Goal: Information Seeking & Learning: Learn about a topic

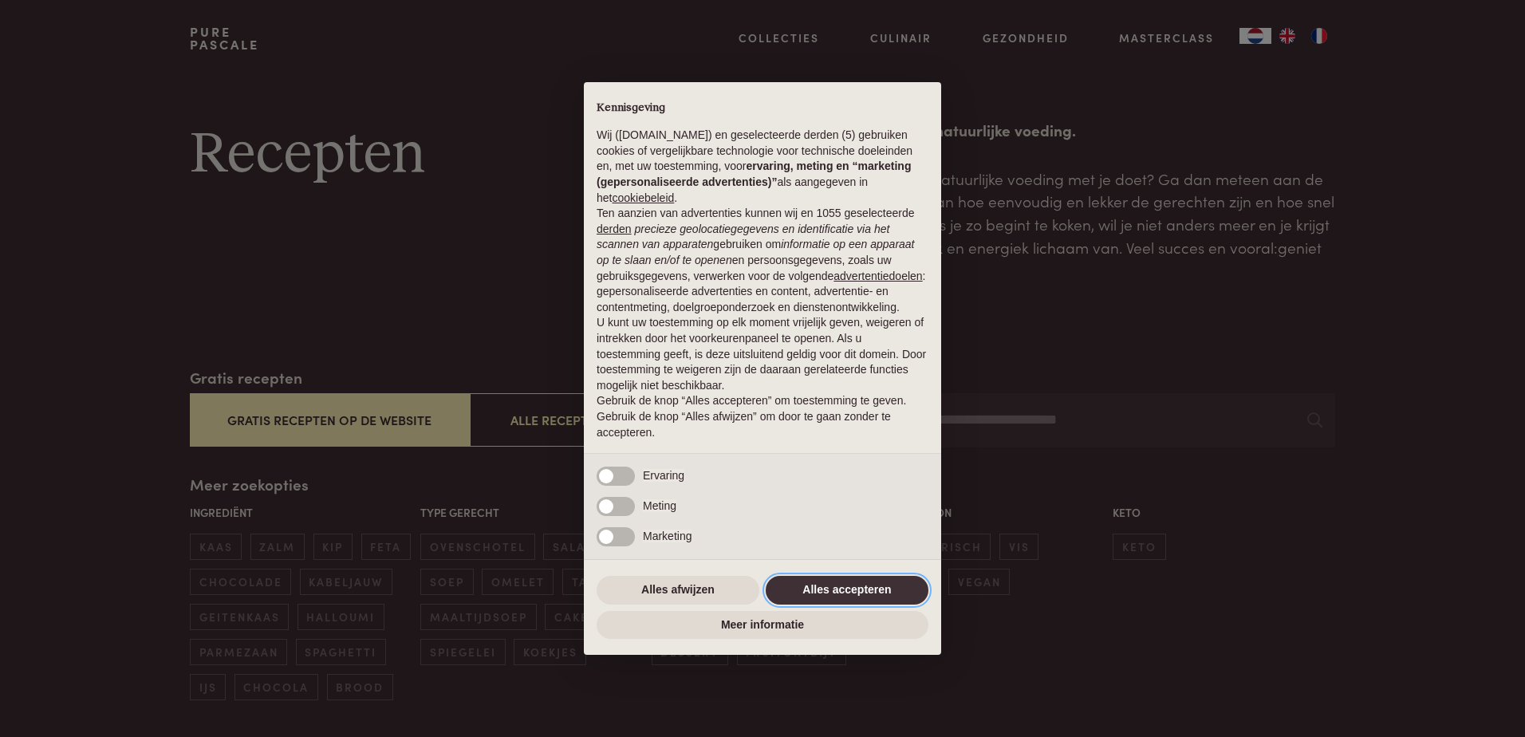
click at [847, 585] on button "Alles accepteren" at bounding box center [847, 590] width 163 height 29
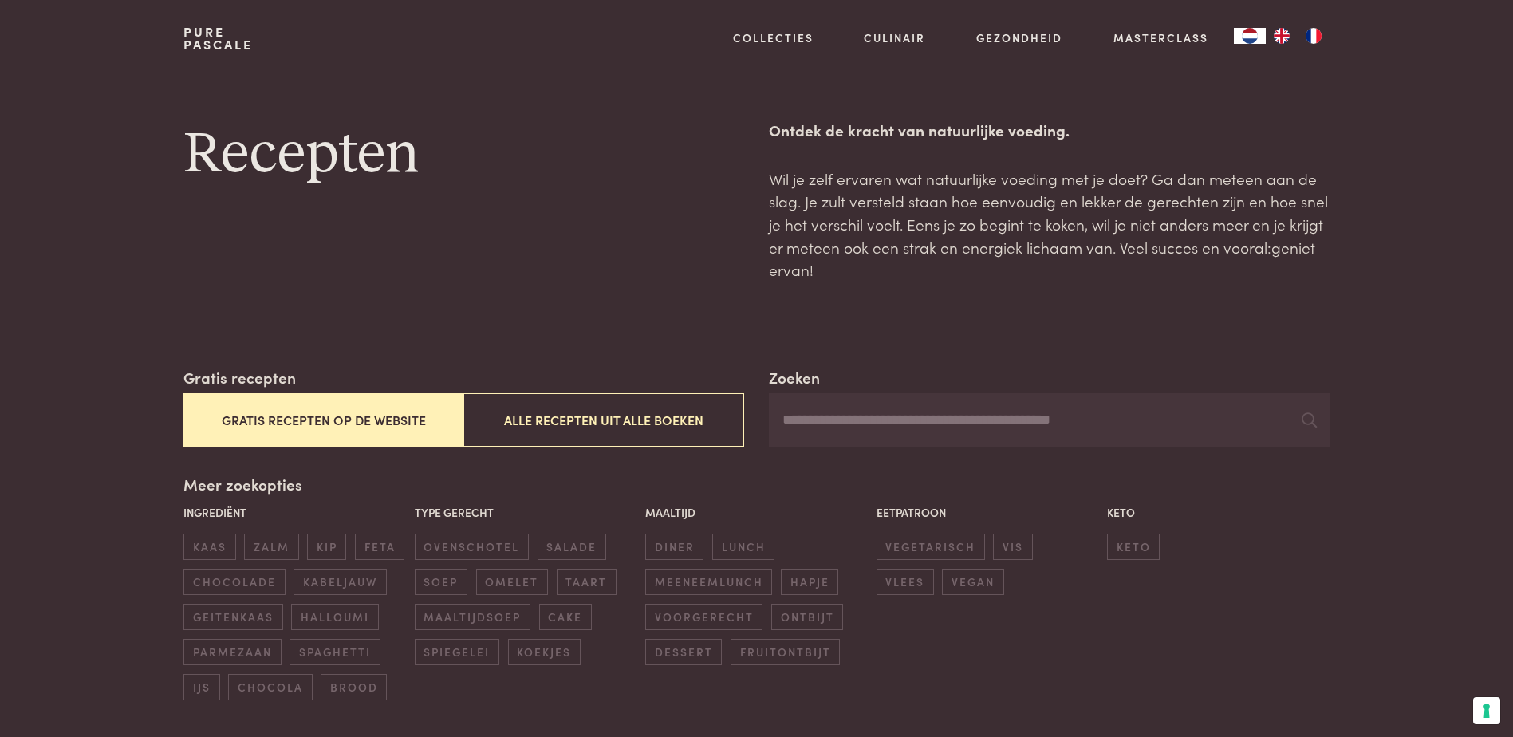
click at [347, 418] on button "Gratis recepten op de website" at bounding box center [323, 419] width 280 height 53
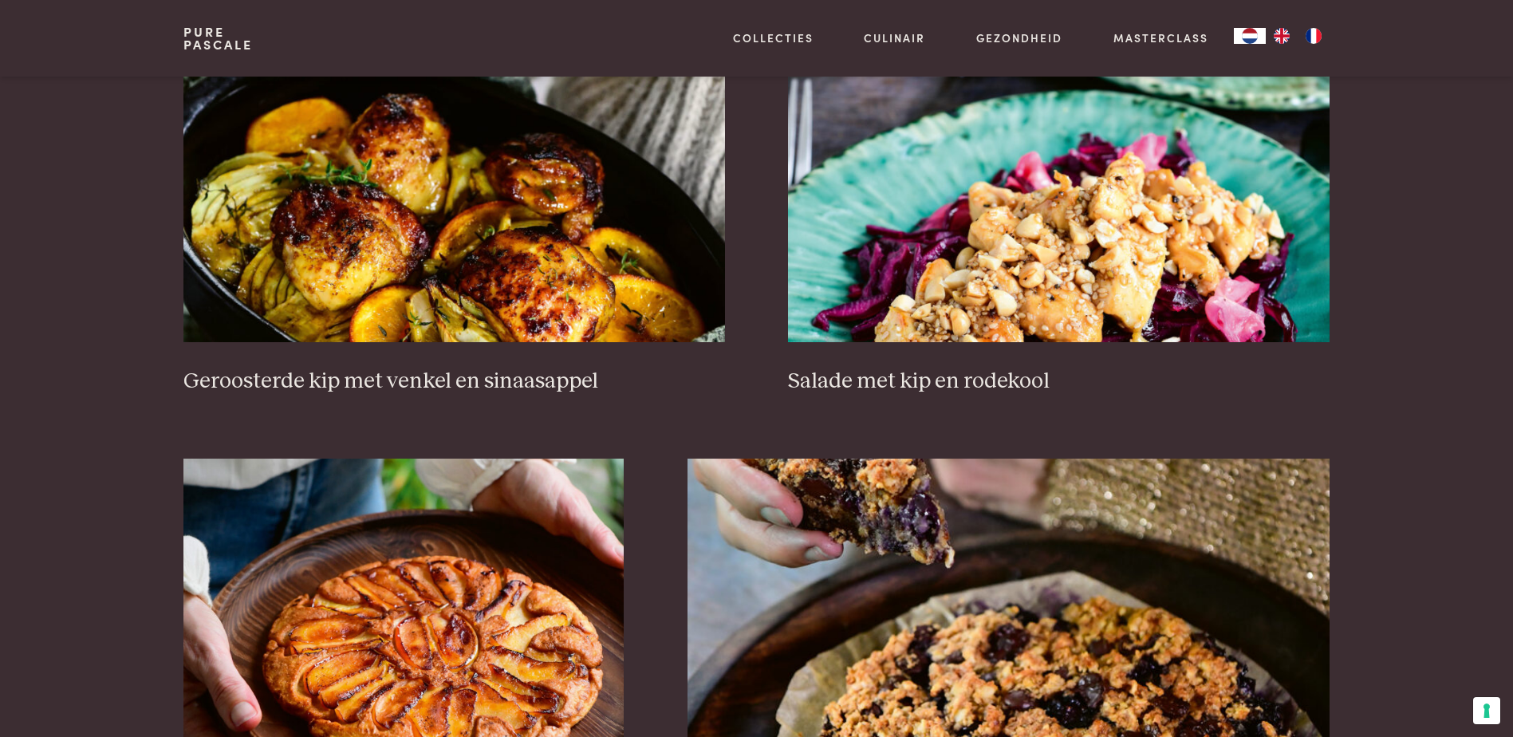
scroll to position [2041, 0]
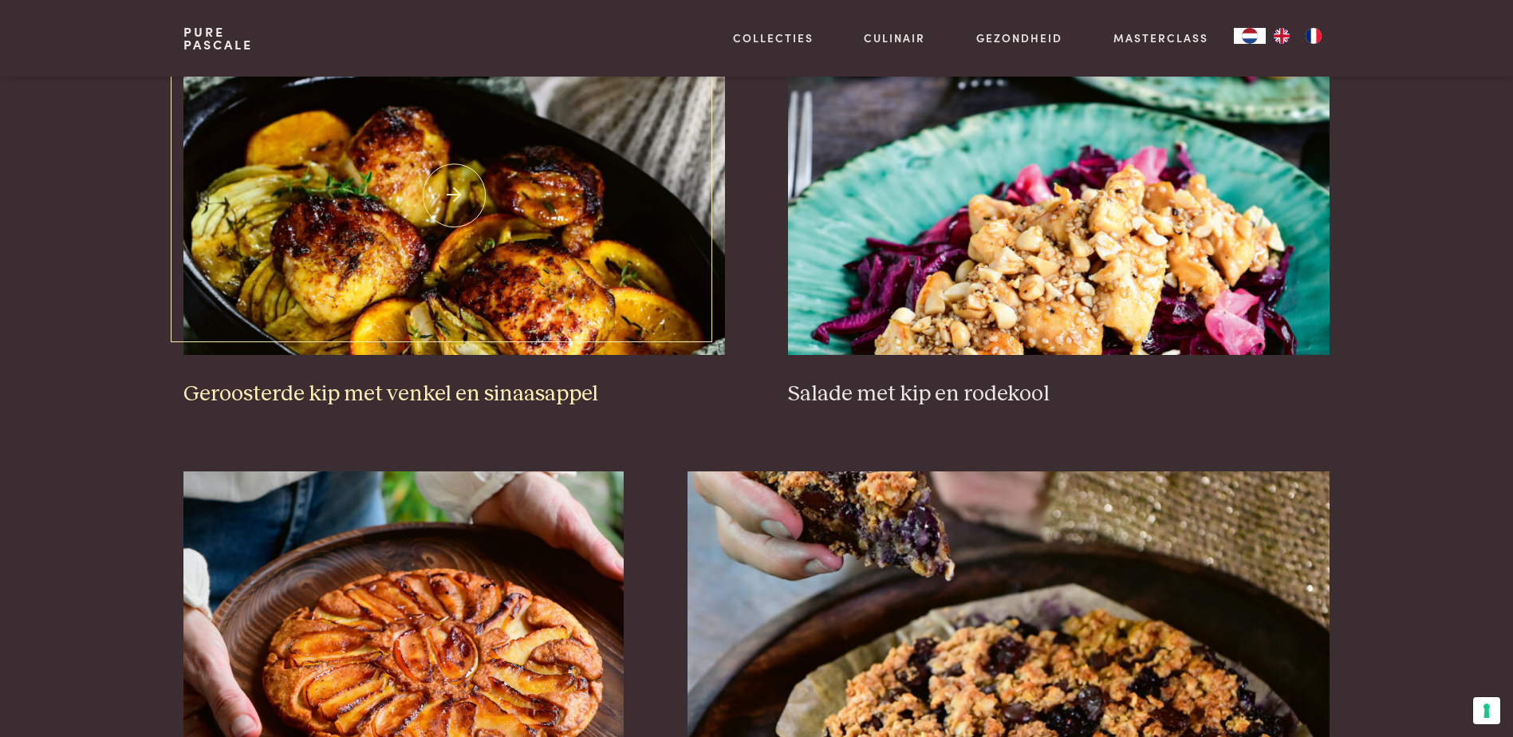
click at [457, 388] on h3 "Geroosterde kip met venkel en sinaasappel" at bounding box center [453, 394] width 541 height 28
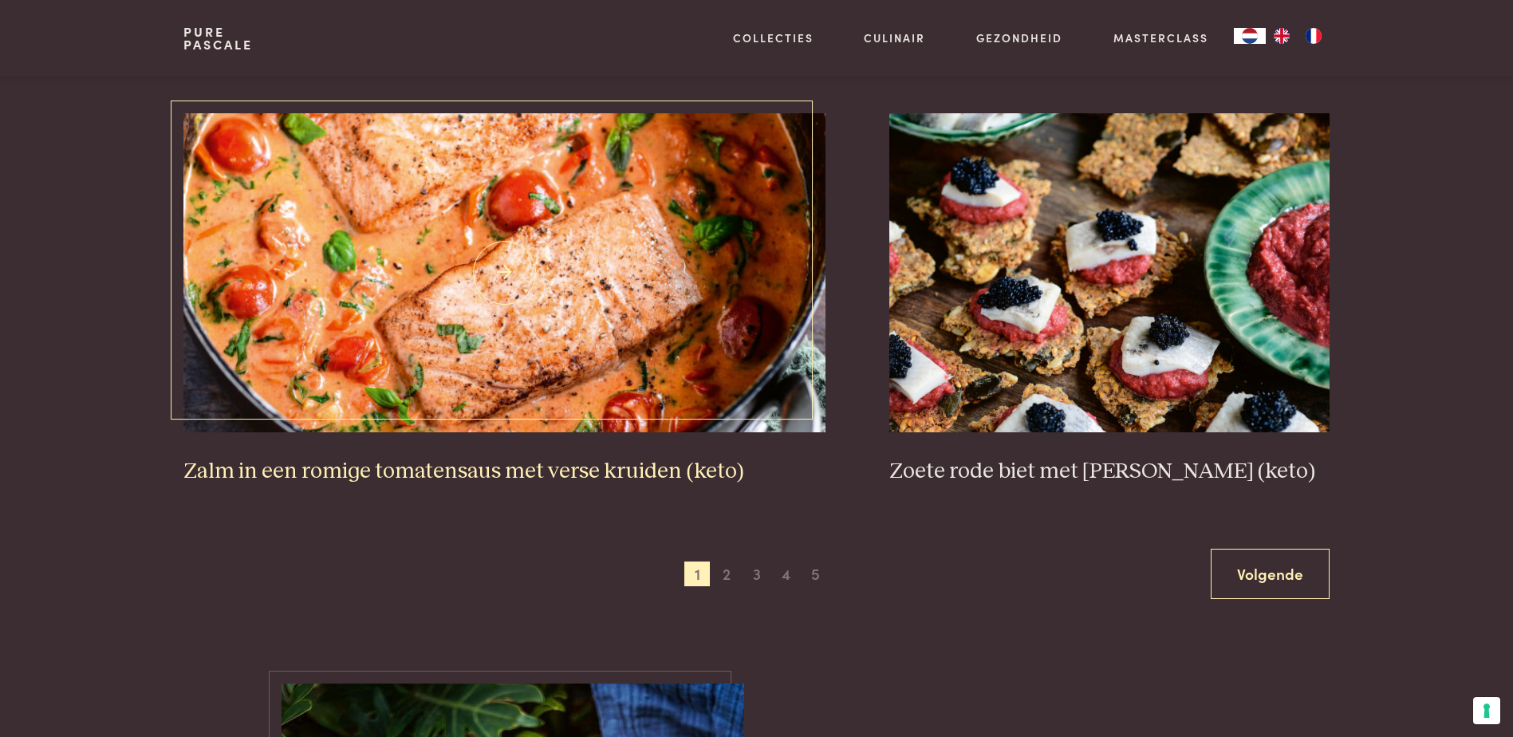
scroll to position [2838, 0]
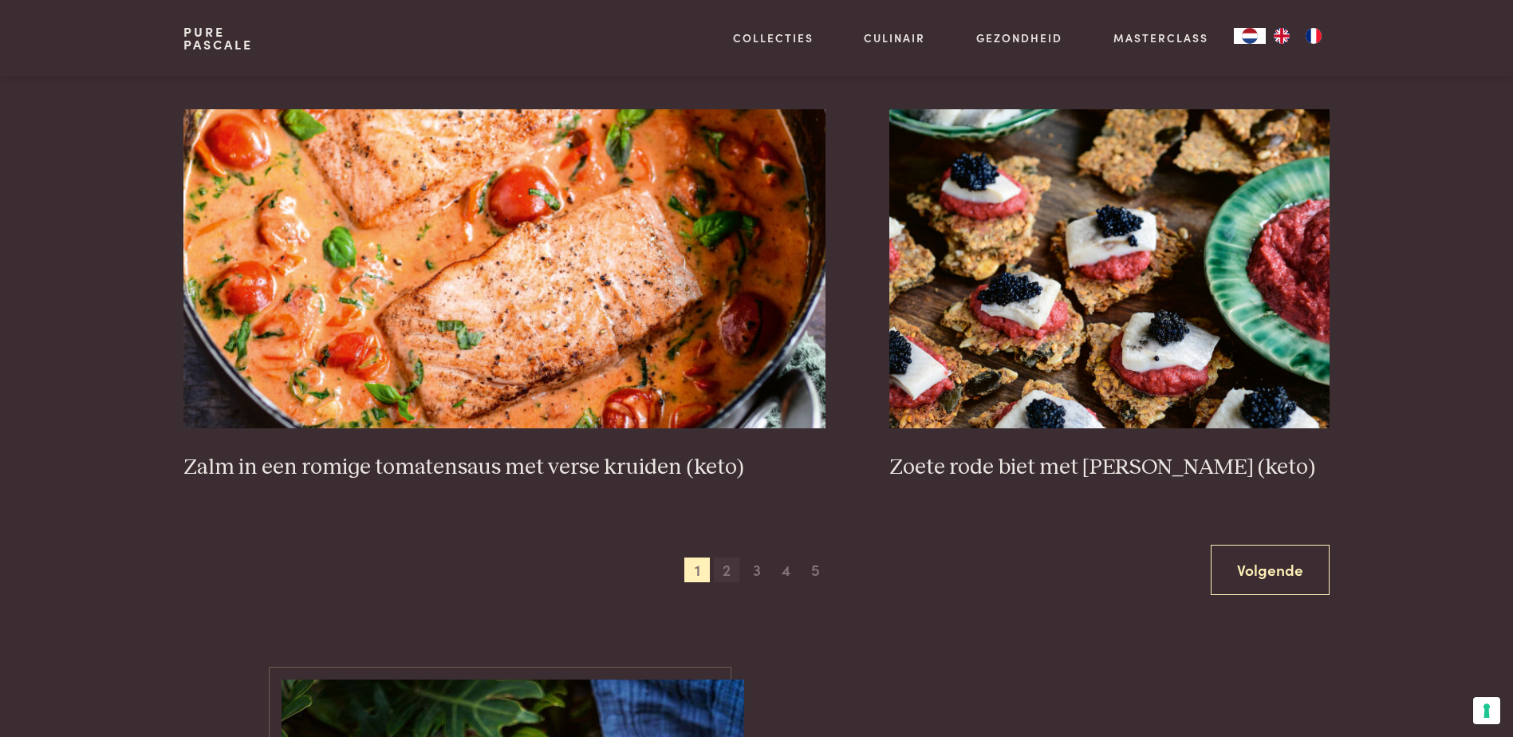
click at [724, 574] on span "2" at bounding box center [727, 570] width 26 height 26
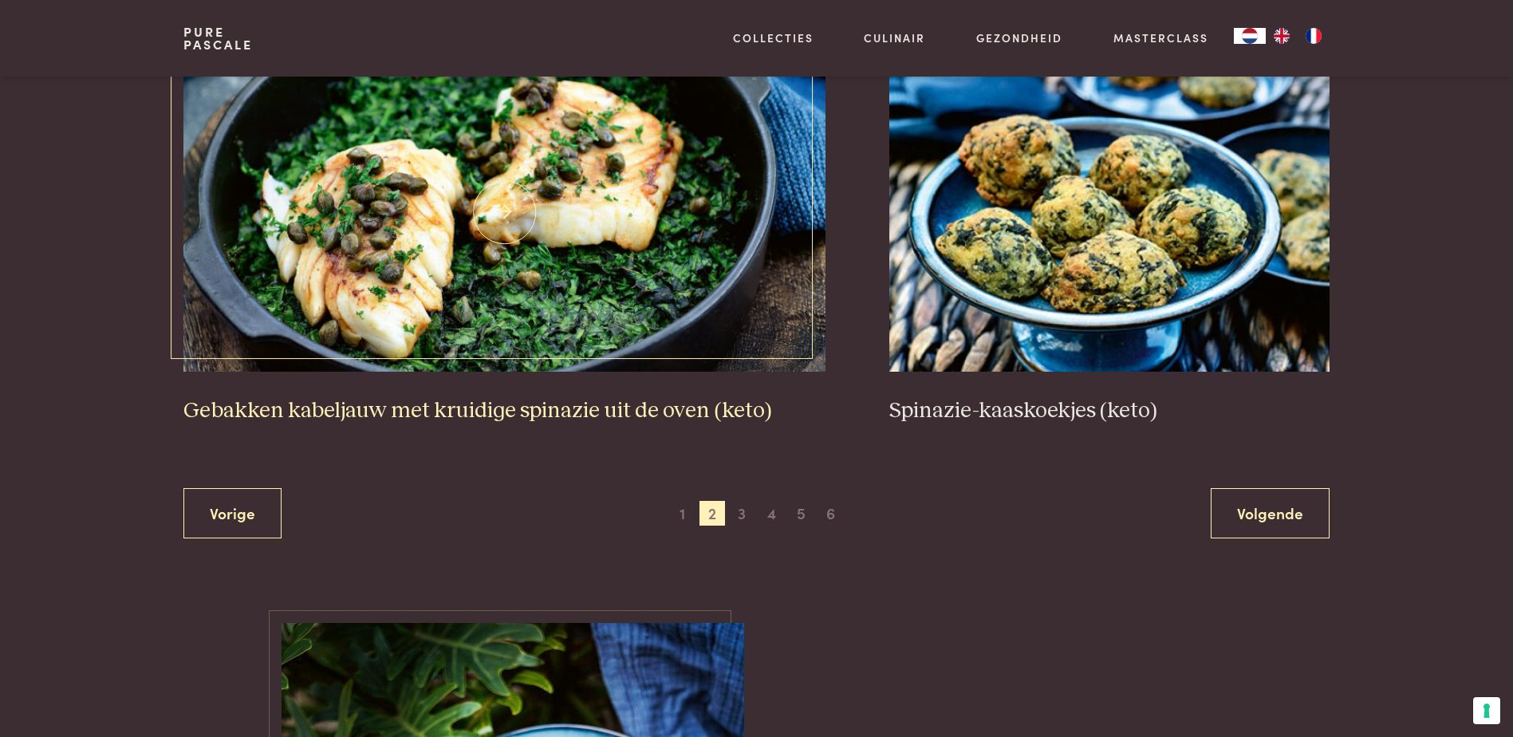
scroll to position [2918, 0]
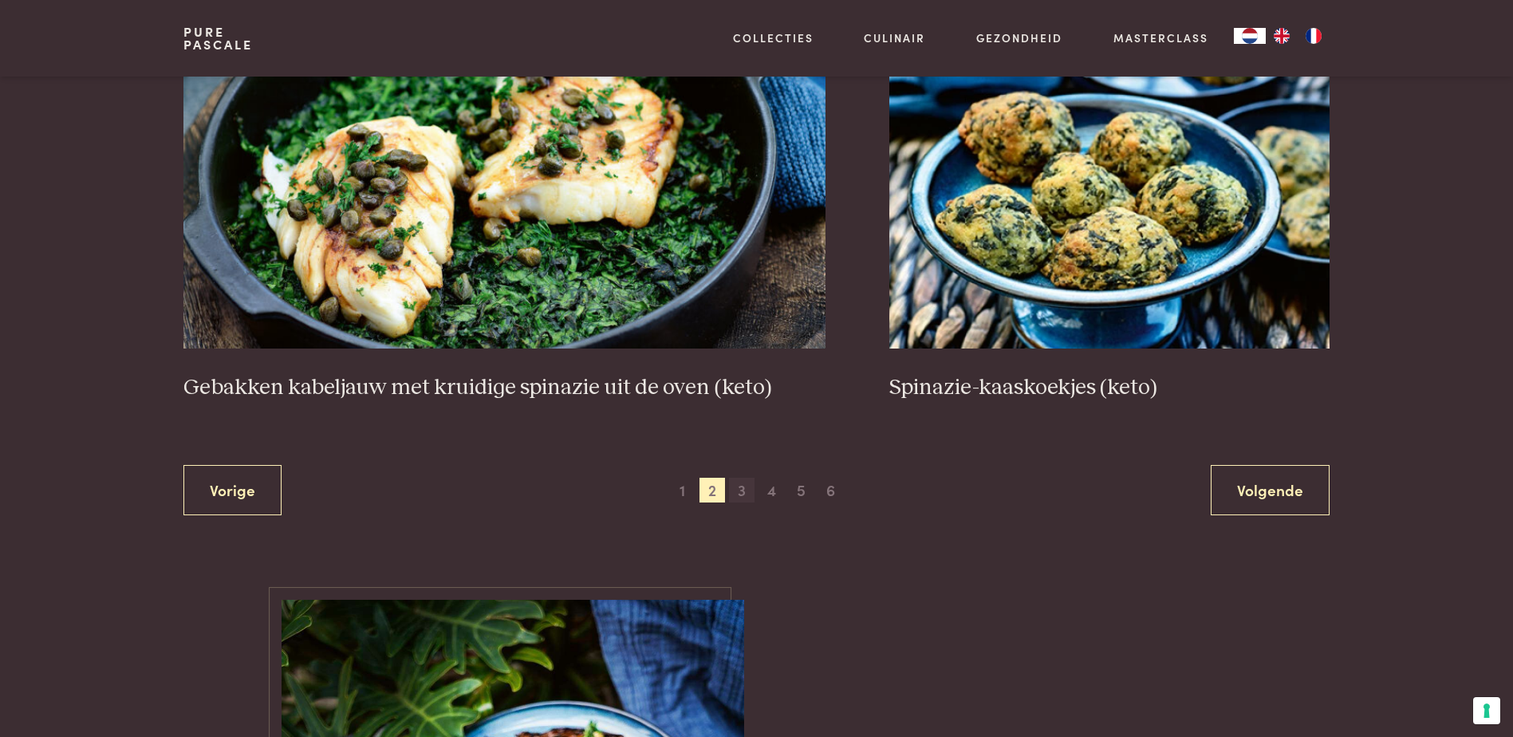
click at [739, 489] on span "3" at bounding box center [742, 491] width 26 height 26
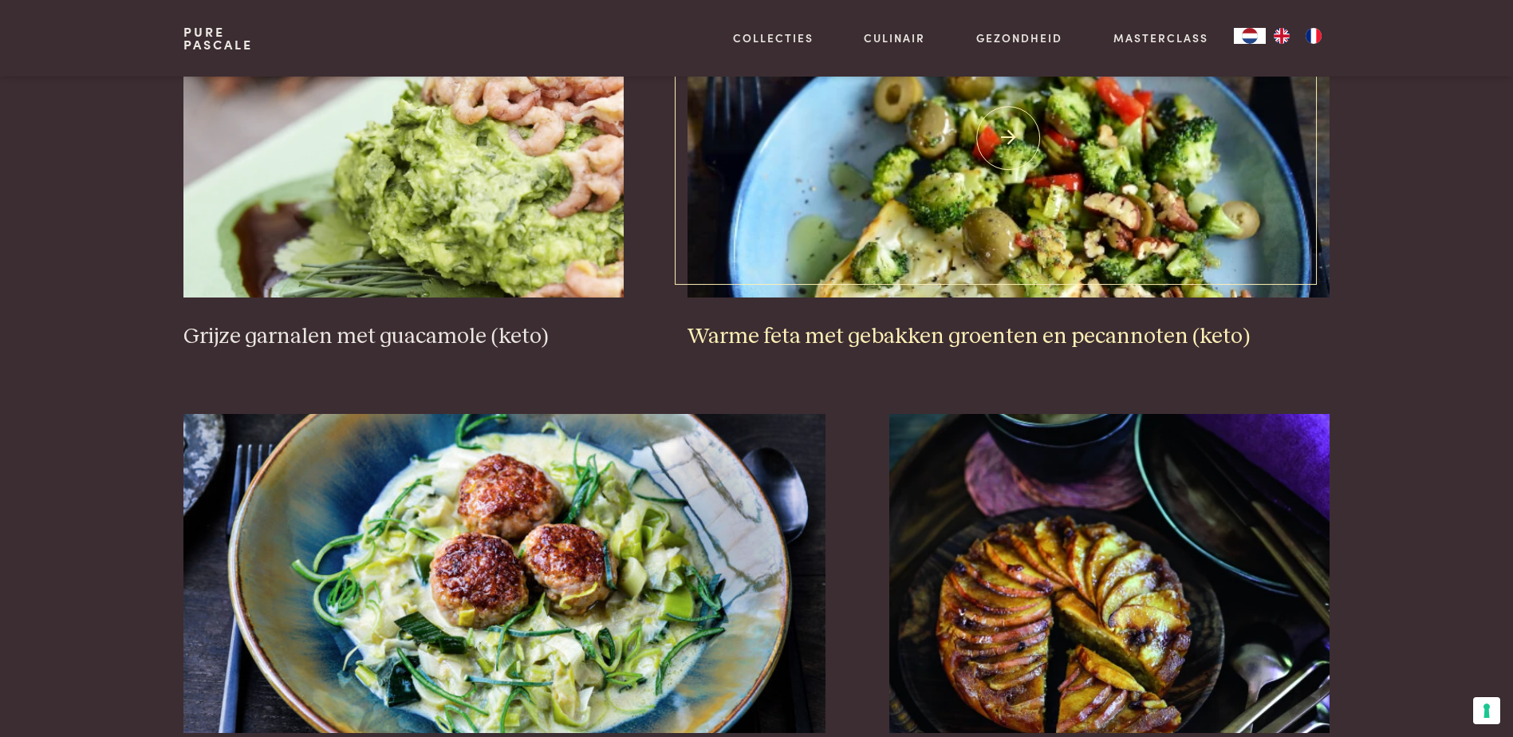
scroll to position [2679, 0]
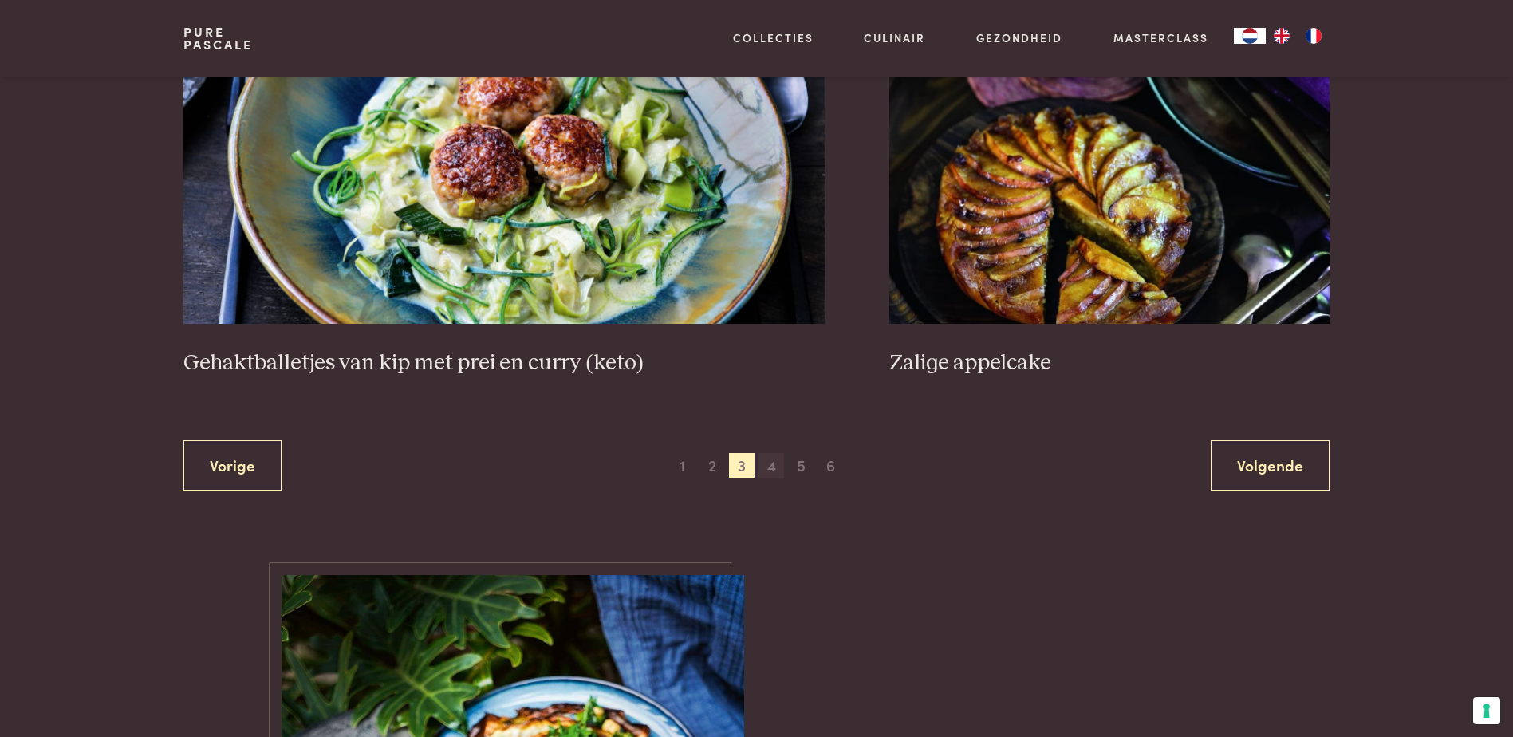
click at [773, 471] on span "4" at bounding box center [771, 466] width 26 height 26
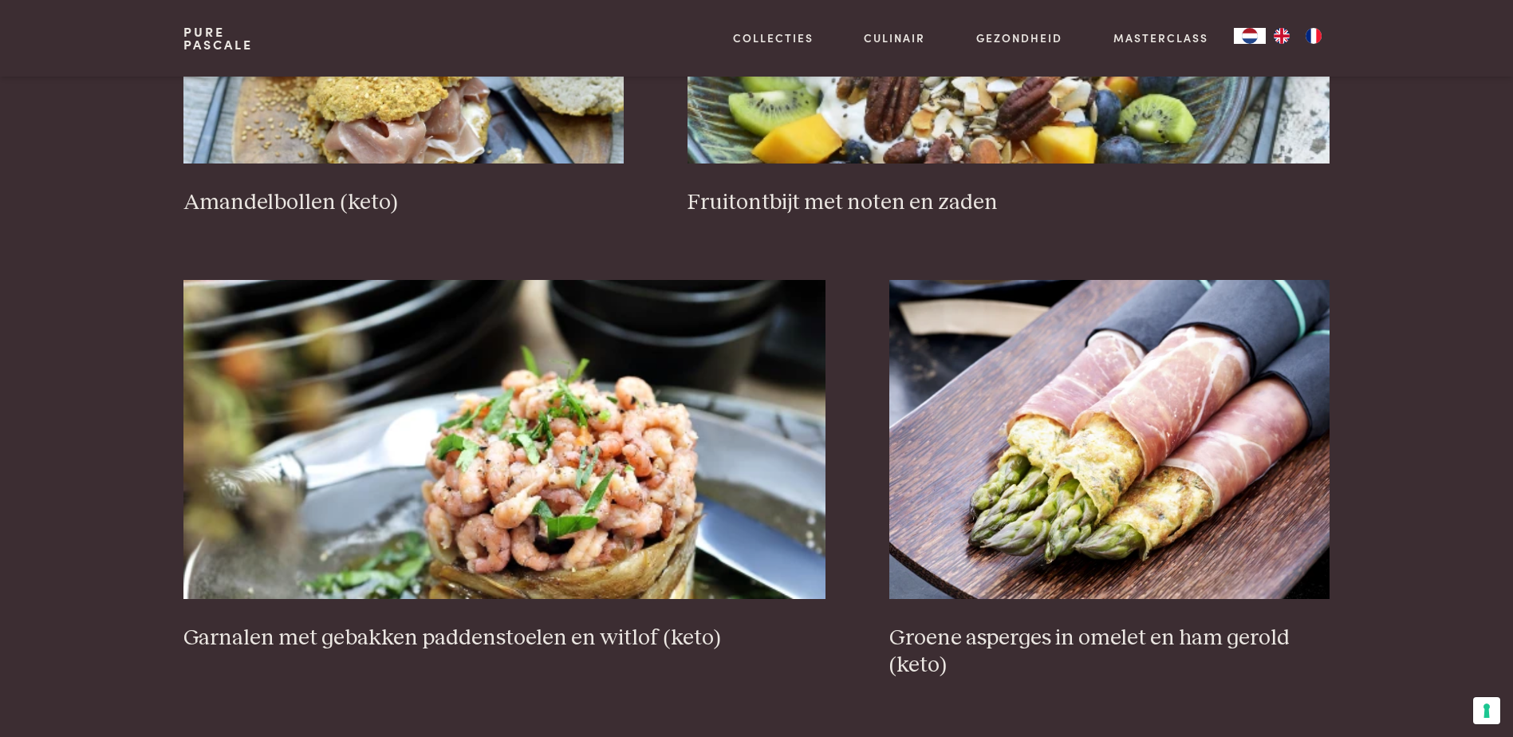
scroll to position [2759, 0]
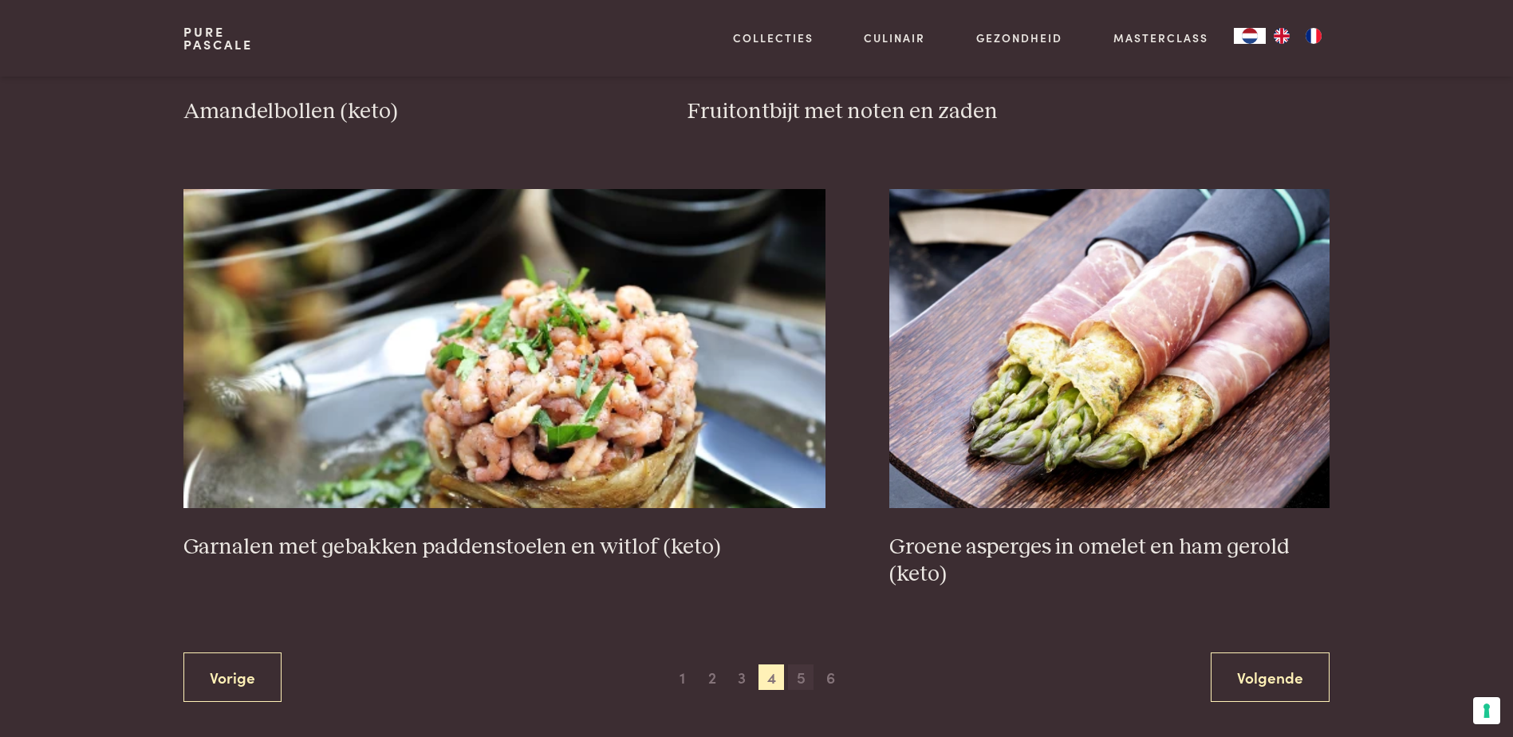
click at [805, 669] on span "5" at bounding box center [801, 677] width 26 height 26
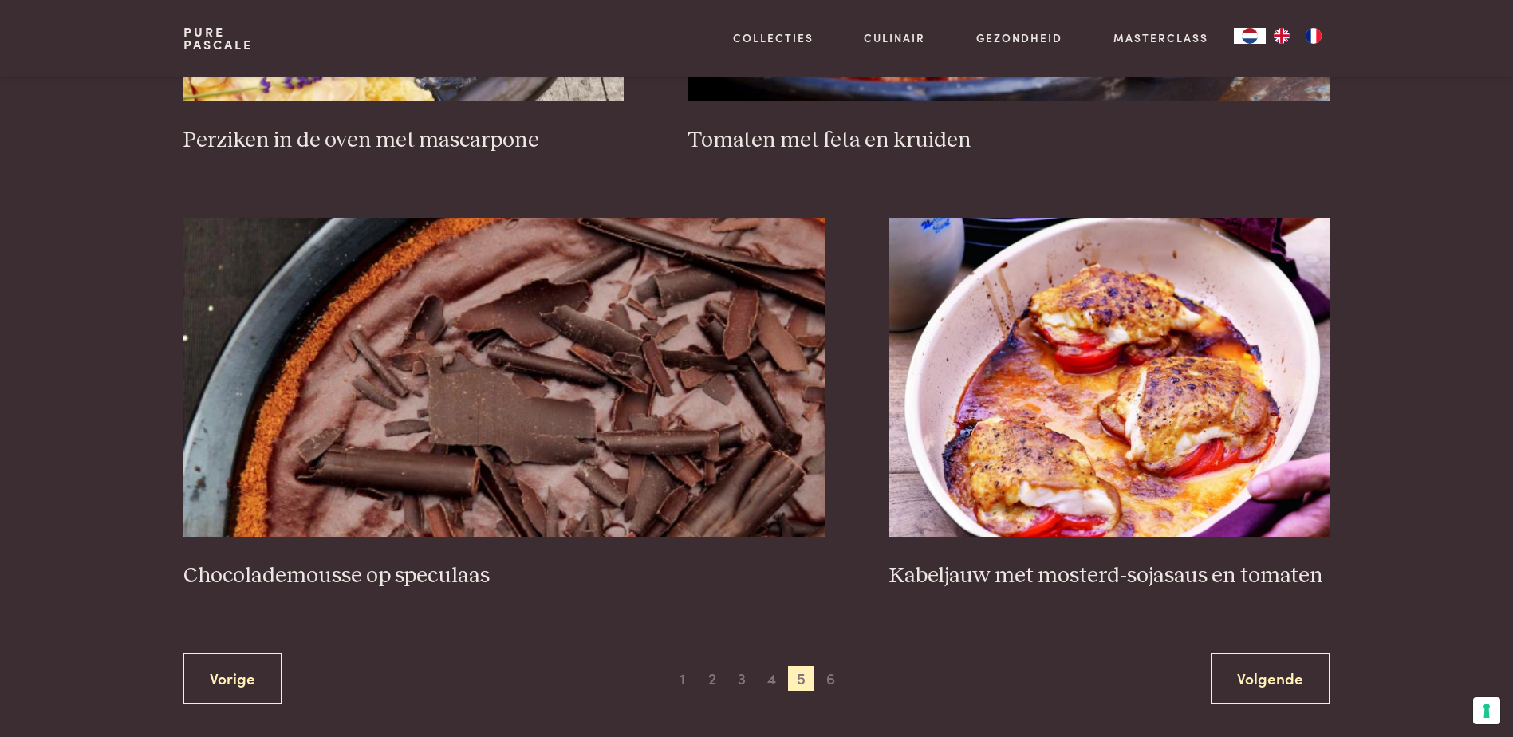
scroll to position [2759, 0]
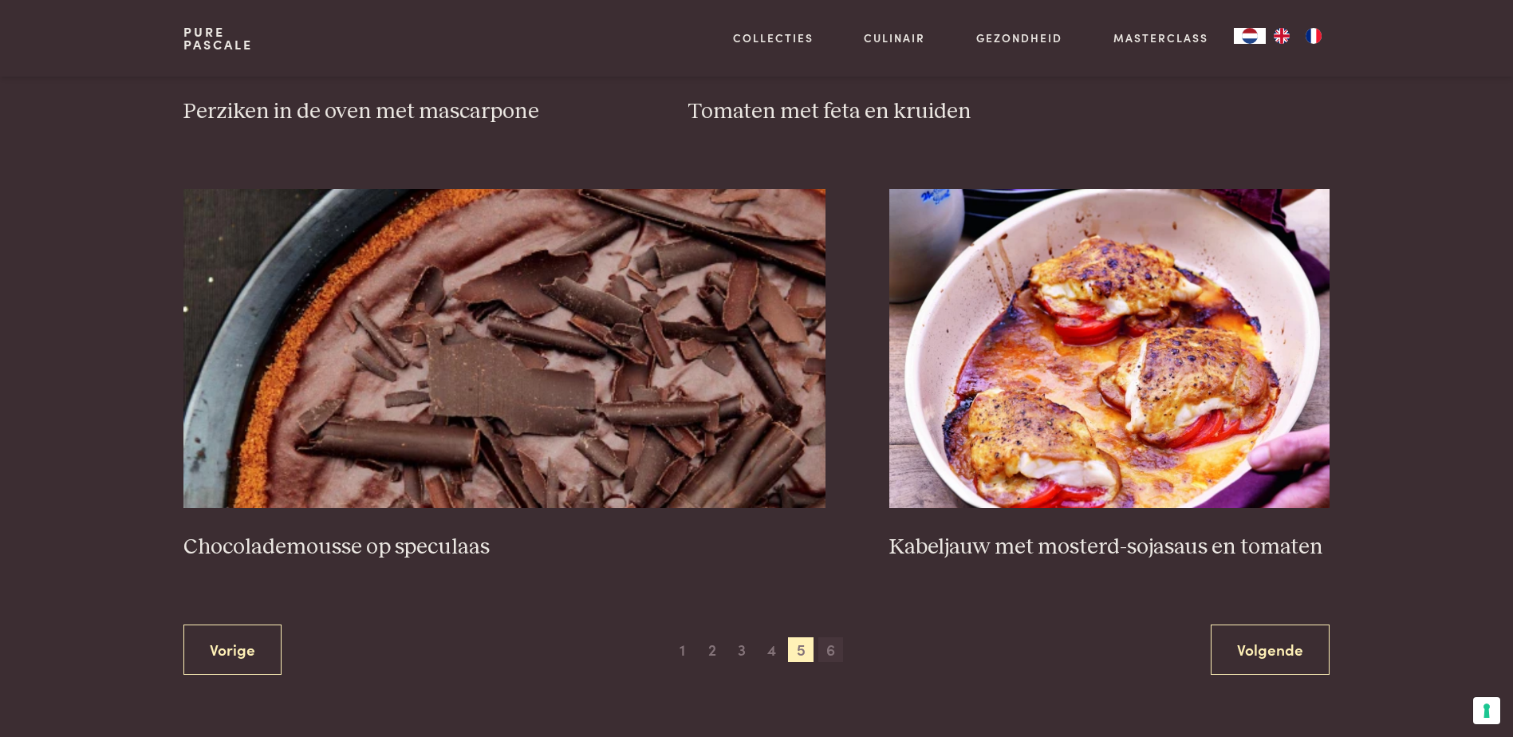
click at [838, 648] on span "6" at bounding box center [831, 650] width 26 height 26
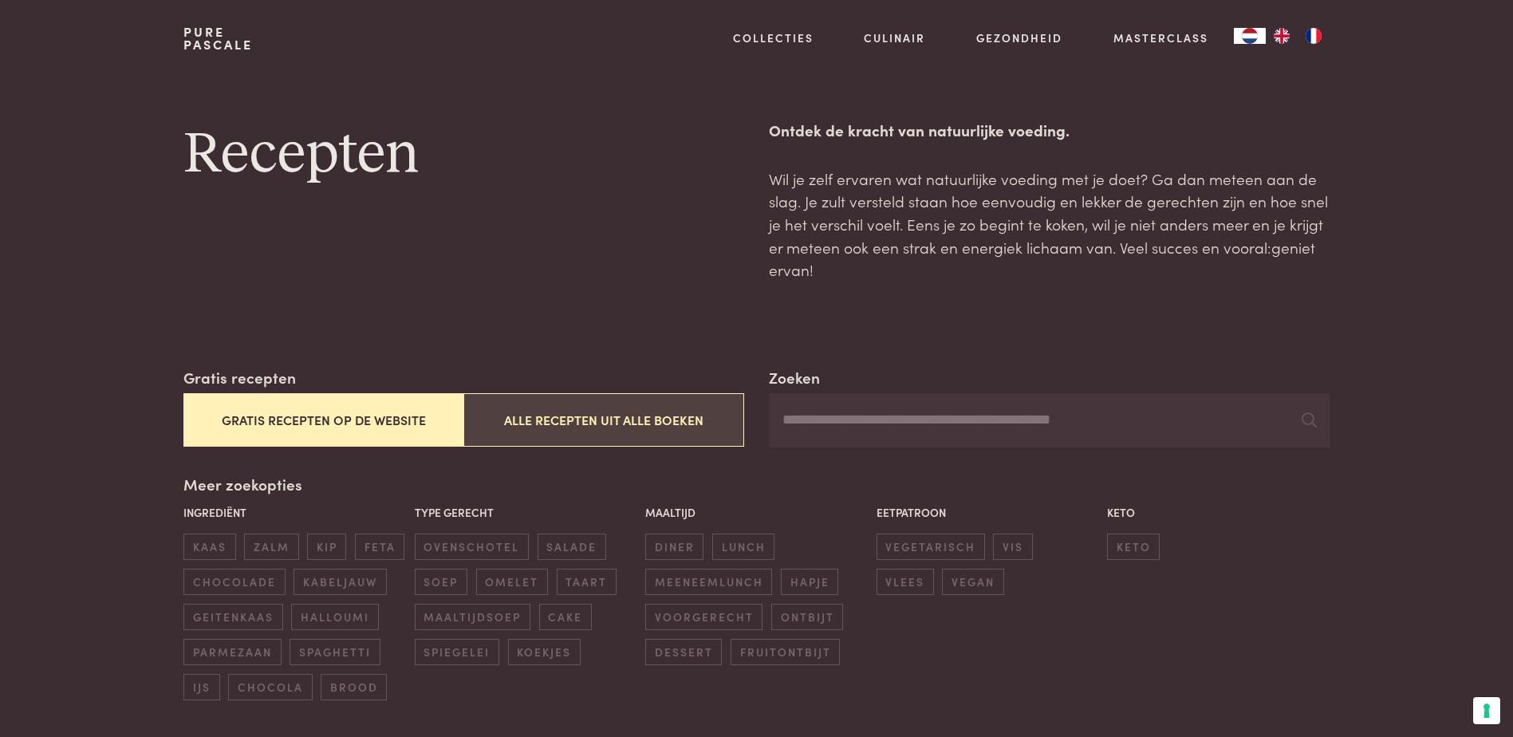
click at [531, 426] on button "Alle recepten uit alle boeken" at bounding box center [603, 419] width 280 height 53
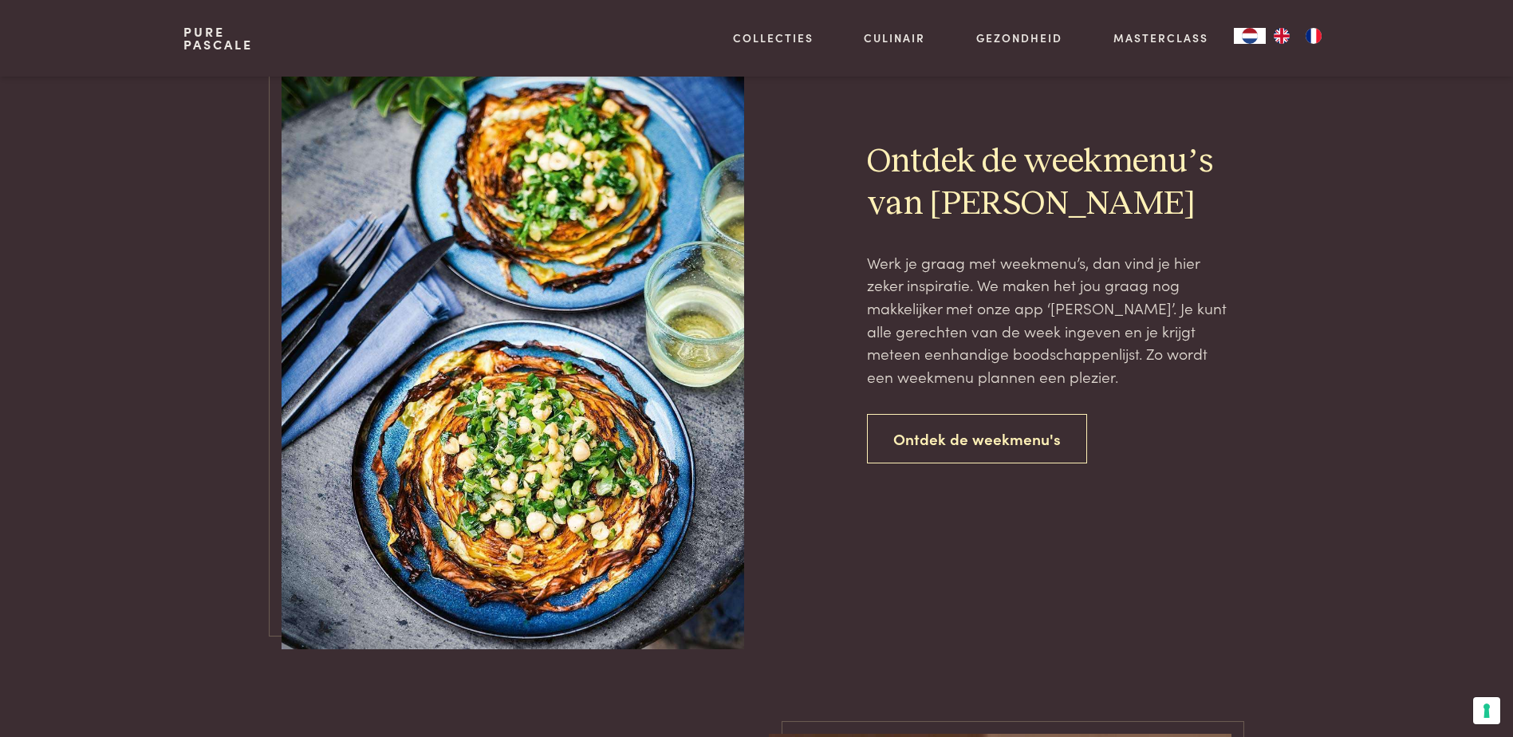
scroll to position [3636, 0]
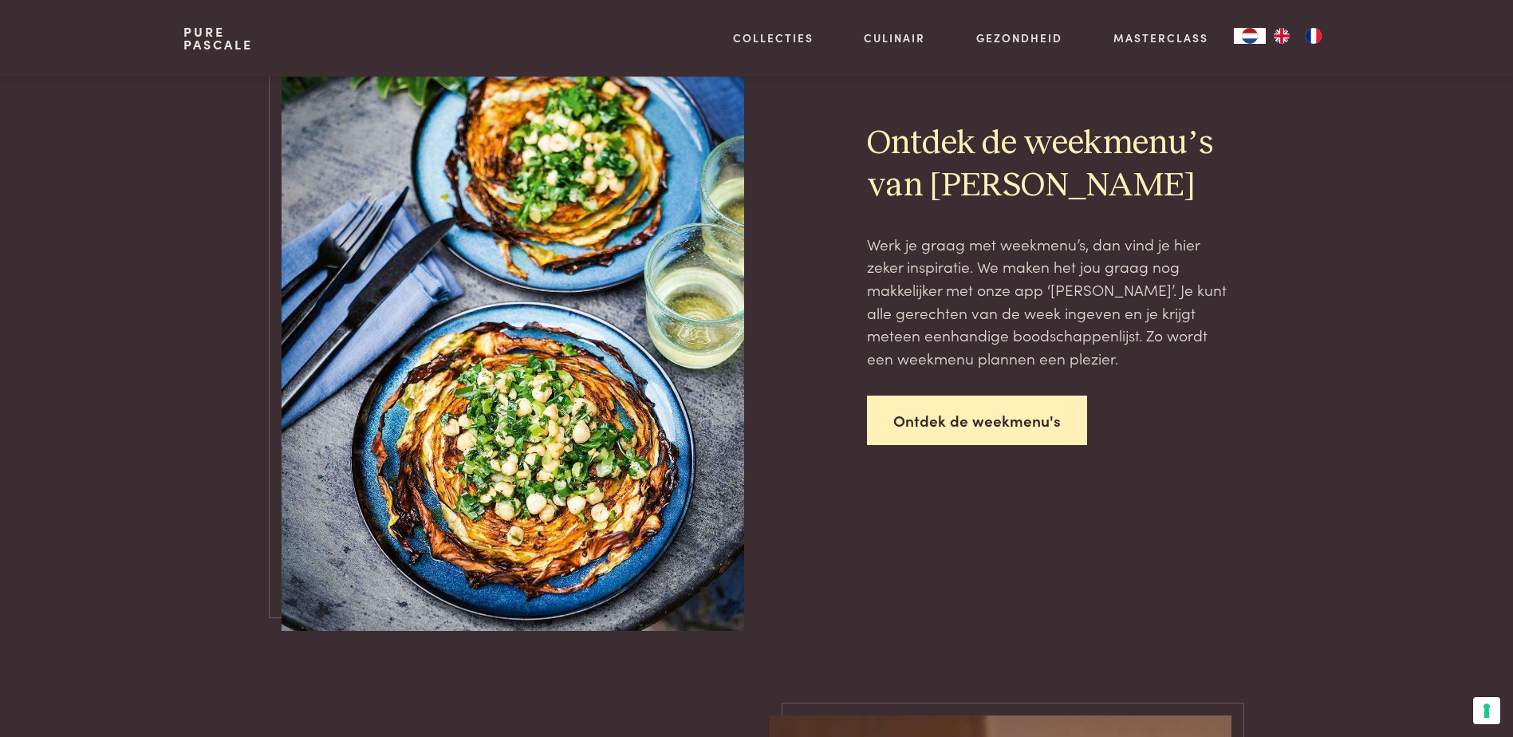
click at [951, 434] on link "Ontdek de weekmenu's" at bounding box center [977, 421] width 220 height 50
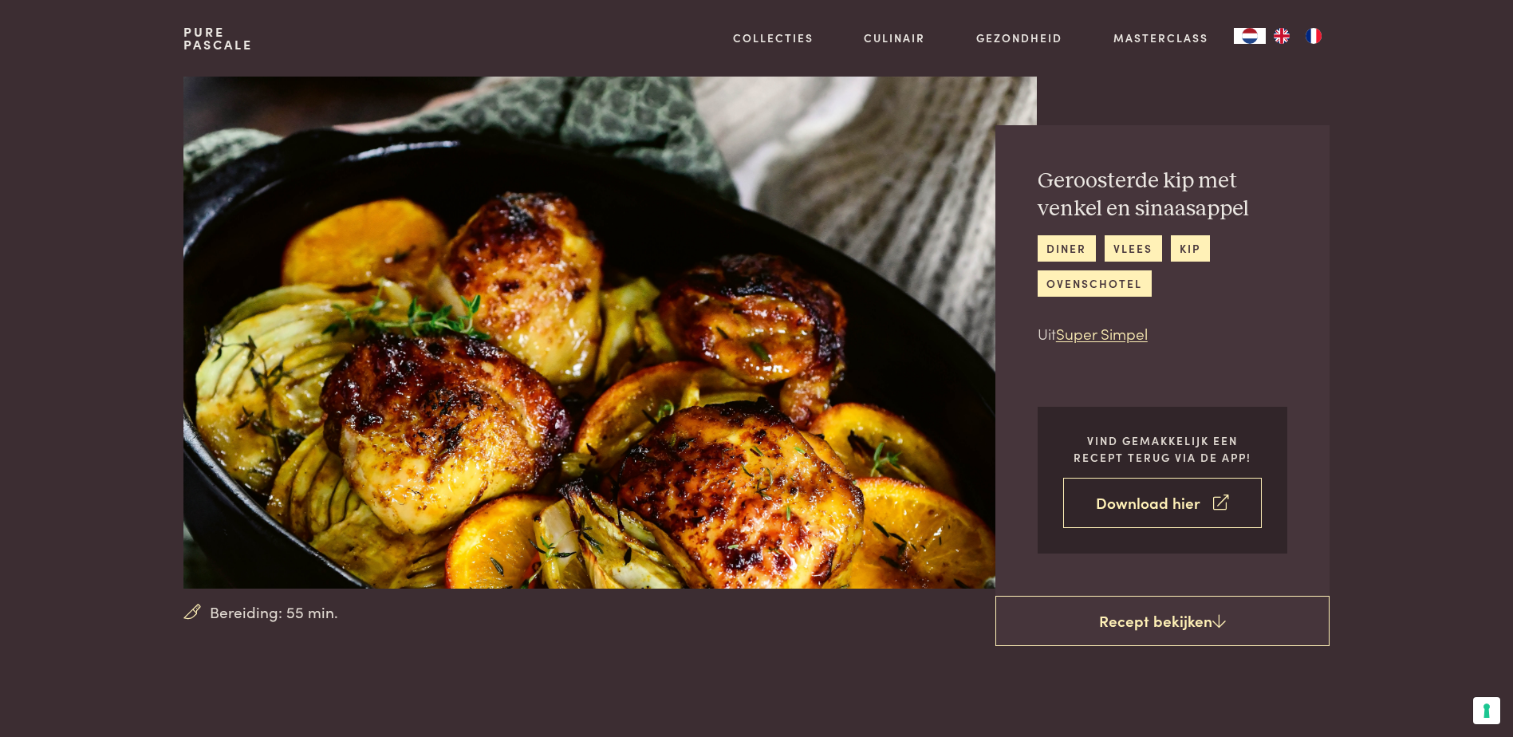
click at [1113, 498] on link "Download hier" at bounding box center [1162, 503] width 199 height 50
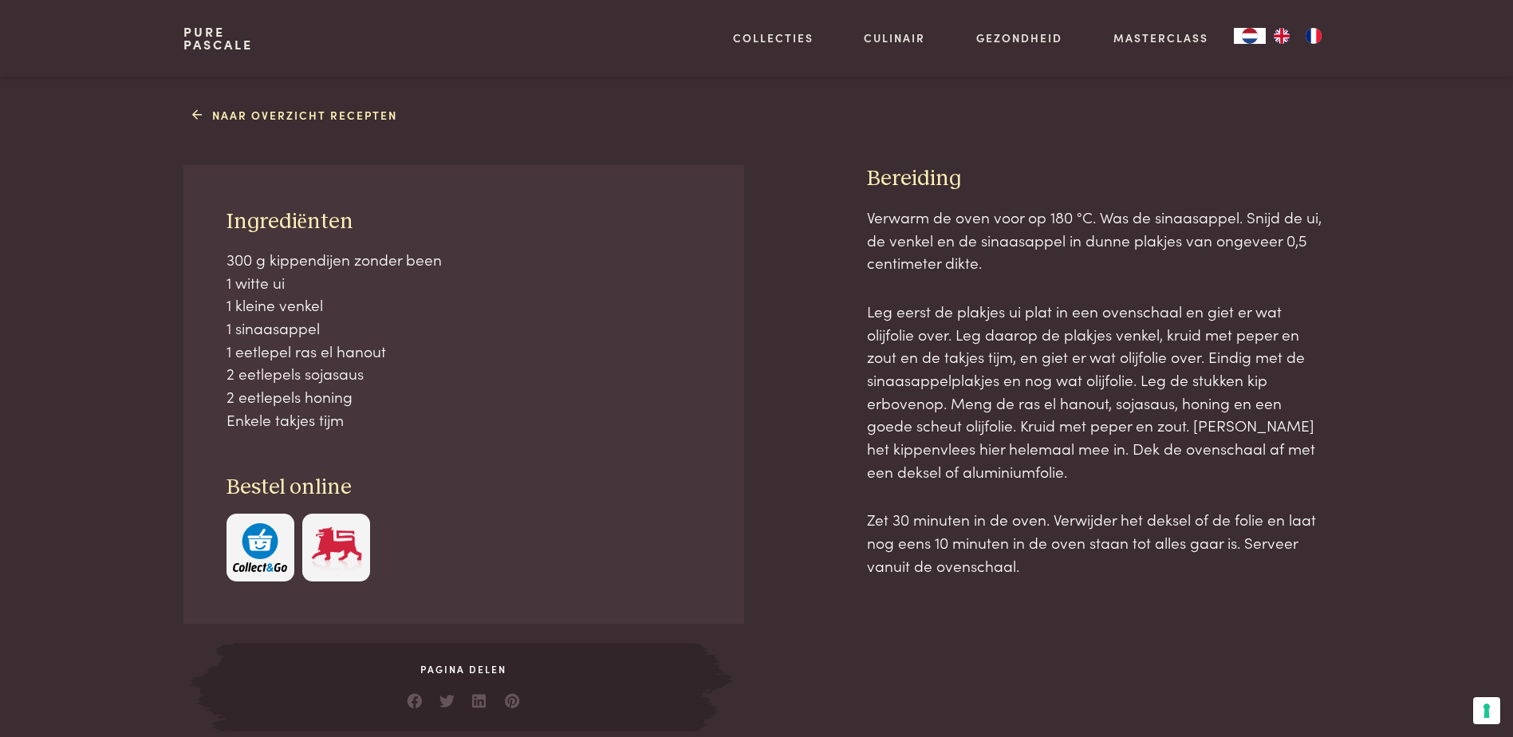
scroll to position [638, 0]
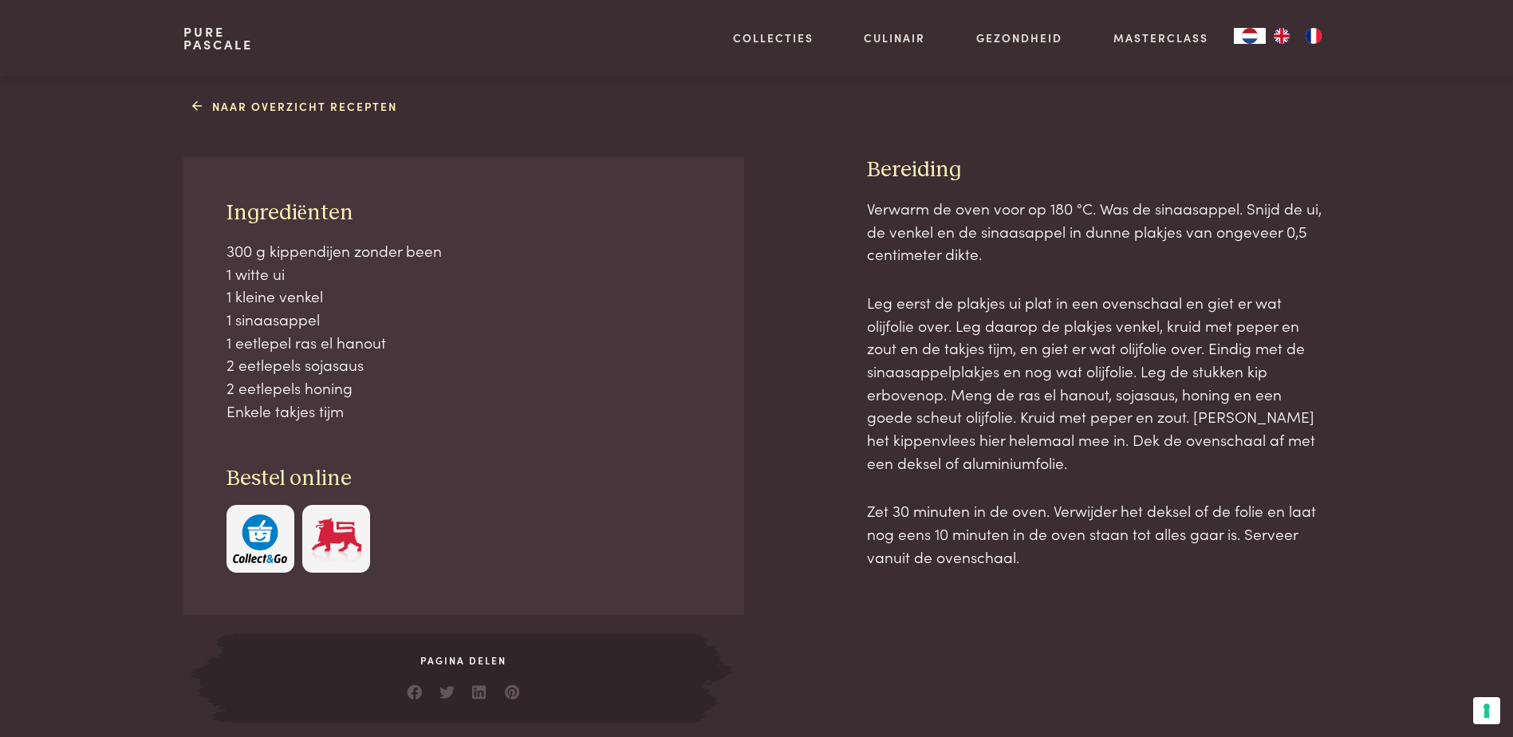
click at [1448, 538] on div "Naar overzicht recepten Ingrediënten 300 g kippendijen zonder been 1 witte ui 1…" at bounding box center [756, 408] width 1513 height 630
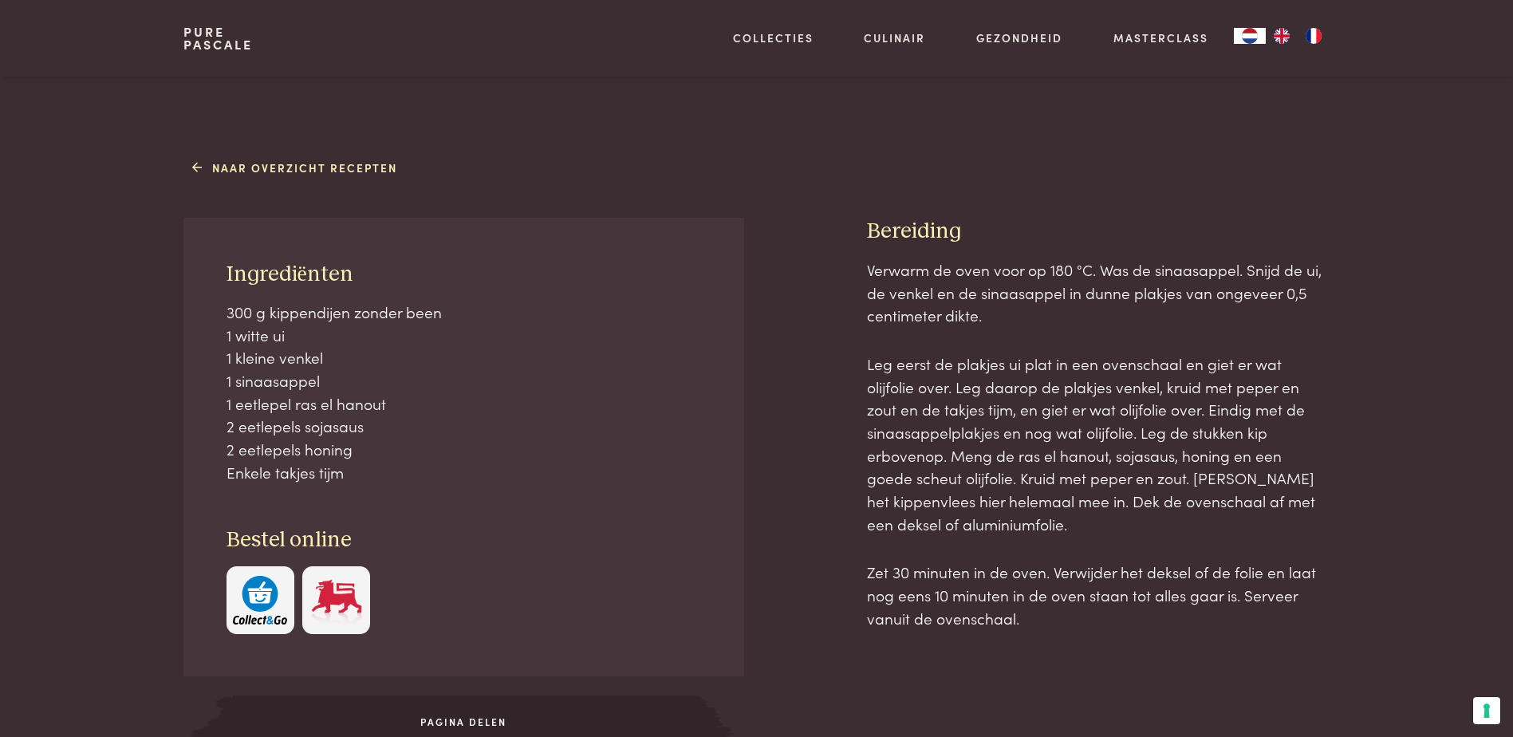
scroll to position [558, 0]
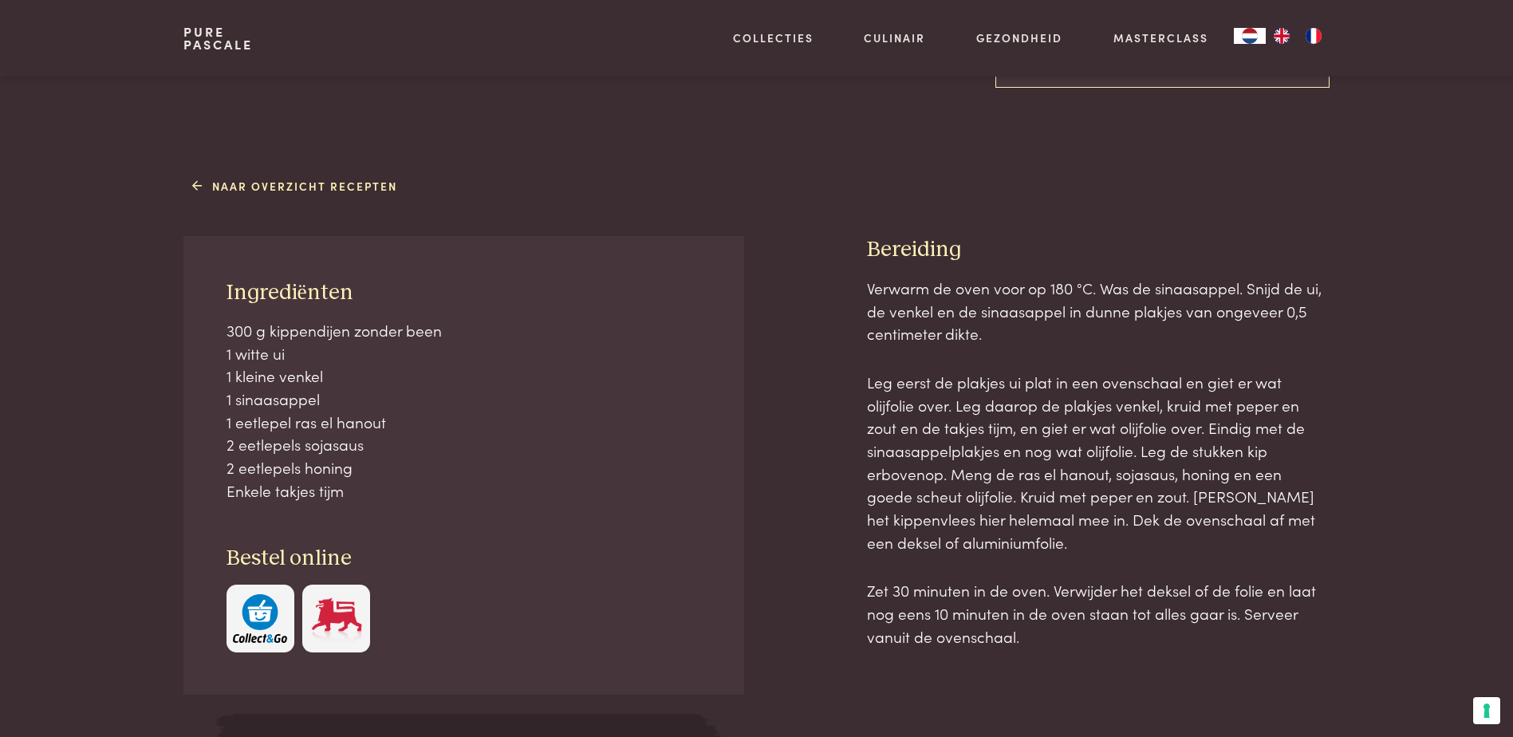
drag, startPoint x: 225, startPoint y: 280, endPoint x: 358, endPoint y: 495, distance: 253.2
click at [358, 495] on div "Ingrediënten 300 g kippendijen zonder been 1 witte ui 1 kleine venkel 1 sinaasa…" at bounding box center [463, 465] width 560 height 459
copy div "Ingrediënten 300 g kippendijen zonder been 1 witte ui 1 kleine venkel 1 sinaasa…"
drag, startPoint x: 876, startPoint y: 246, endPoint x: 1041, endPoint y: 627, distance: 415.4
click at [1041, 627] on div "Bereiding Verwarm de oven voor op 180 °C. Was de sinaasappel. Snijd de ui, de v…" at bounding box center [1098, 518] width 463 height 565
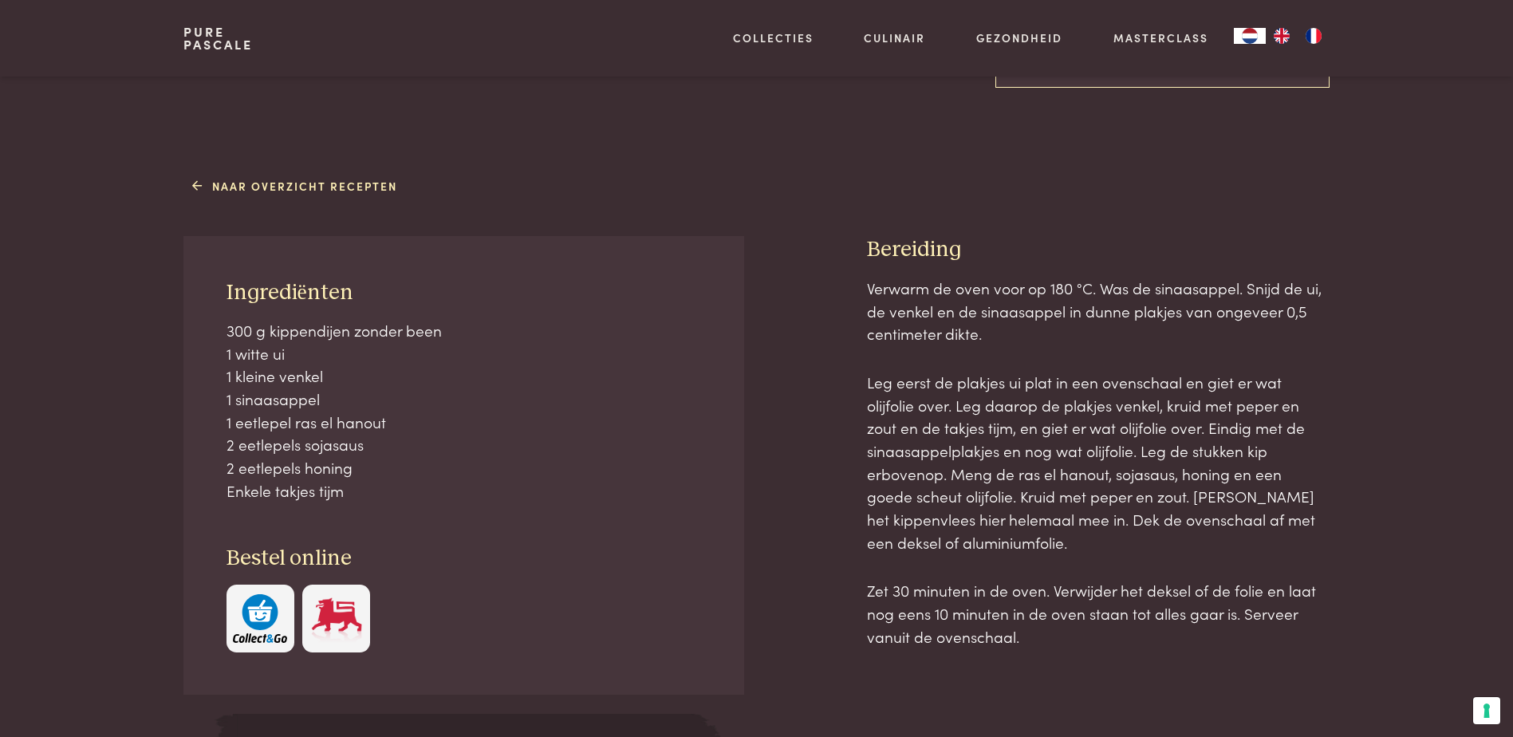
copy div "ereiding Verwarm de oven voor op 180 °C. Was de sinaasappel. Snijd de ui, de ve…"
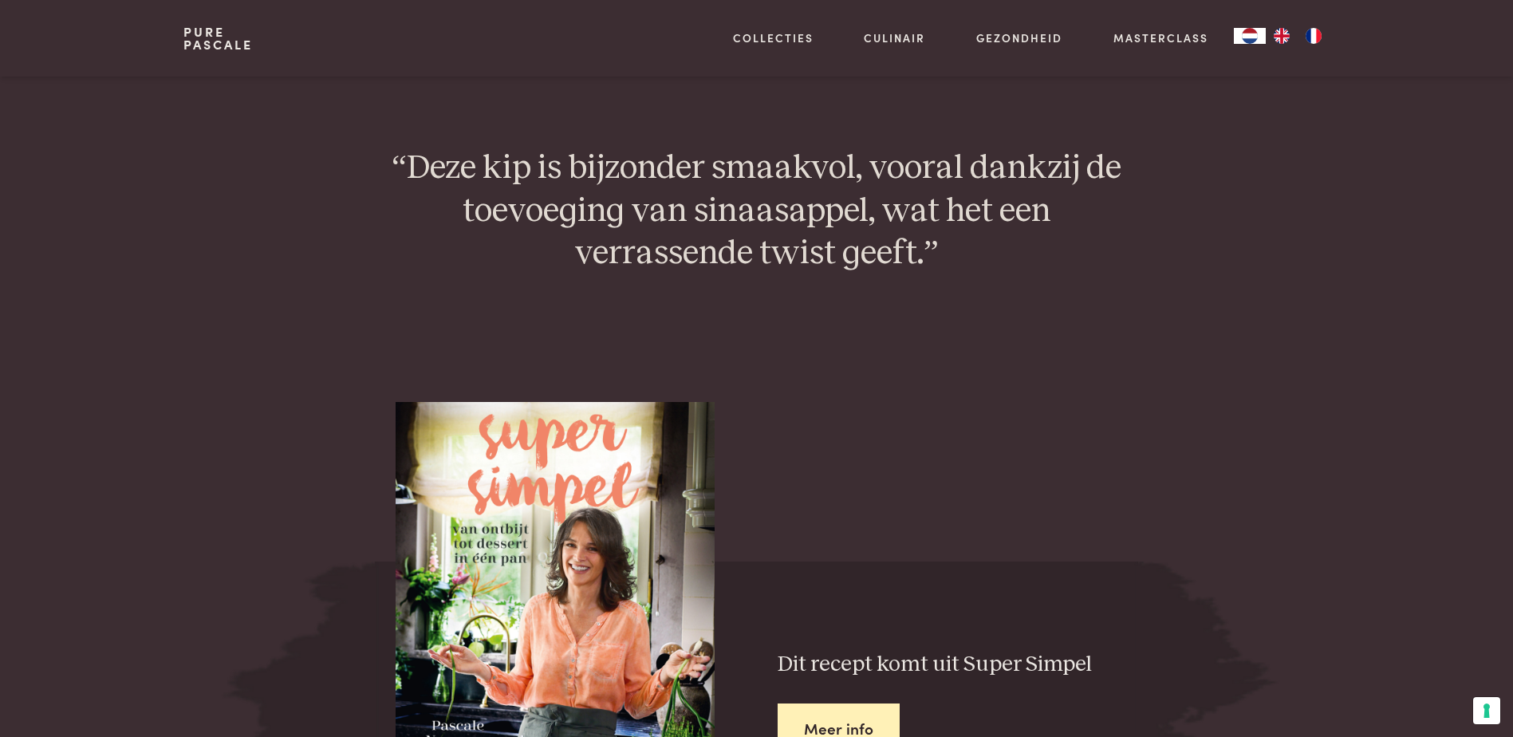
scroll to position [1117, 0]
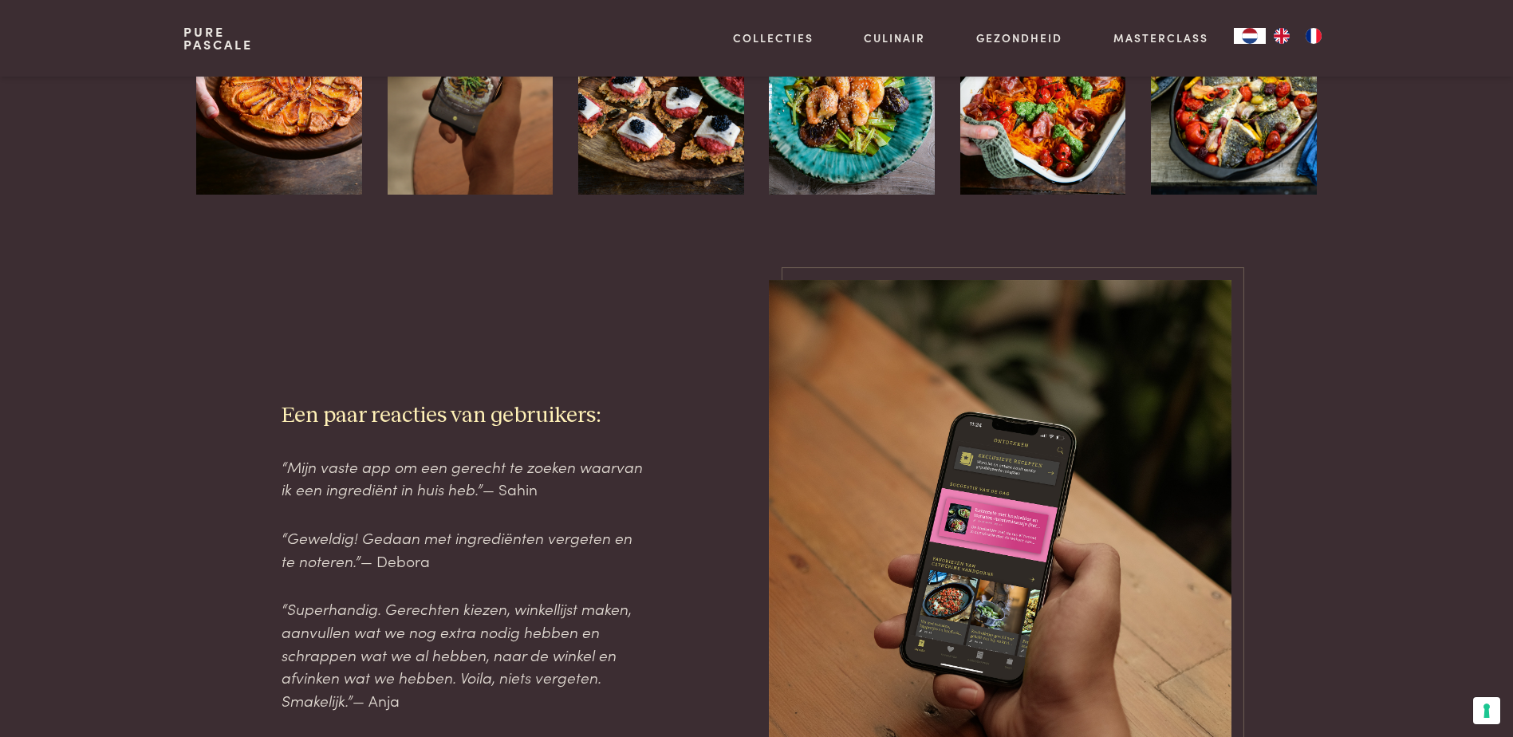
scroll to position [1755, 0]
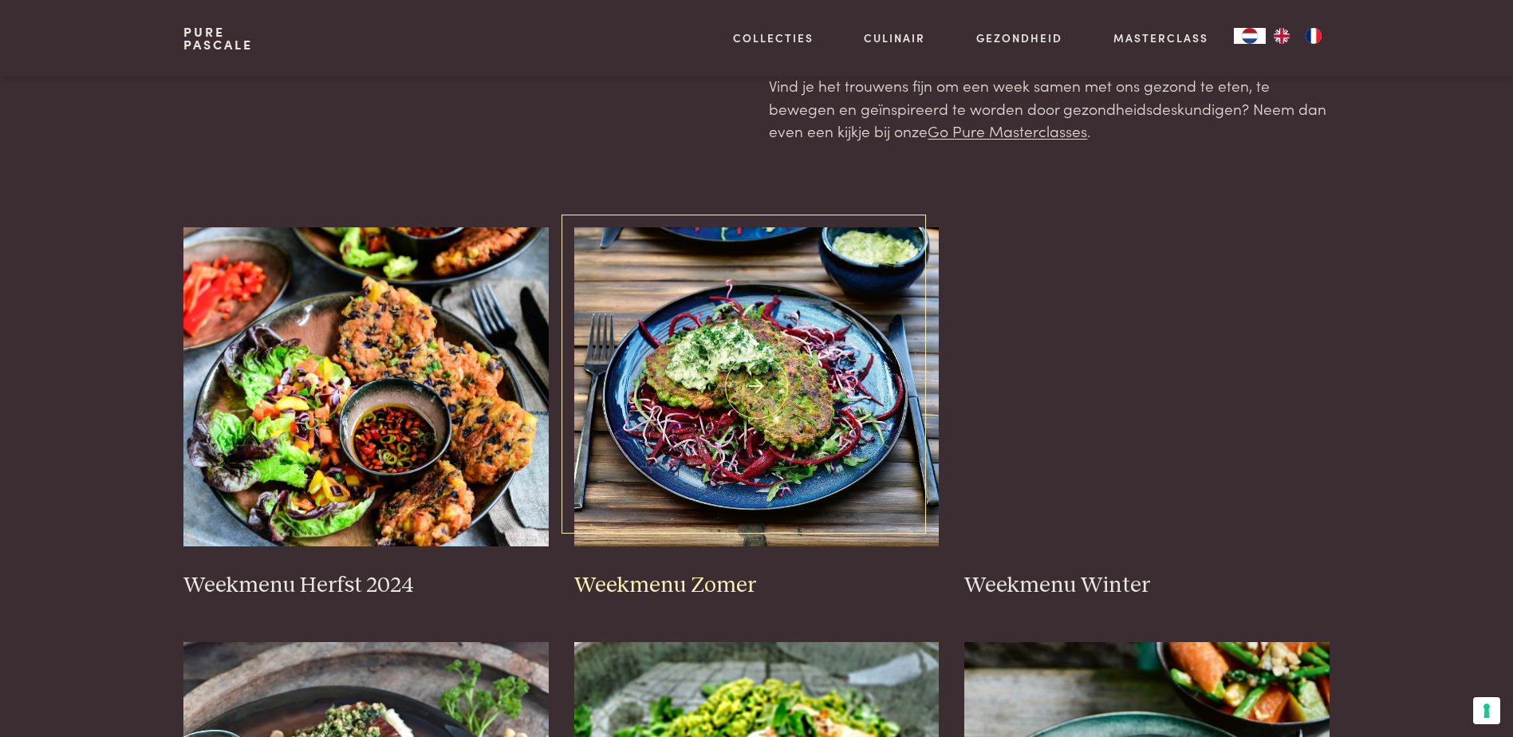
scroll to position [239, 0]
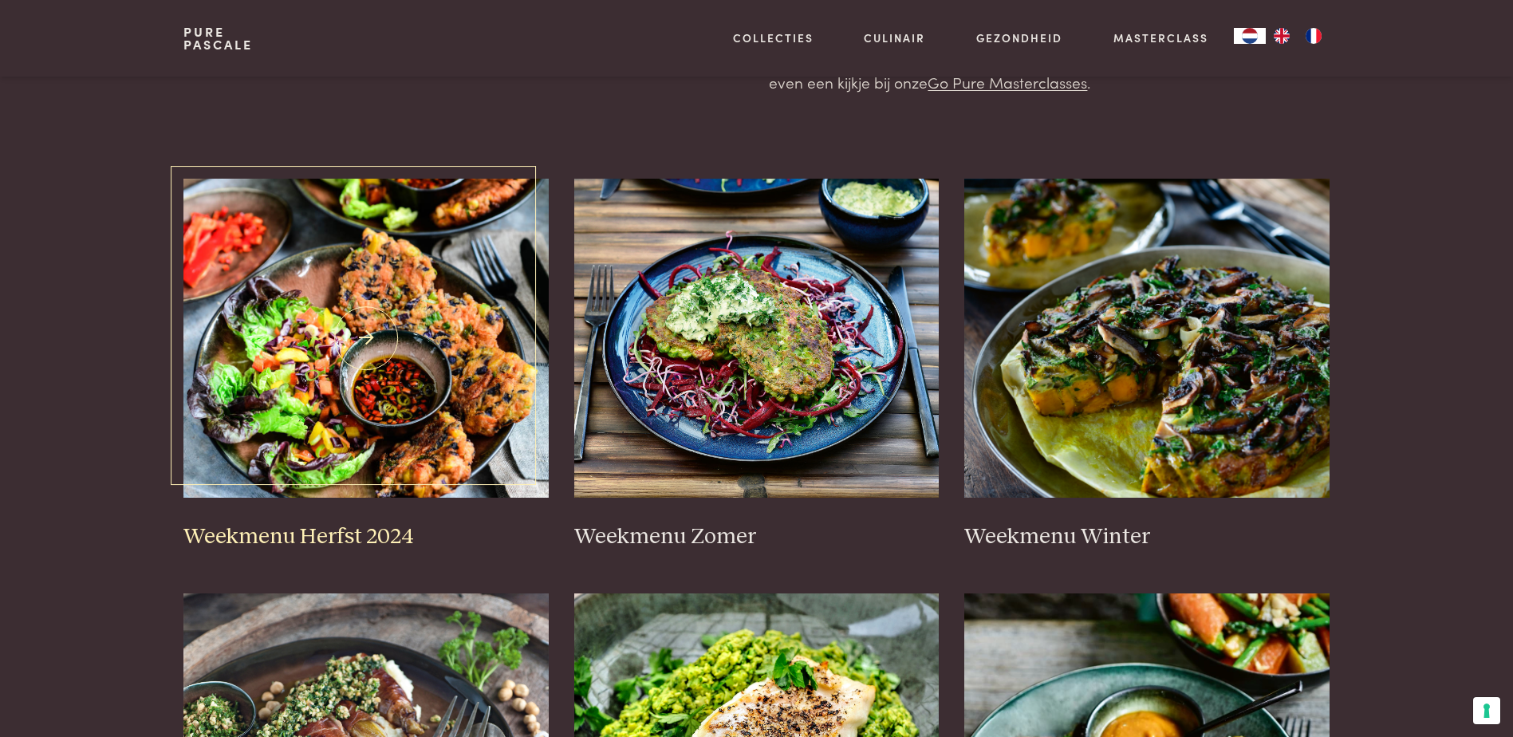
click at [293, 366] on img at bounding box center [365, 338] width 365 height 319
click at [640, 526] on h3 "Weekmenu Zomer" at bounding box center [756, 537] width 365 height 28
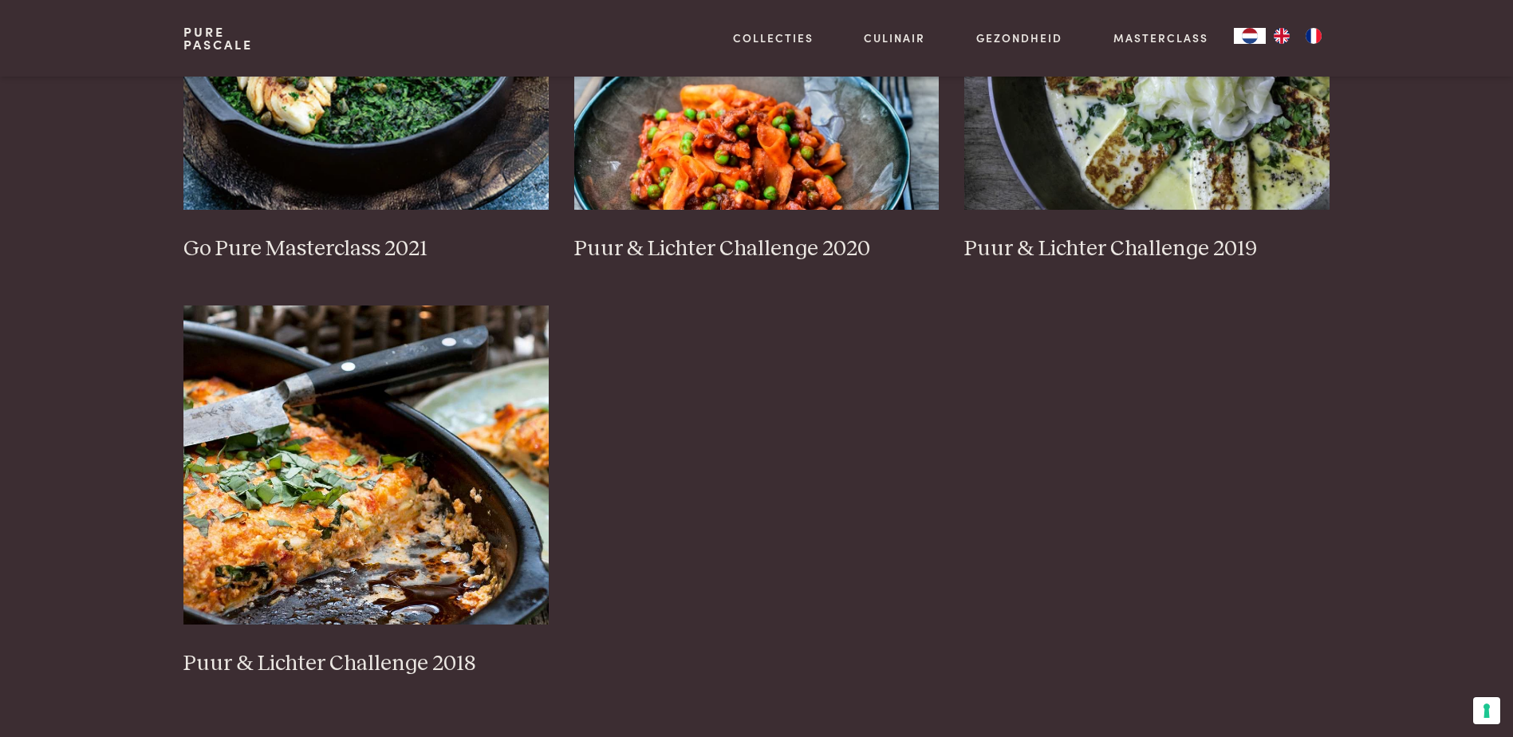
scroll to position [1515, 0]
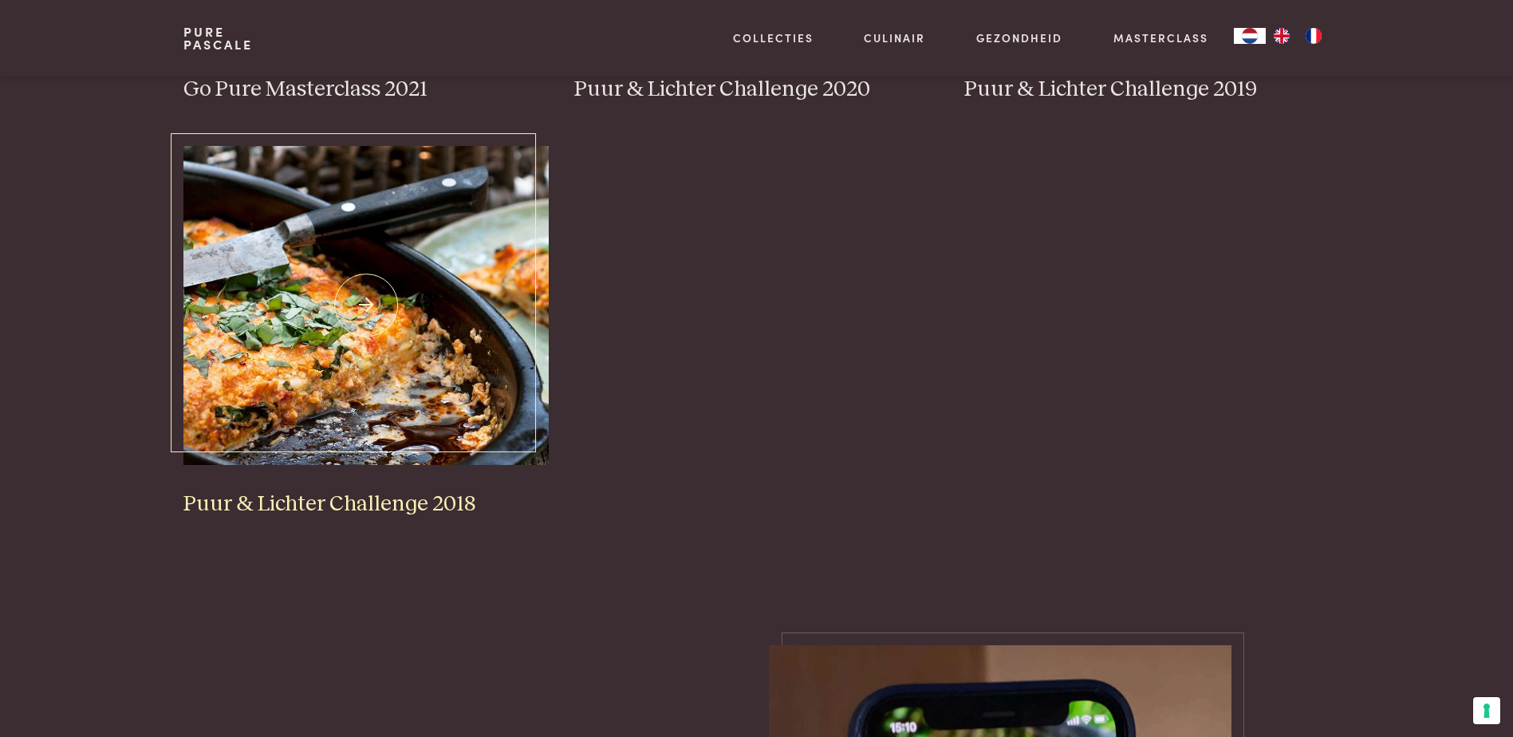
click at [270, 433] on img at bounding box center [365, 305] width 365 height 319
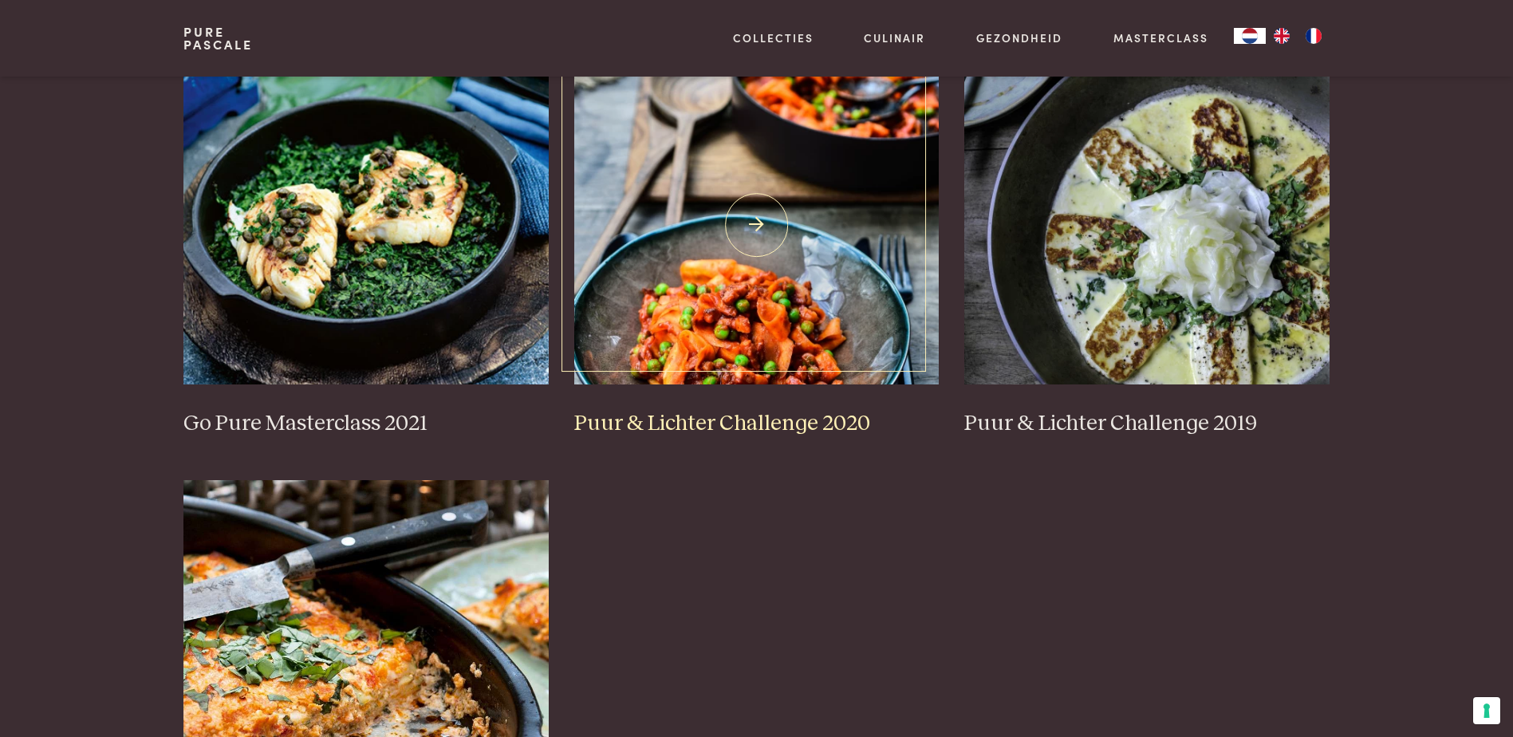
scroll to position [1117, 0]
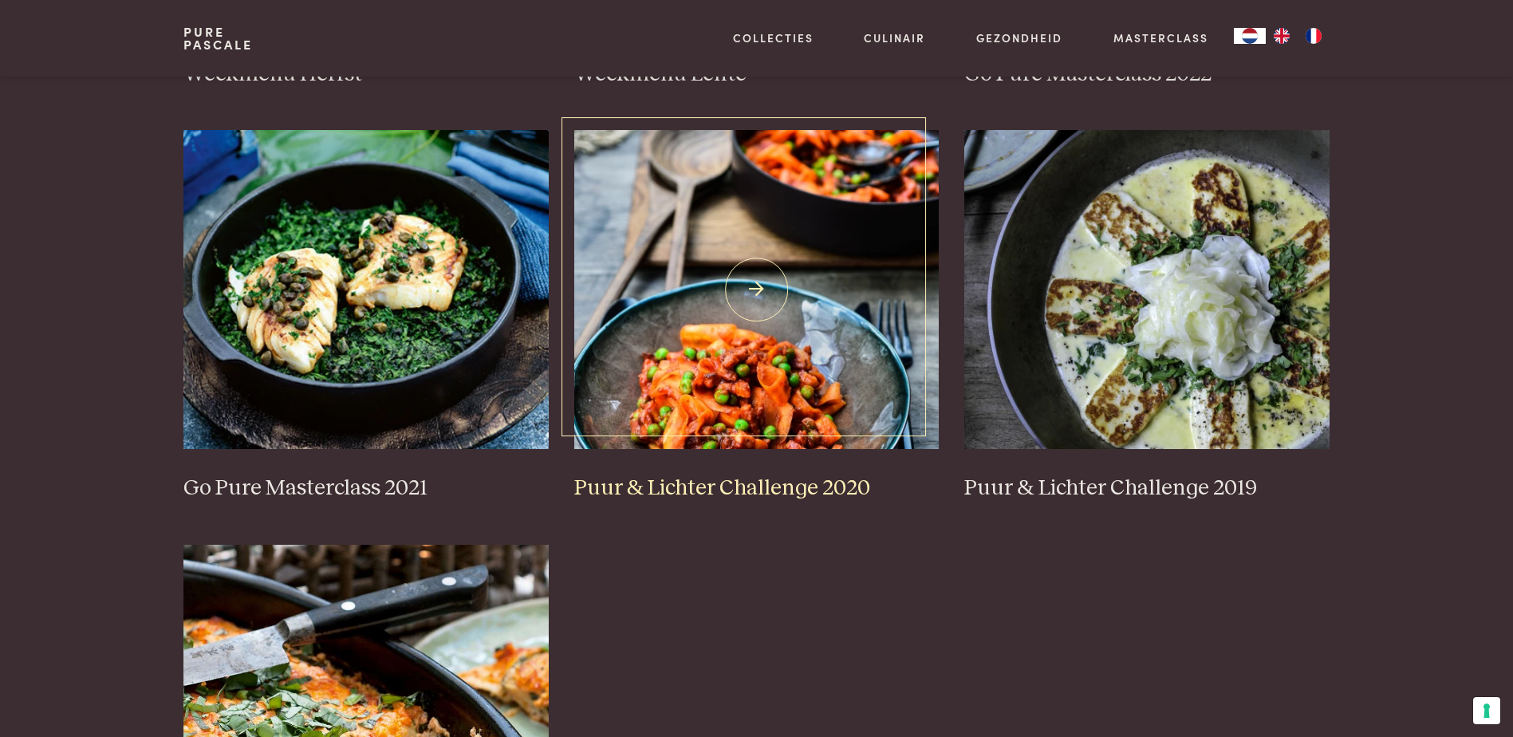
click at [774, 346] on img at bounding box center [756, 289] width 365 height 319
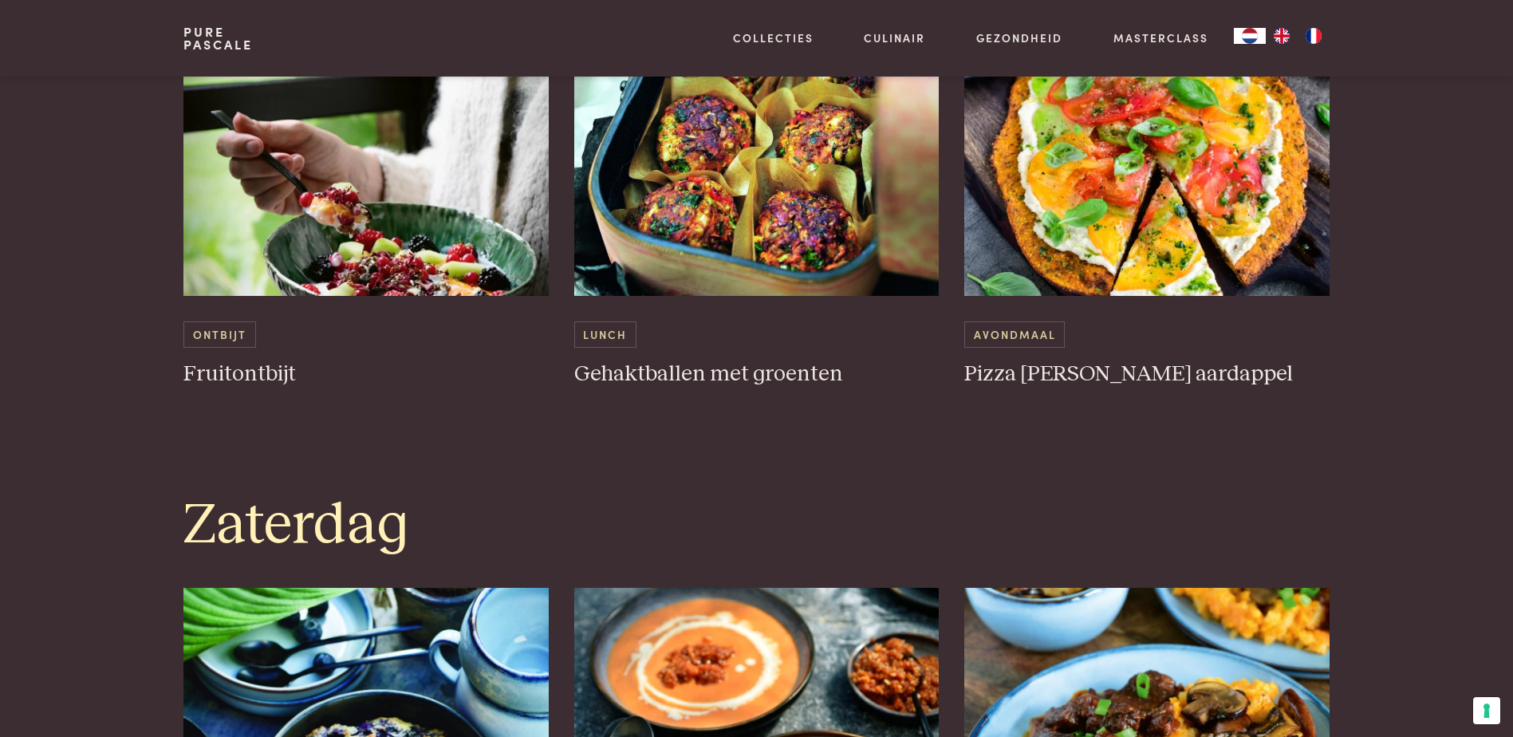
scroll to position [3429, 0]
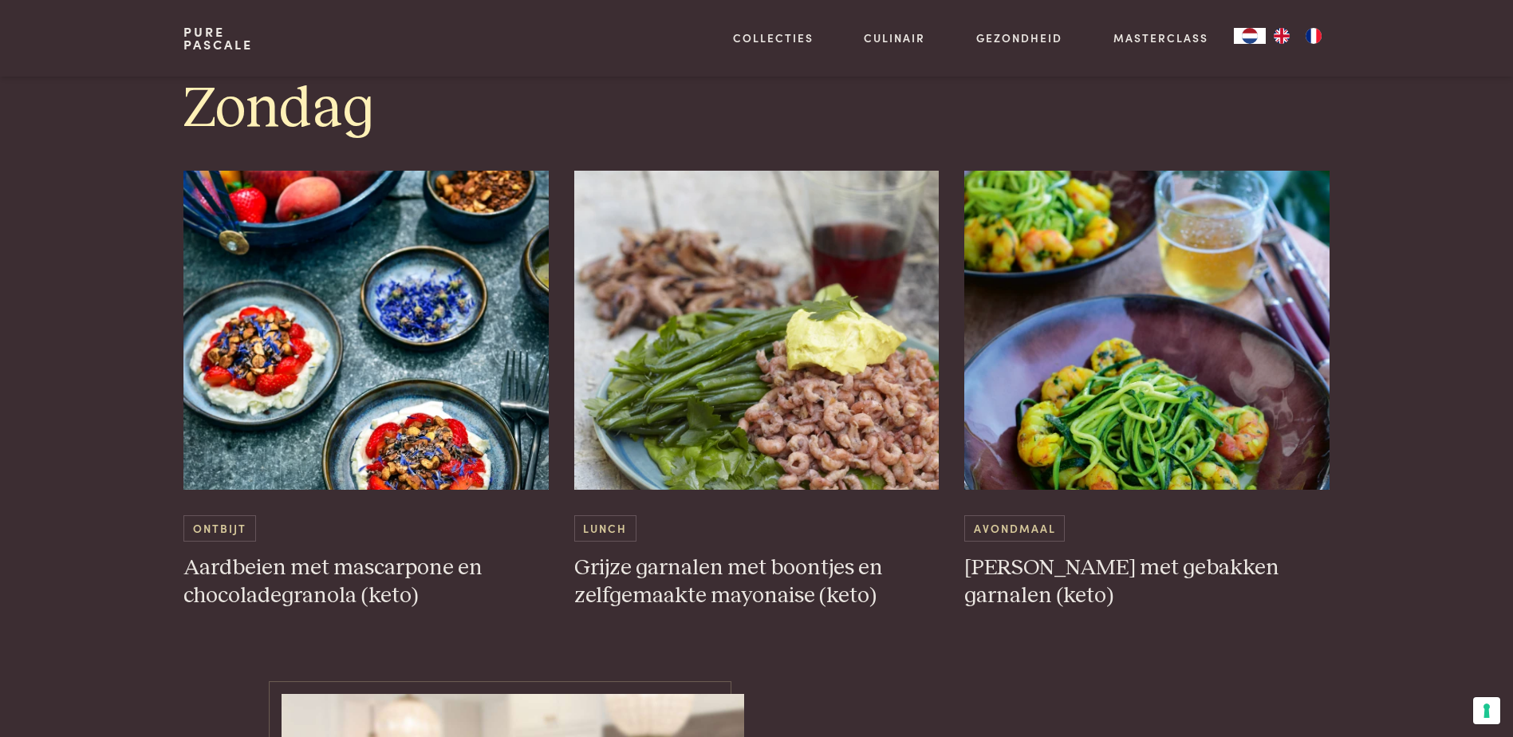
scroll to position [4706, 0]
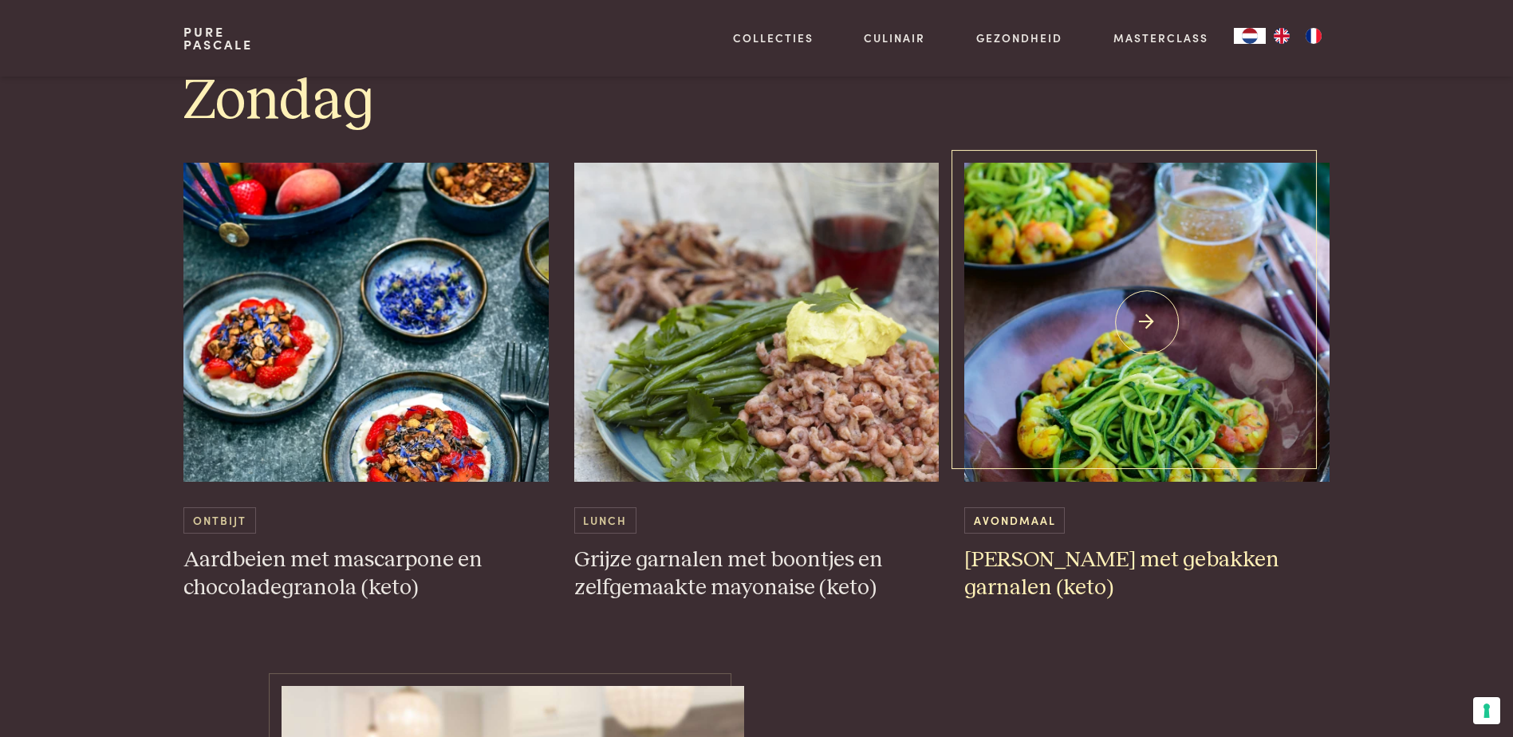
click at [1118, 546] on h3 "Courgettini met gebakken garnalen (keto)" at bounding box center [1146, 573] width 365 height 55
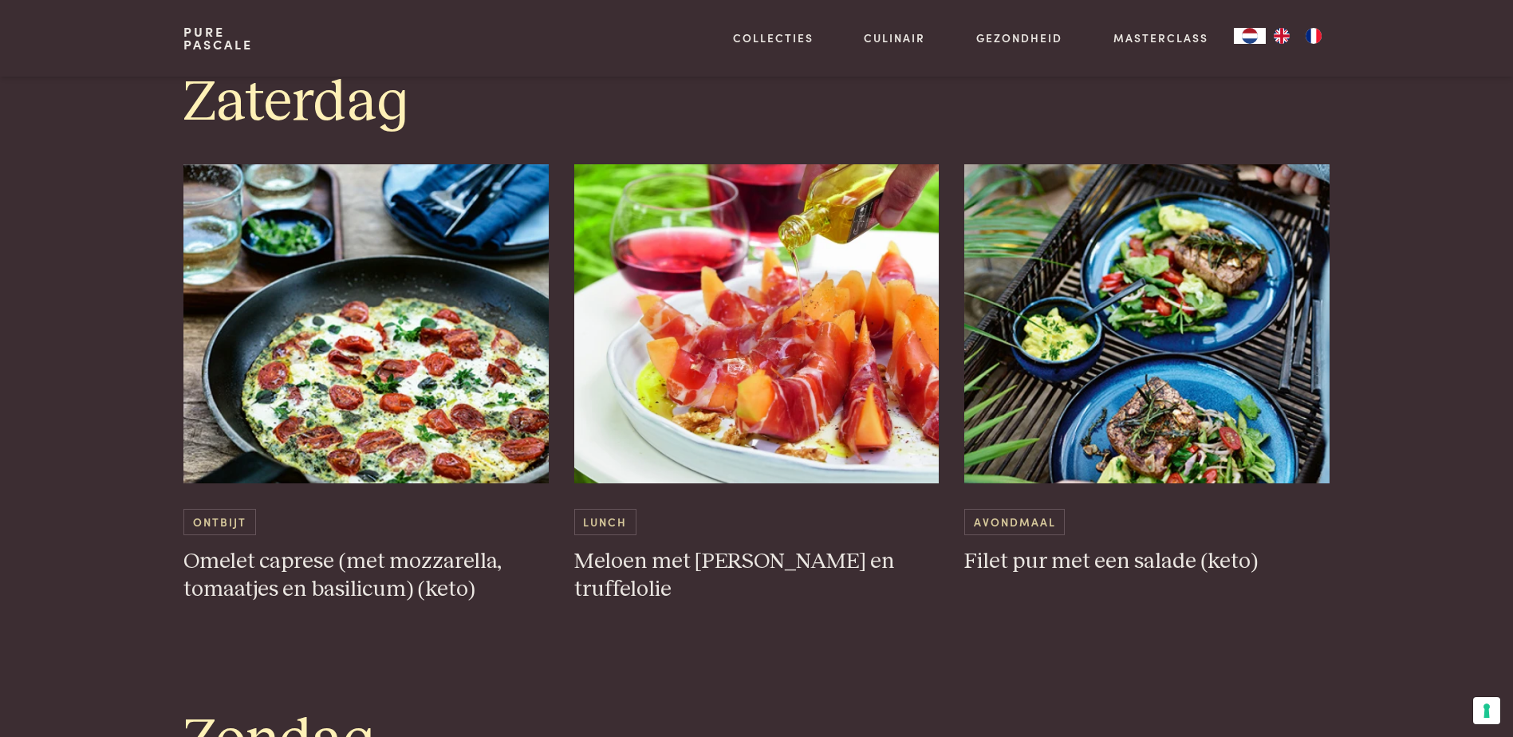
scroll to position [3748, 0]
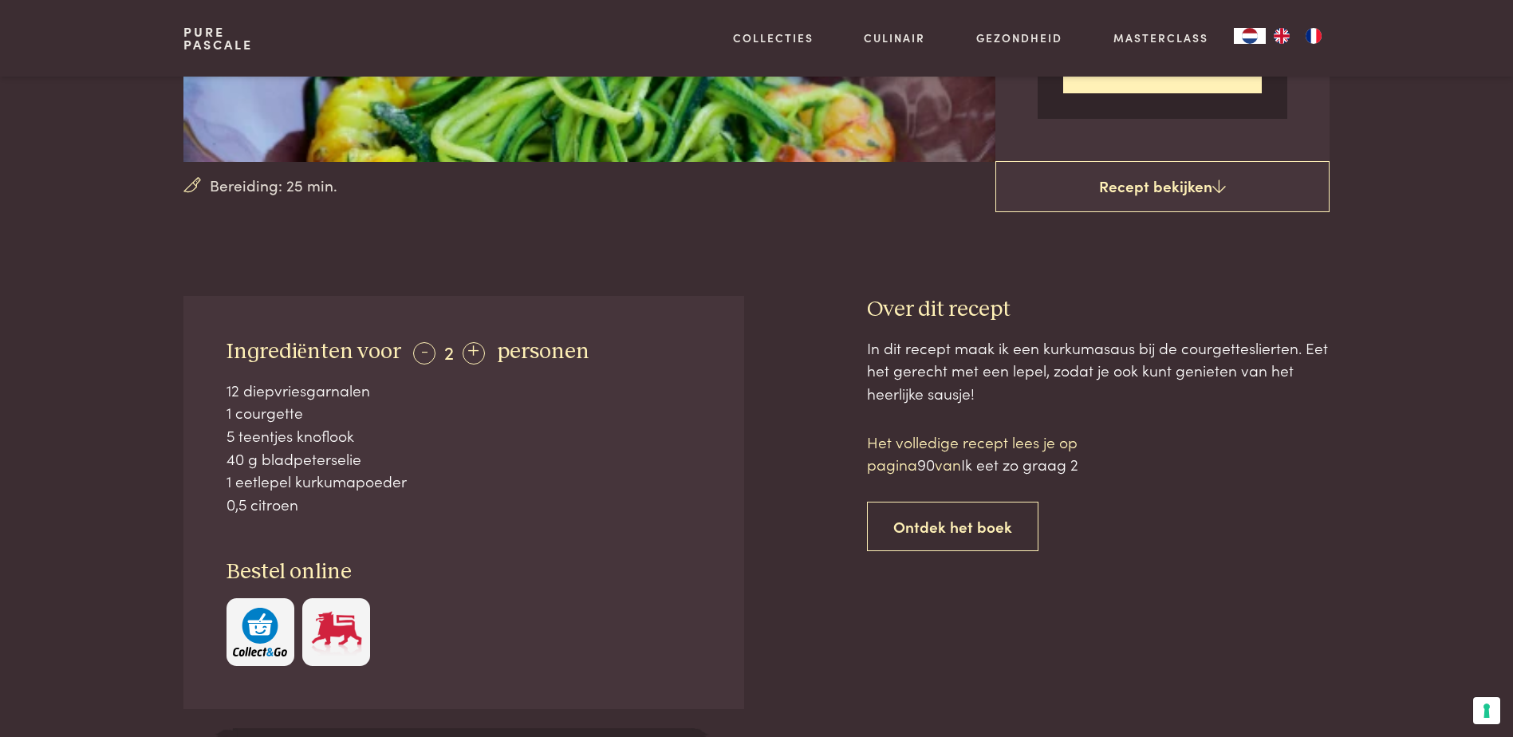
scroll to position [399, 0]
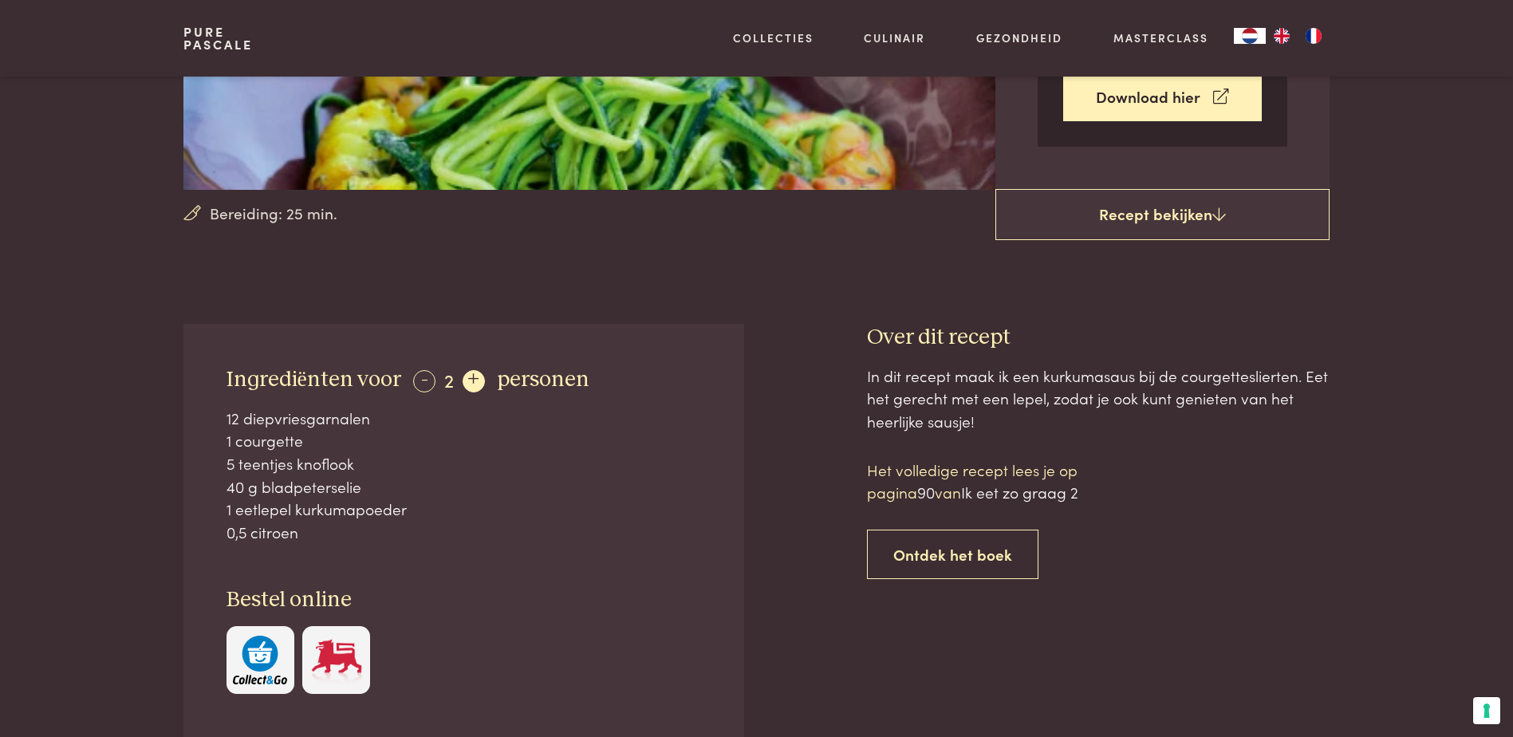
click at [475, 383] on div "+" at bounding box center [474, 381] width 22 height 22
click at [475, 383] on div "+" at bounding box center [475, 381] width 22 height 22
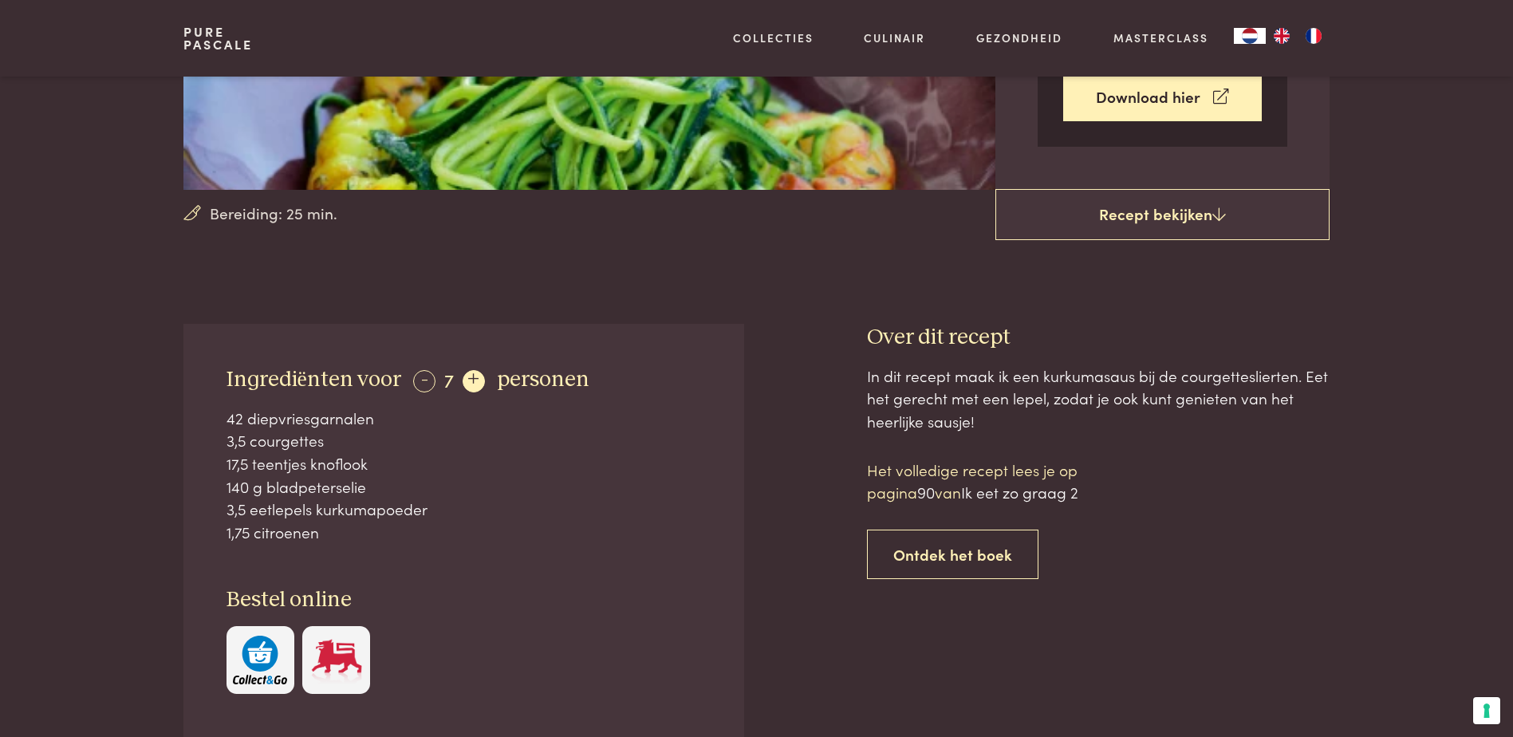
click at [475, 383] on div "+" at bounding box center [474, 381] width 22 height 22
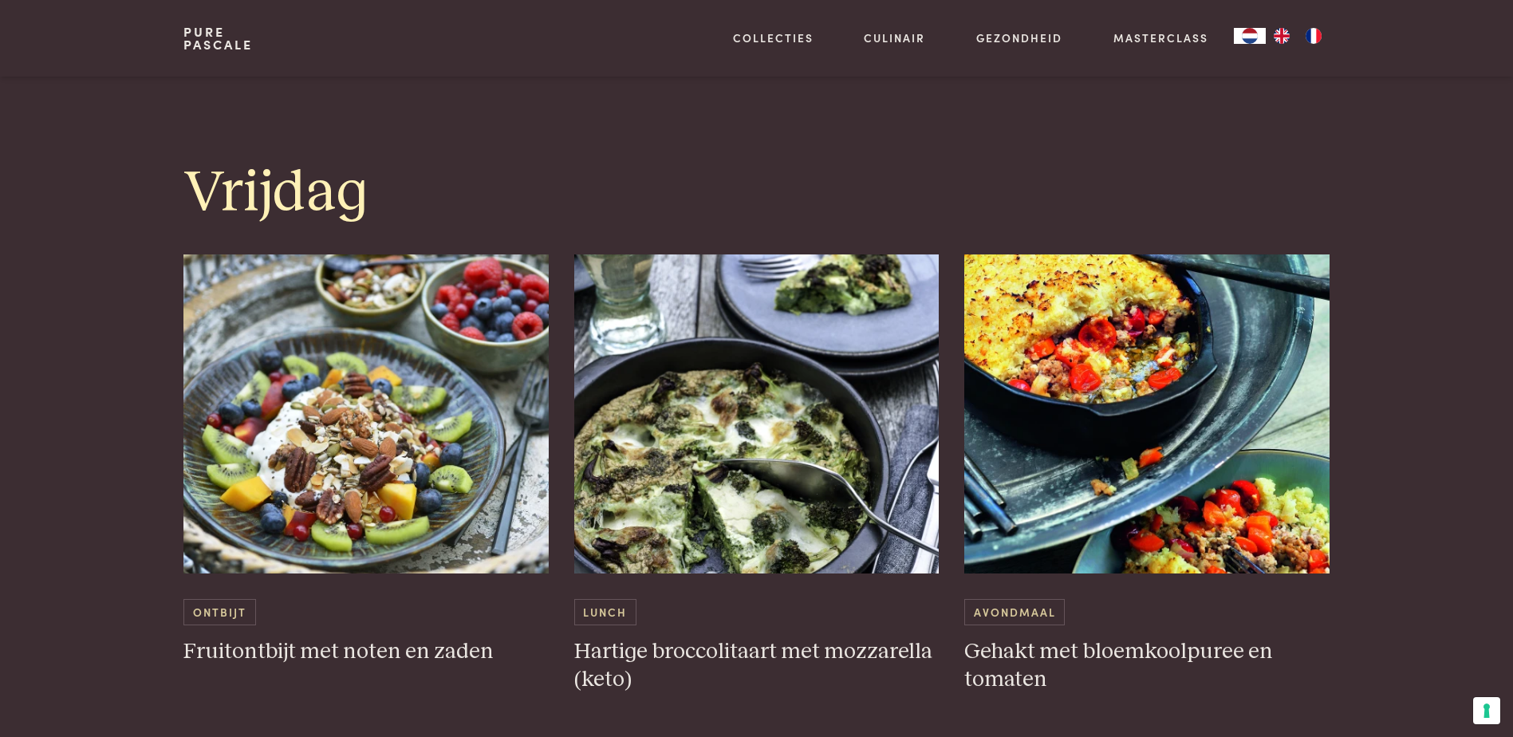
scroll to position [3908, 0]
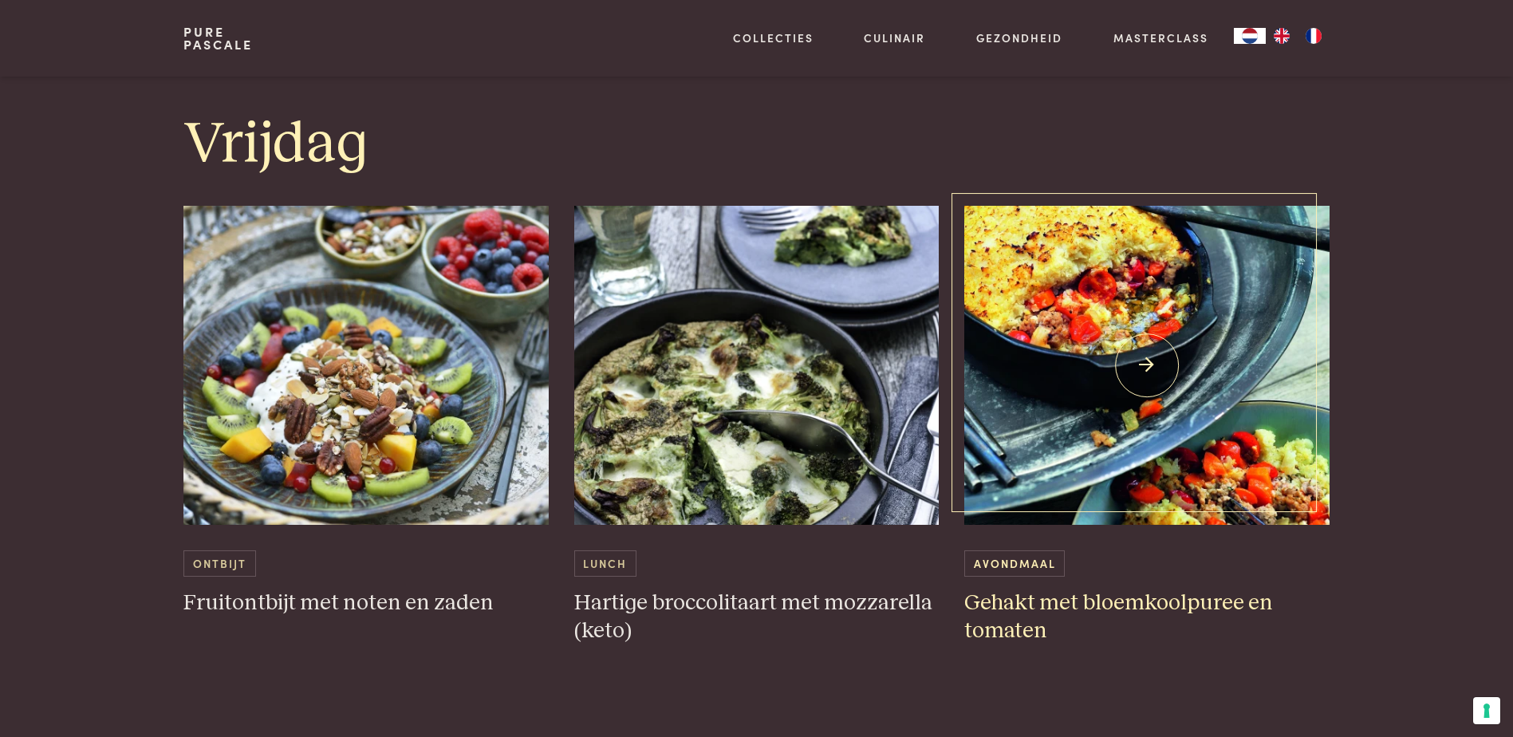
click at [1021, 605] on h3 "Gehakt met bloemkoolpuree en tomaten" at bounding box center [1146, 616] width 365 height 55
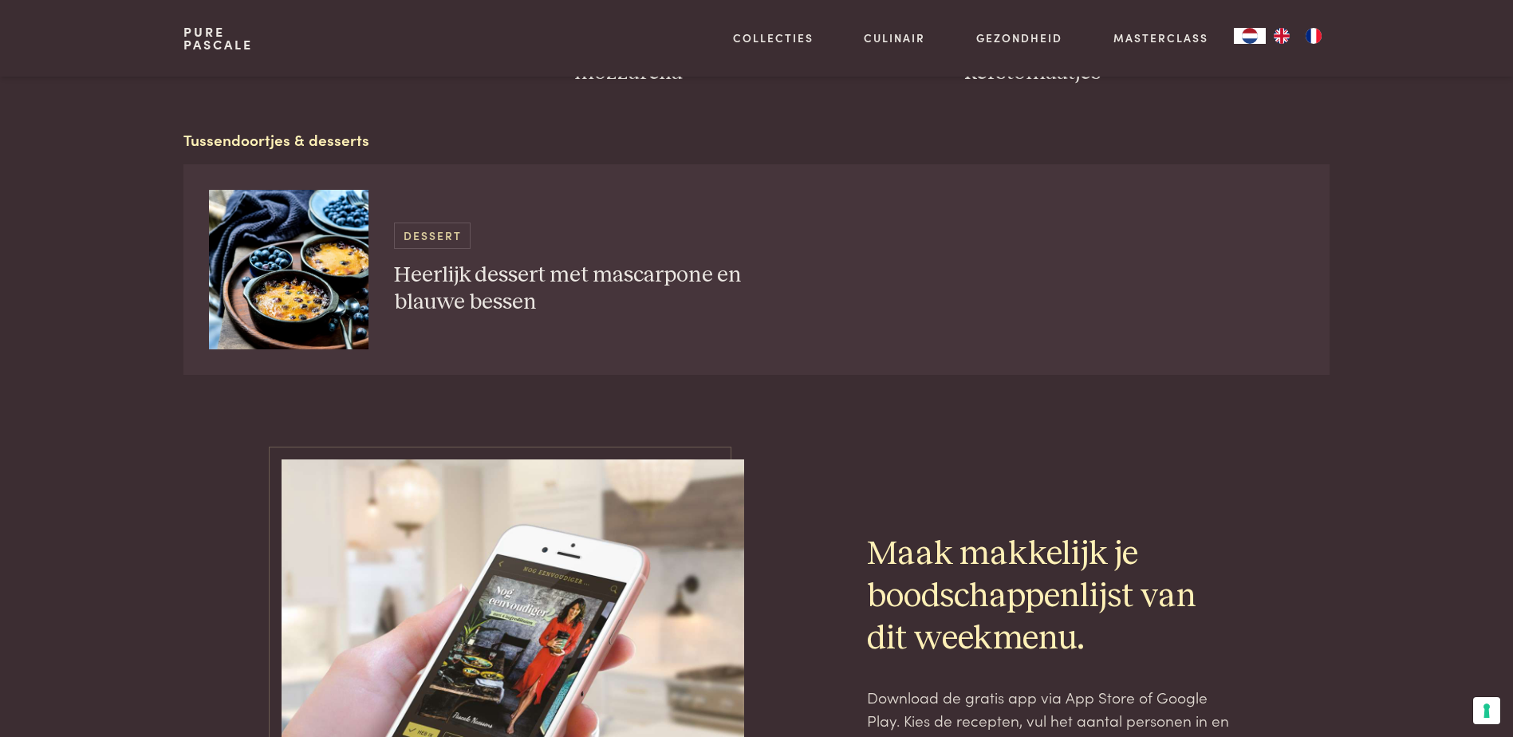
scroll to position [5184, 0]
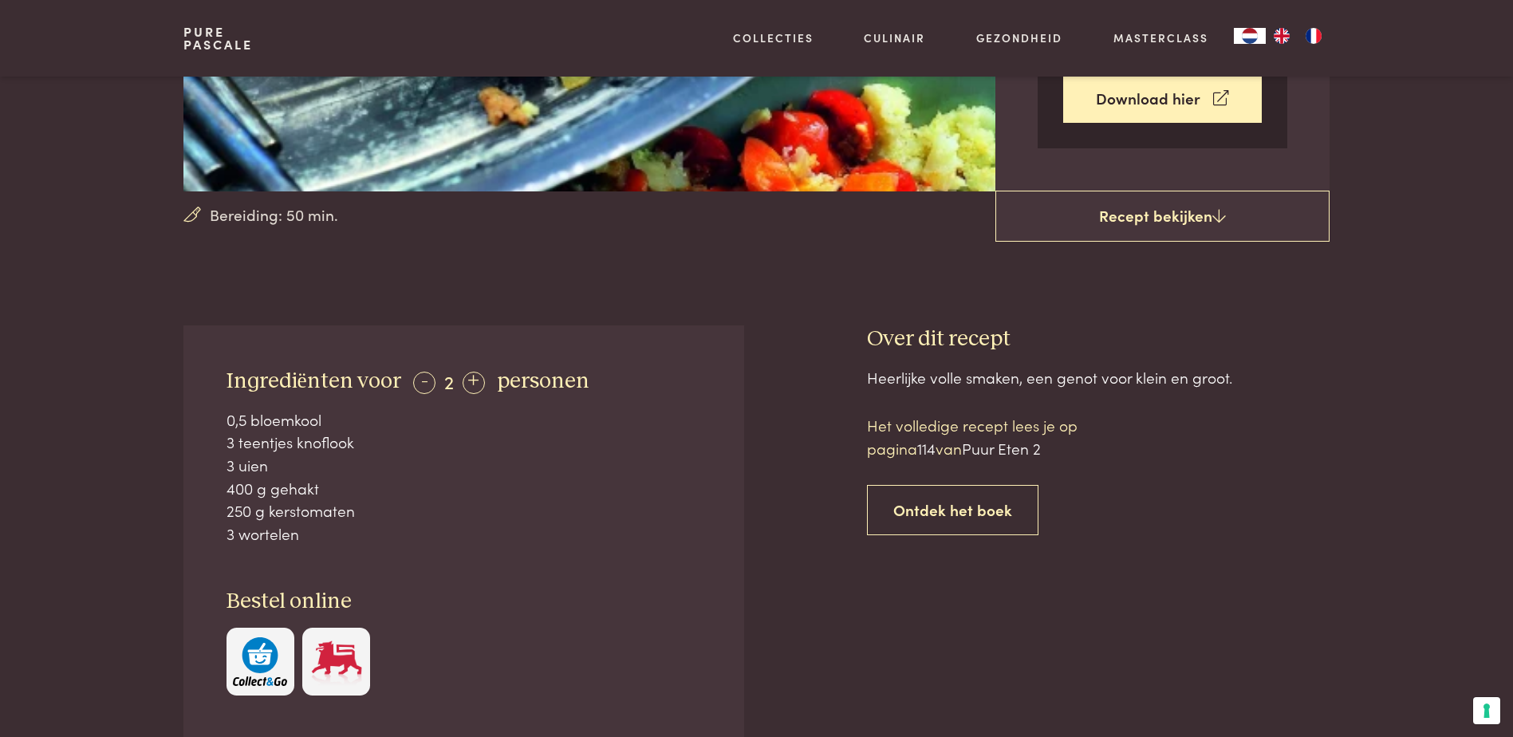
scroll to position [399, 0]
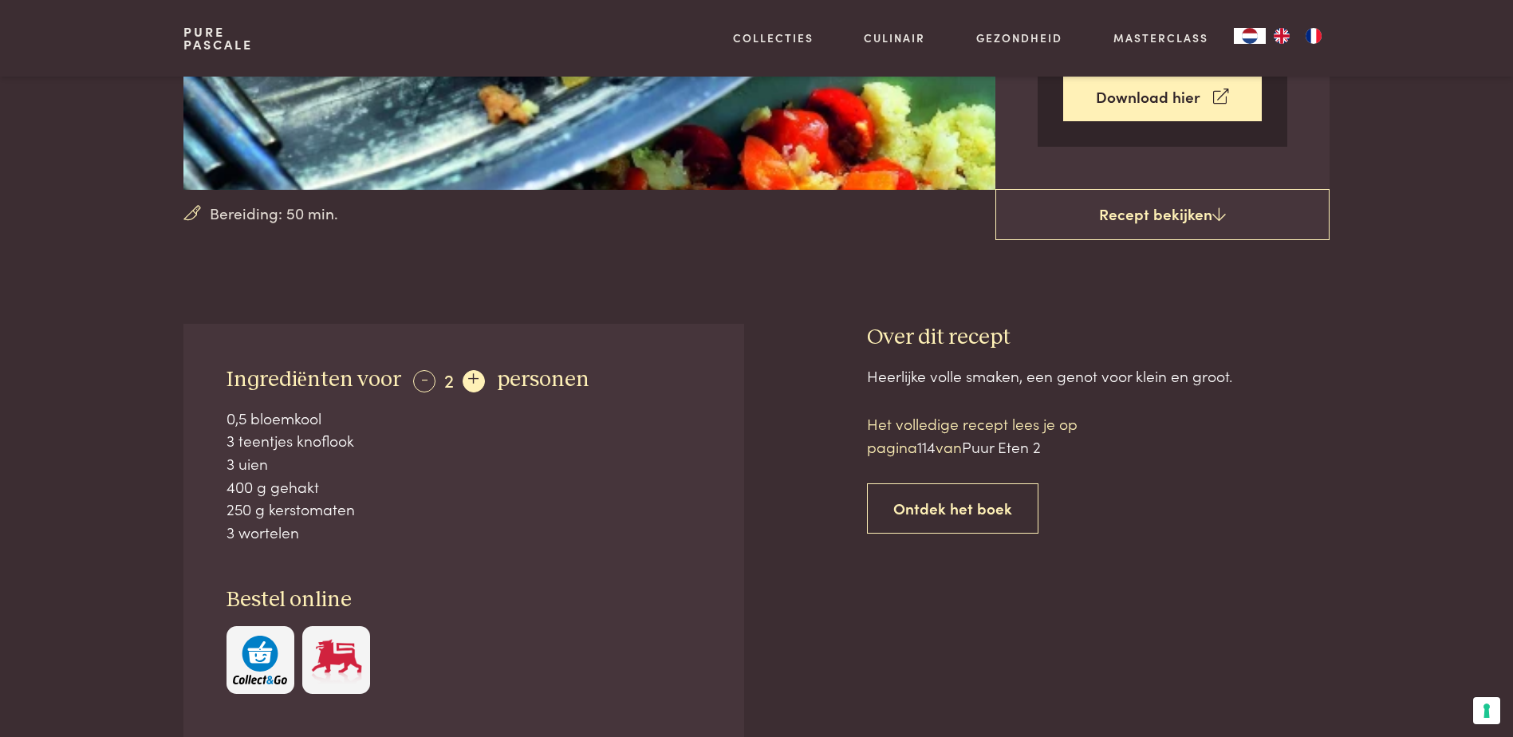
click at [469, 385] on div "+" at bounding box center [474, 381] width 22 height 22
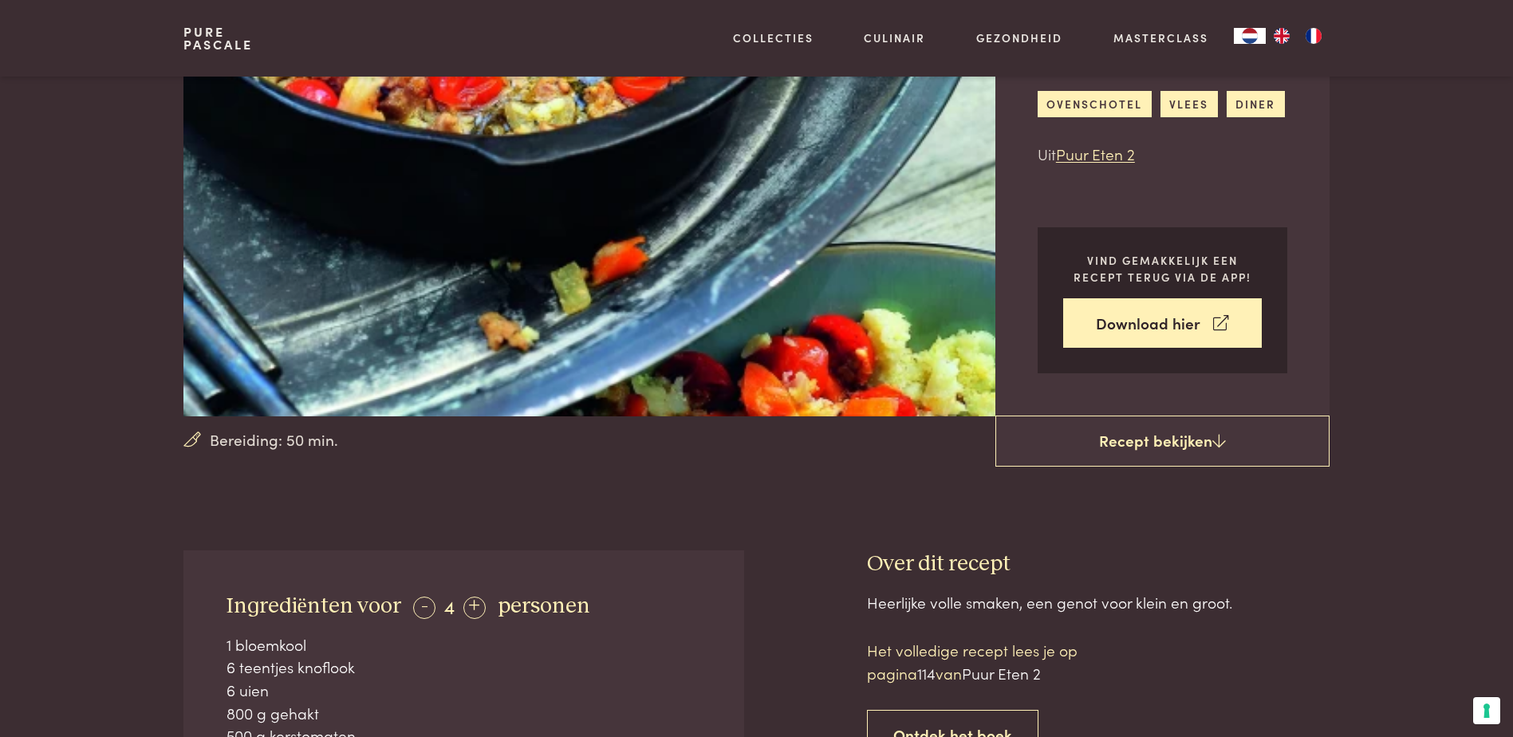
scroll to position [319, 0]
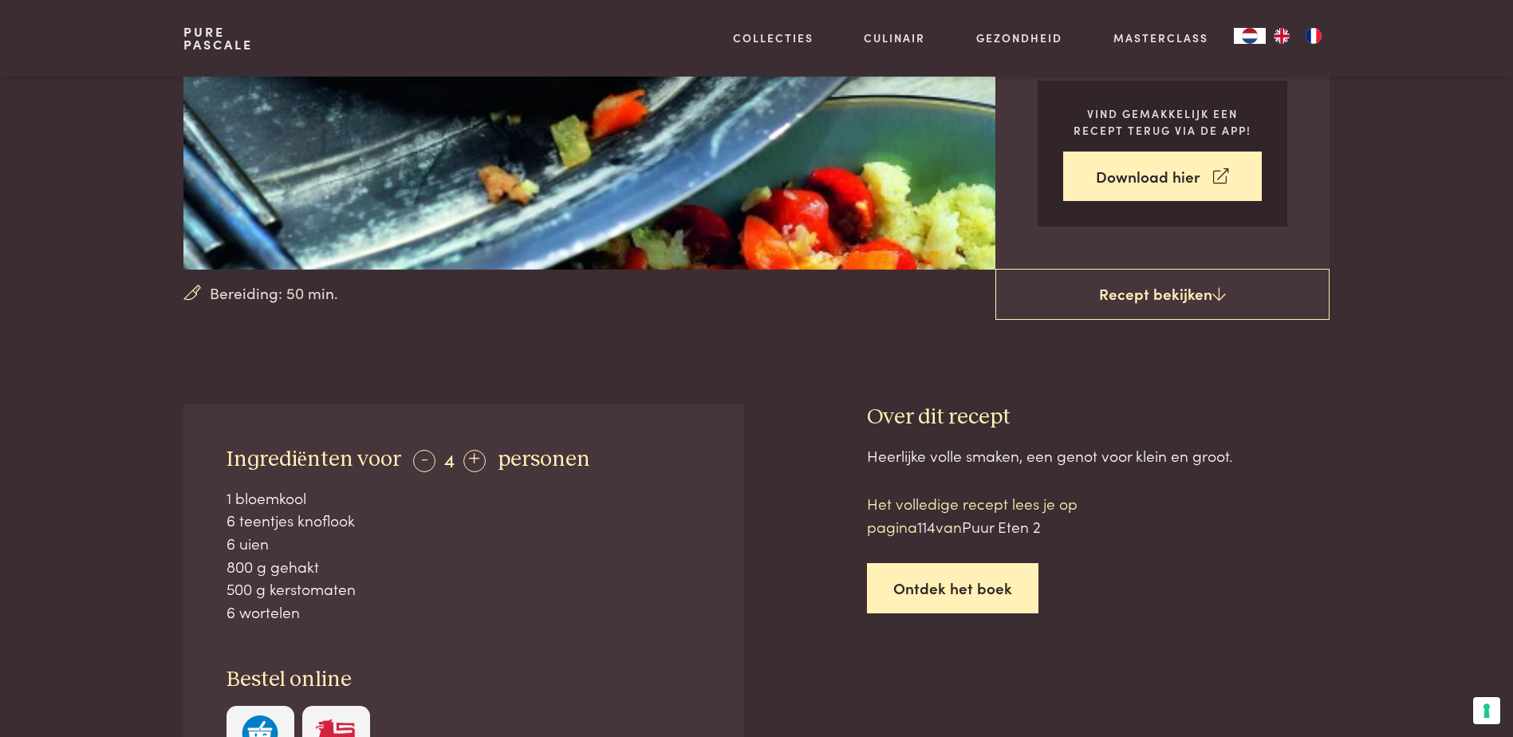
click at [910, 590] on link "Ontdek het boek" at bounding box center [952, 588] width 171 height 50
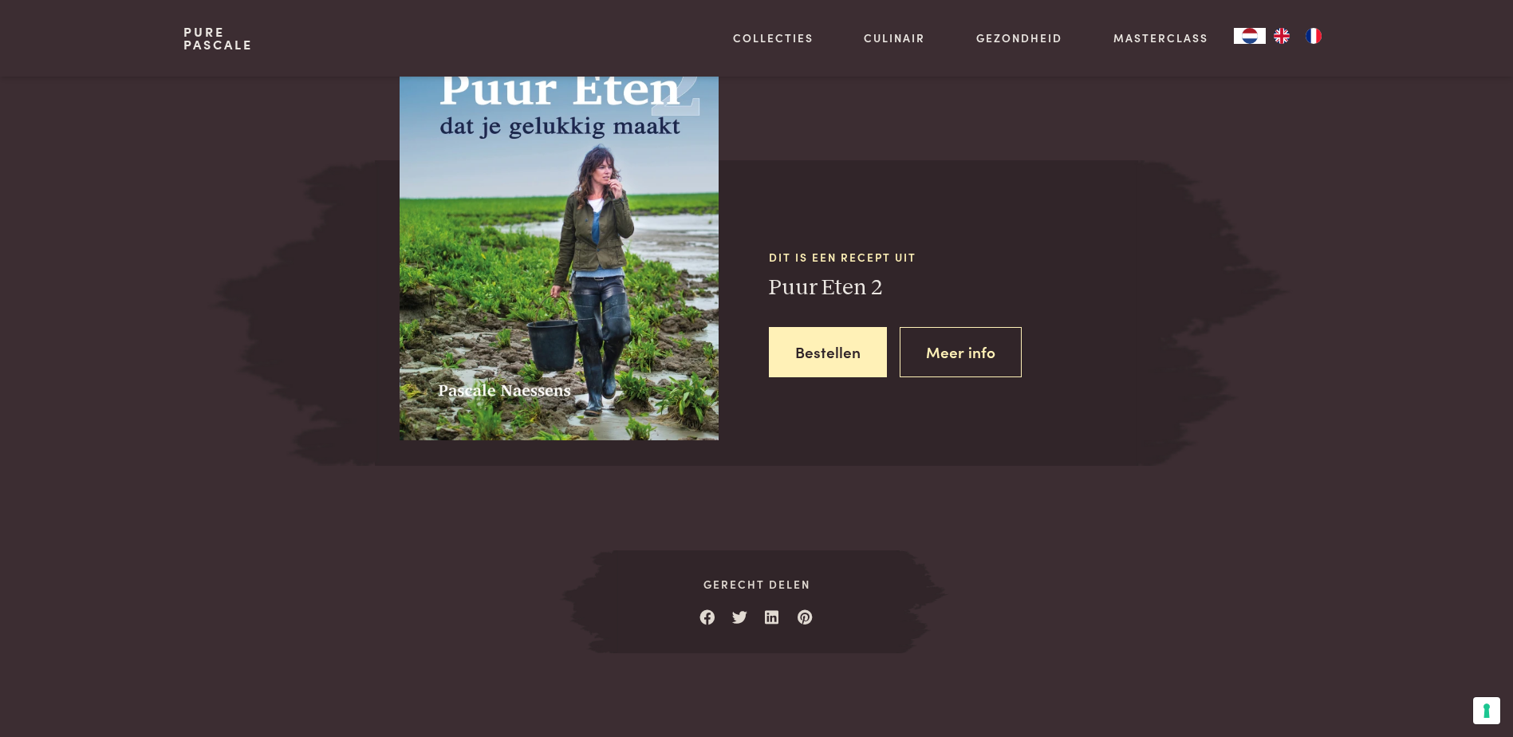
scroll to position [1412, 0]
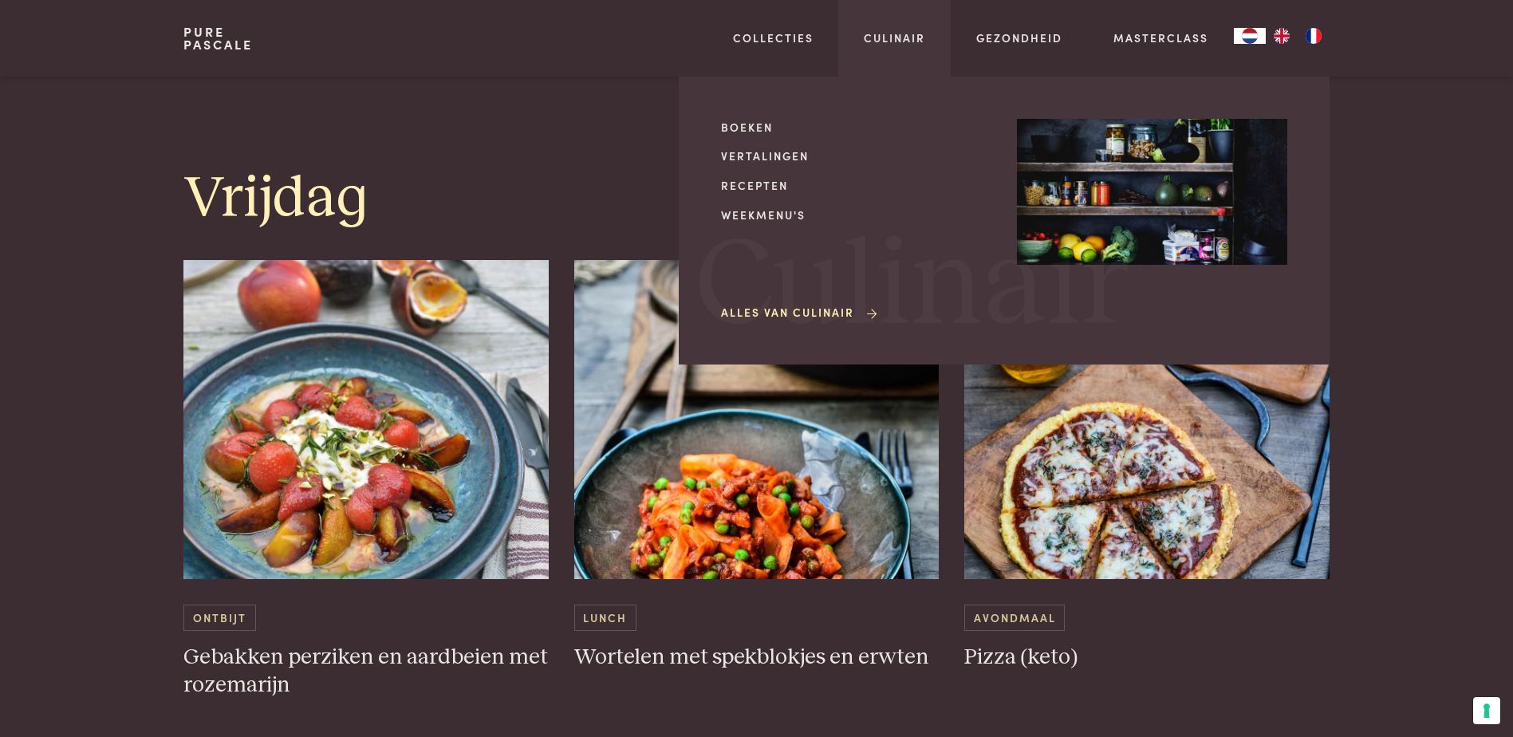
scroll to position [3190, 0]
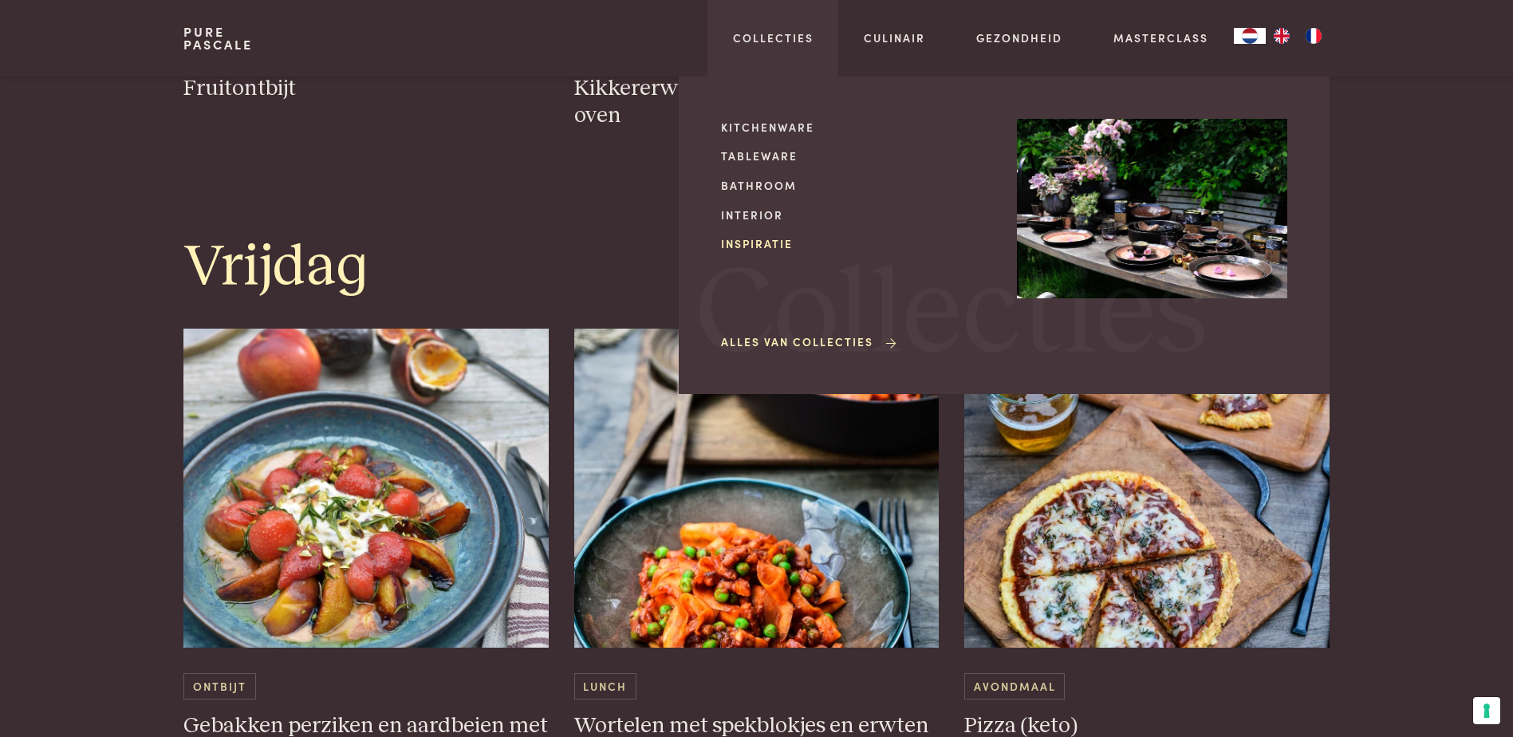
click at [767, 239] on link "Inspiratie" at bounding box center [856, 243] width 270 height 17
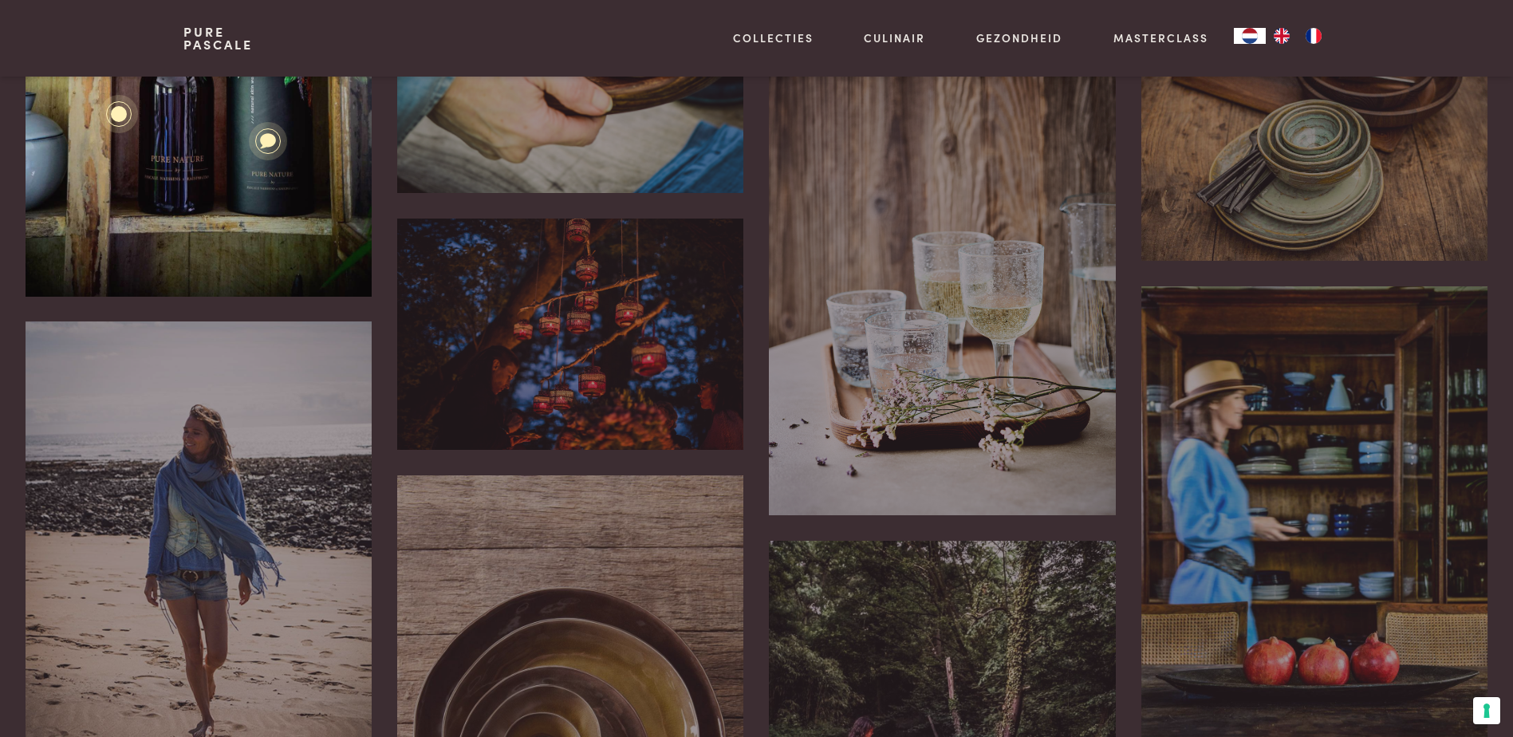
scroll to position [877, 0]
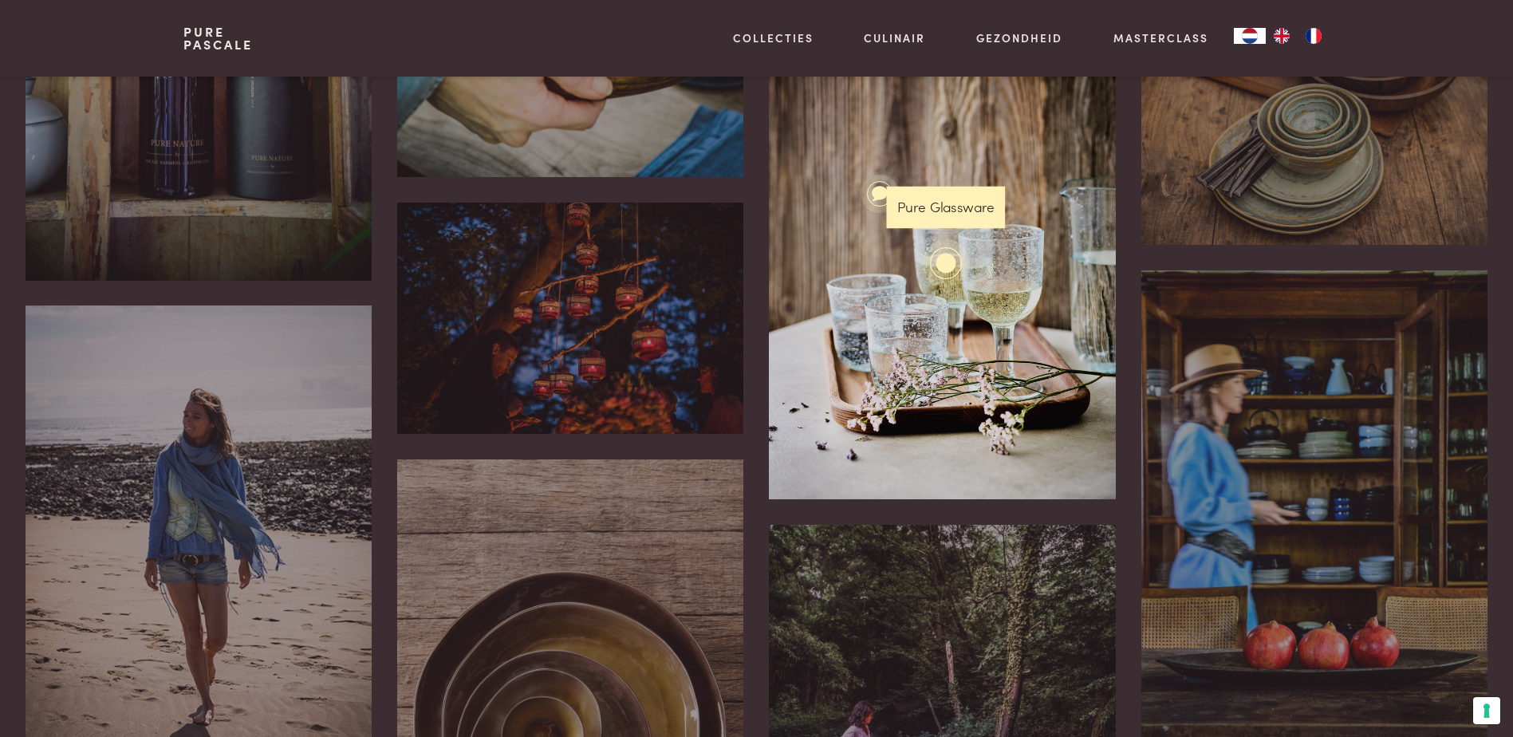
click at [944, 264] on div at bounding box center [946, 263] width 21 height 21
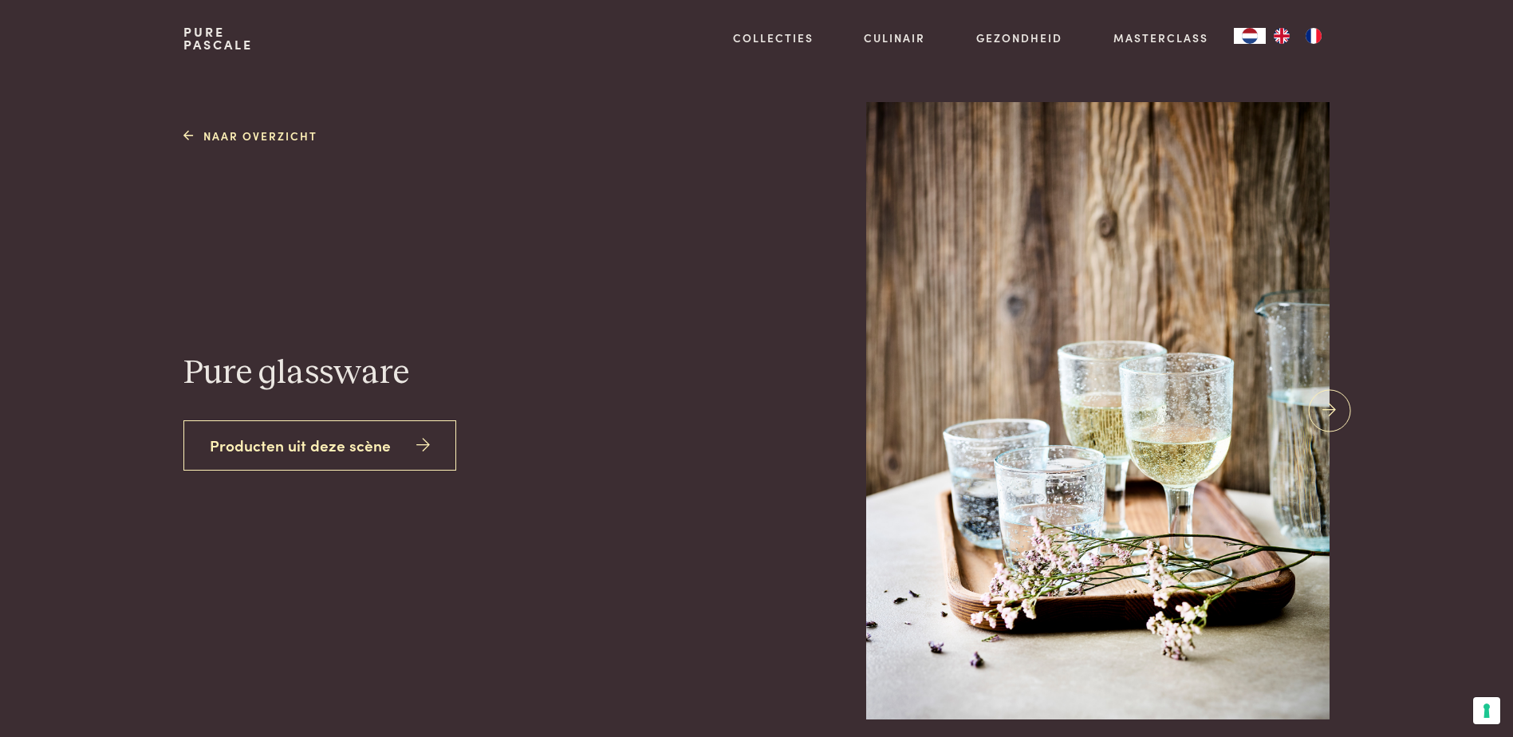
click at [936, 211] on div "Pure Glassware Deze glazen zijn altijd mooi op tafel, zelfs leeg. Ze zijn speel…" at bounding box center [1097, 410] width 463 height 617
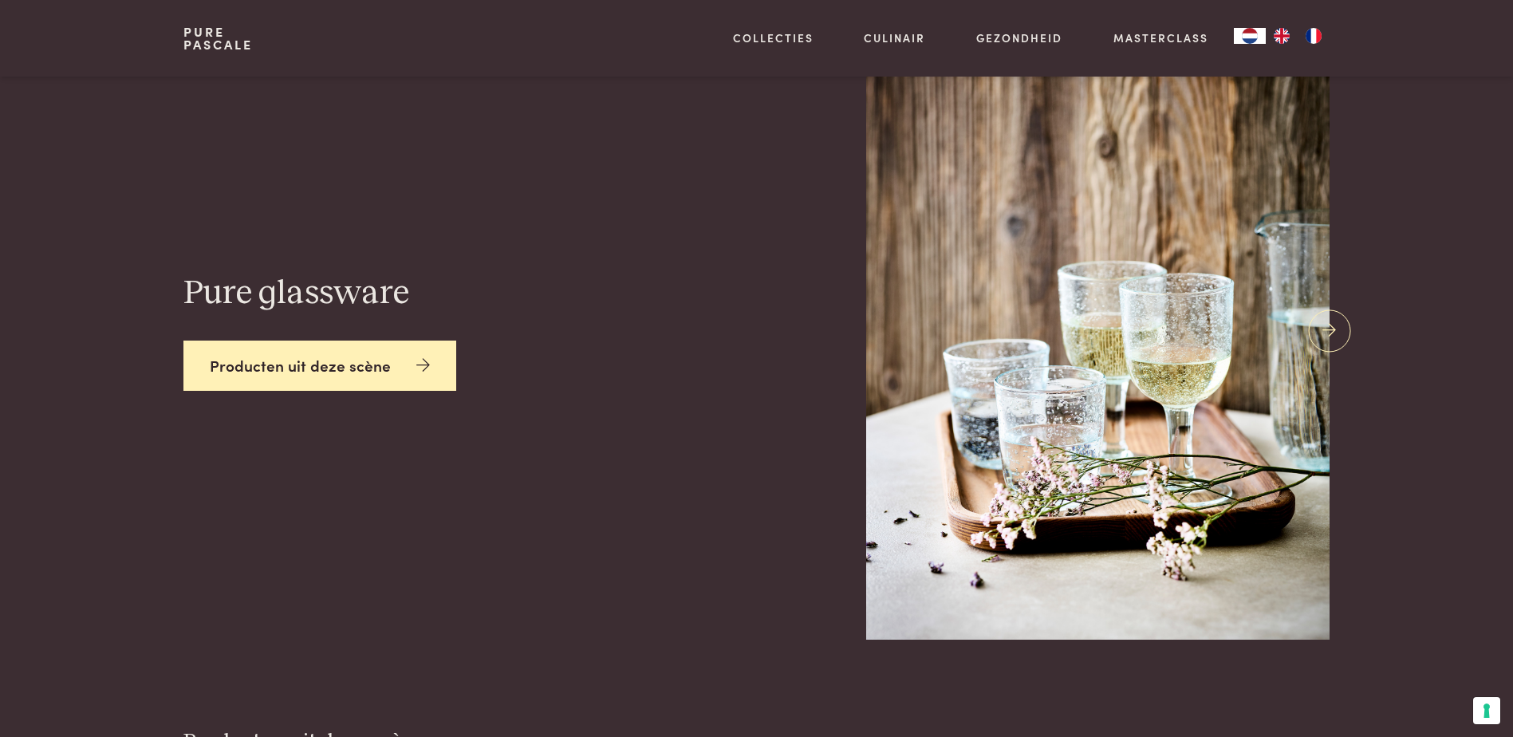
click at [246, 378] on link "Producten uit deze scène" at bounding box center [319, 366] width 273 height 50
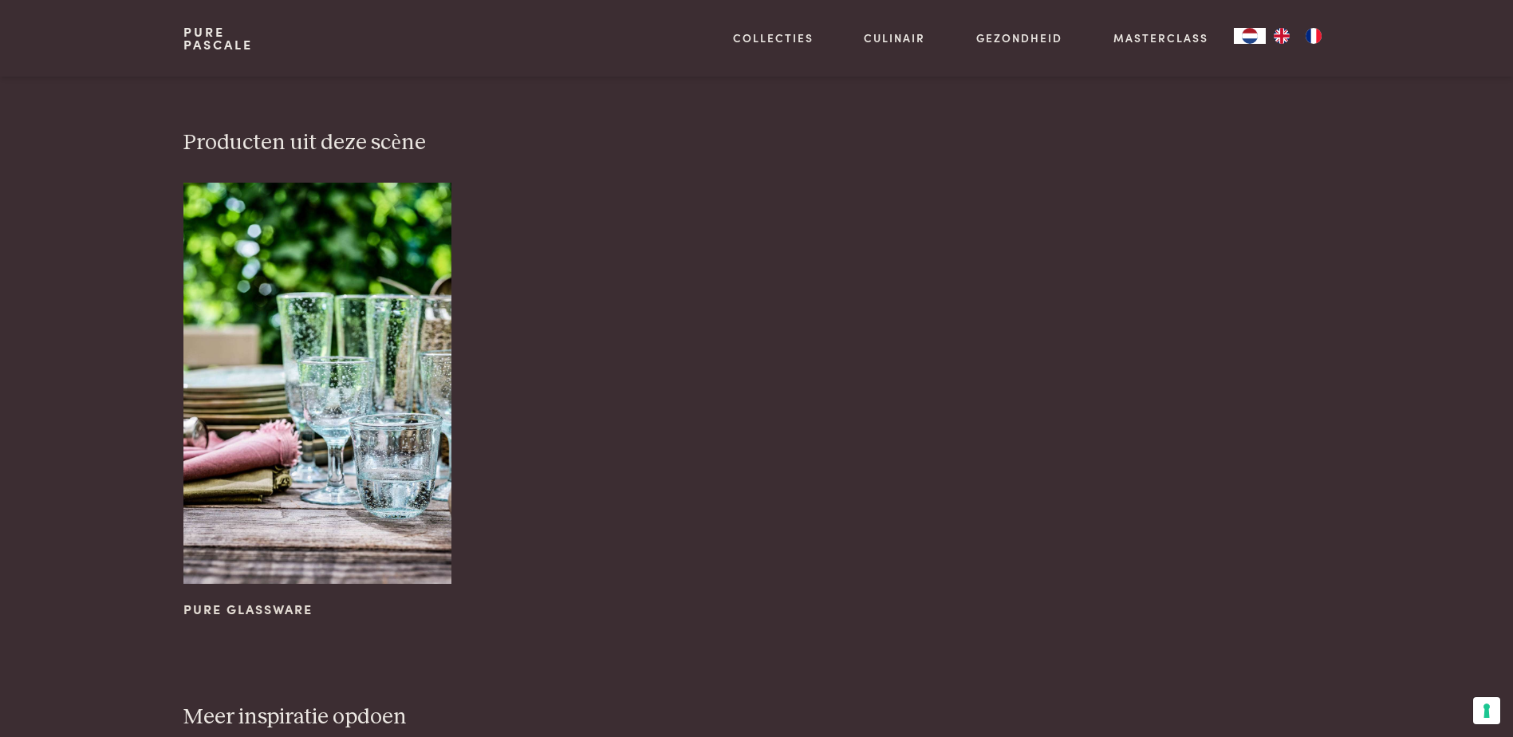
scroll to position [681, 0]
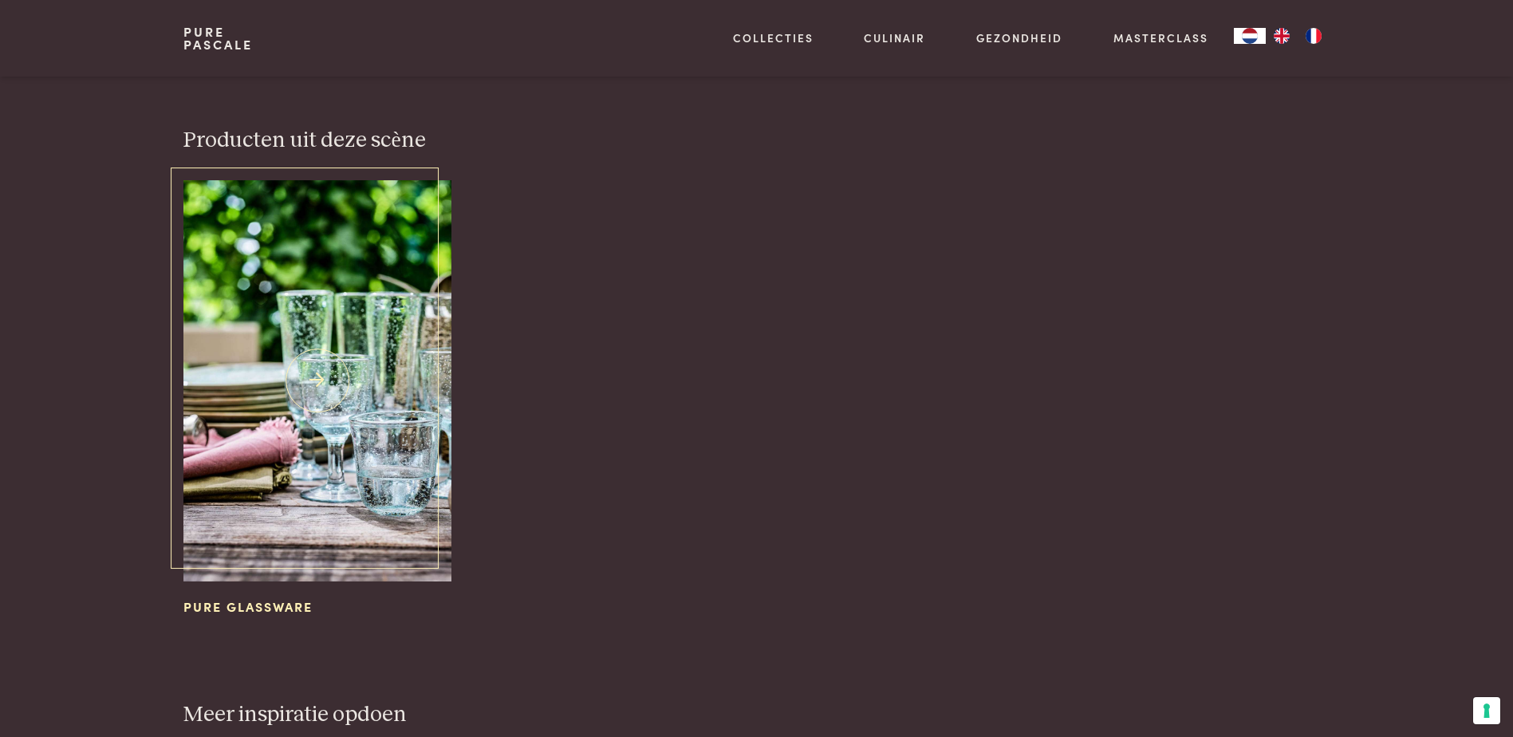
click at [211, 600] on span "Pure Glassware" at bounding box center [247, 606] width 129 height 18
click at [310, 354] on img at bounding box center [316, 380] width 267 height 401
click at [317, 377] on img at bounding box center [316, 380] width 267 height 401
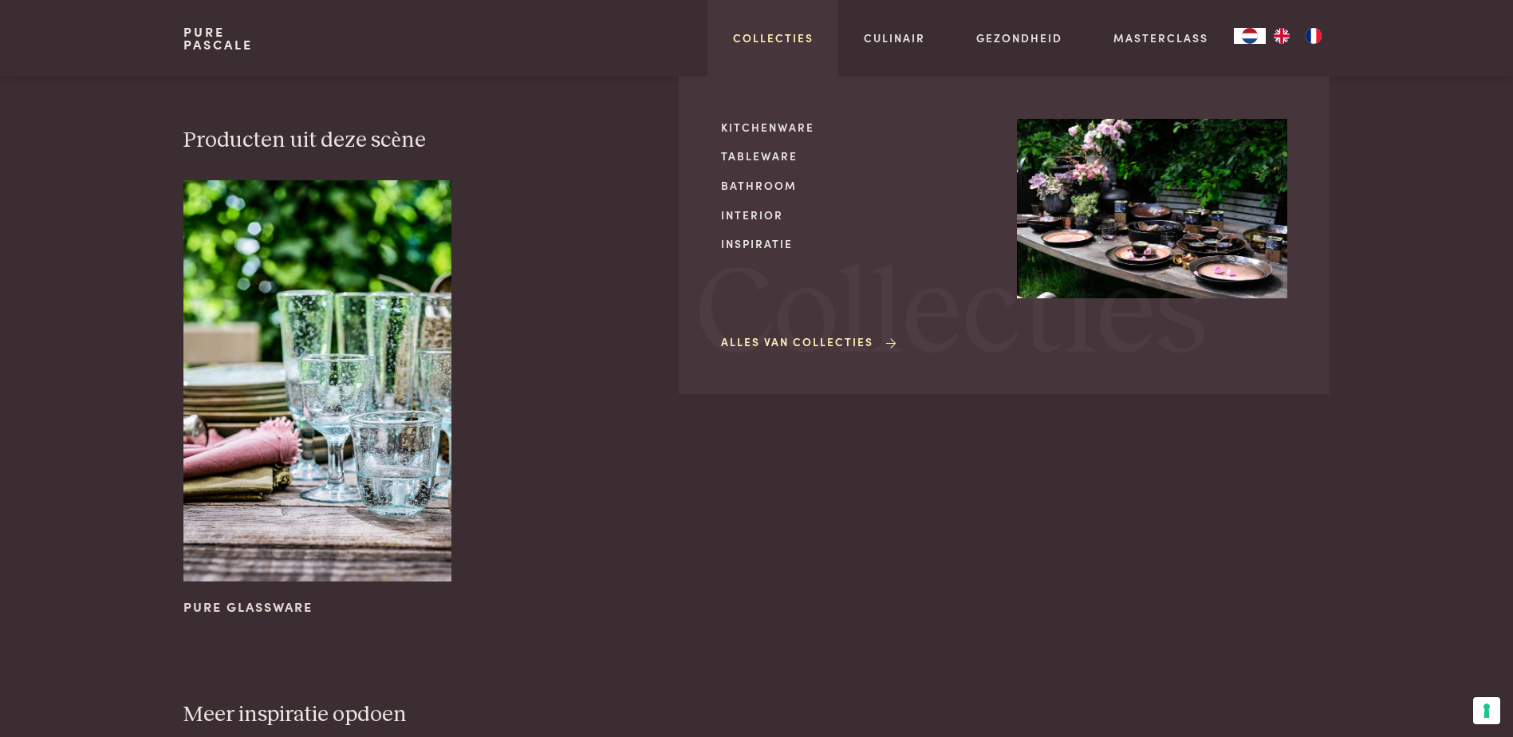
click at [759, 33] on link "Collecties" at bounding box center [773, 38] width 81 height 17
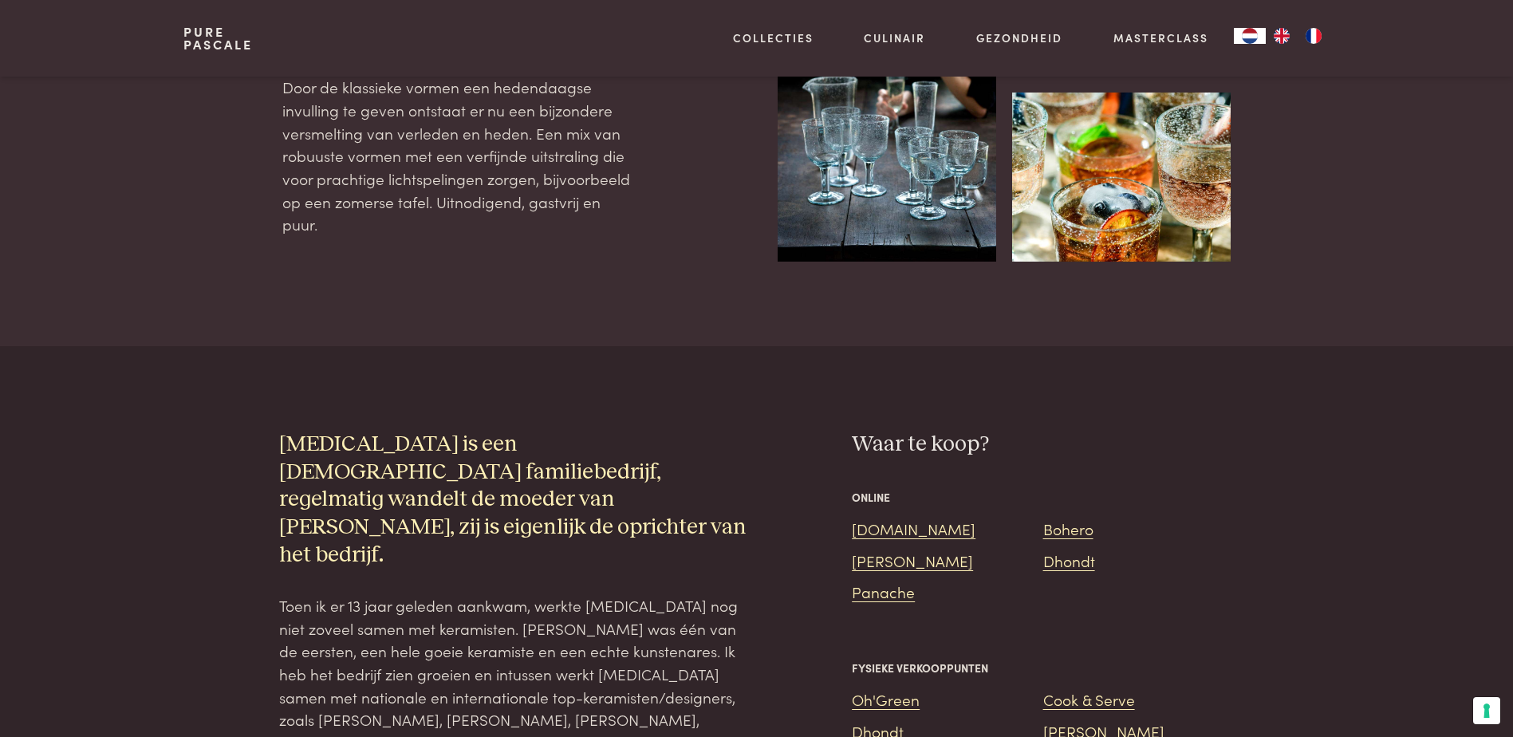
scroll to position [877, 0]
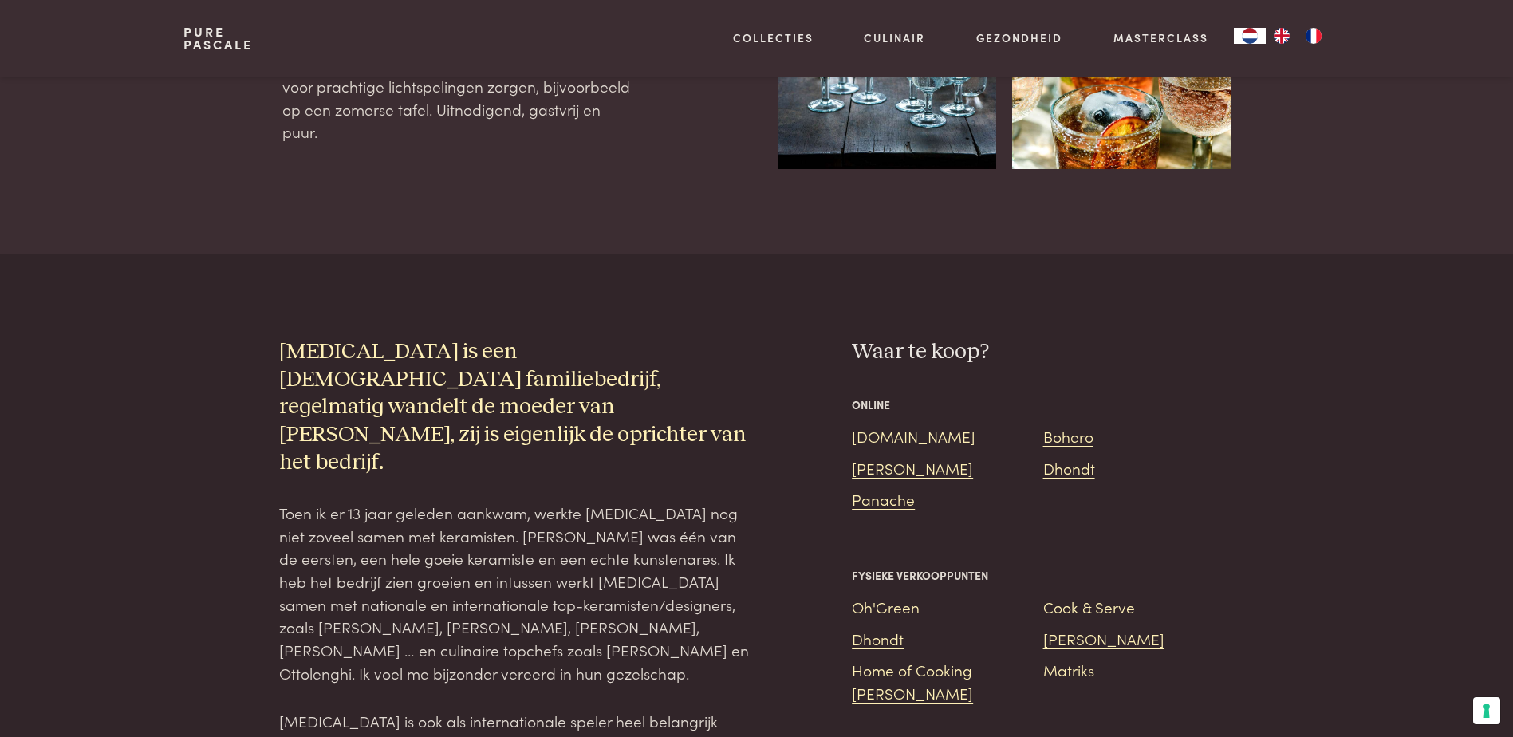
click at [865, 425] on link "Bol.com" at bounding box center [914, 436] width 124 height 22
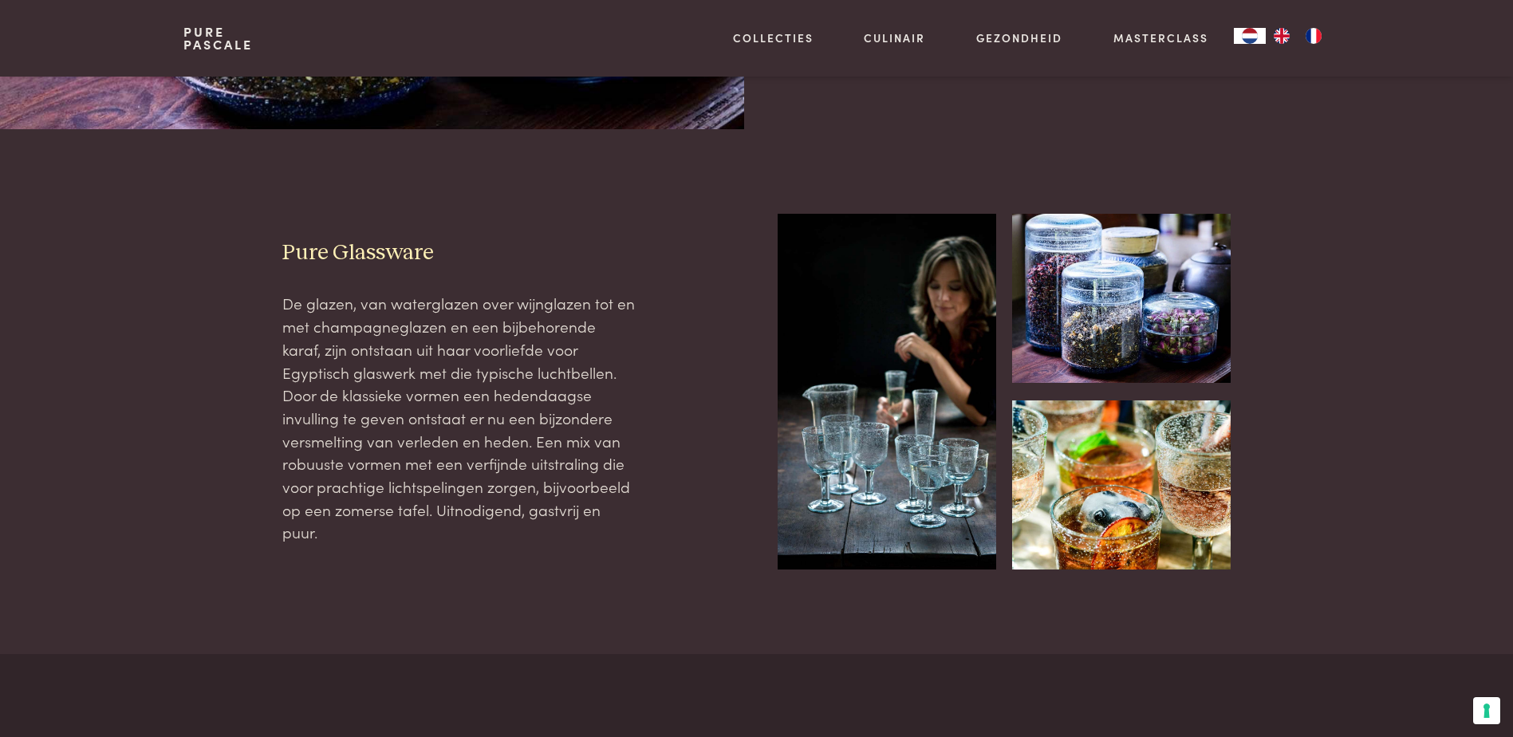
scroll to position [239, 0]
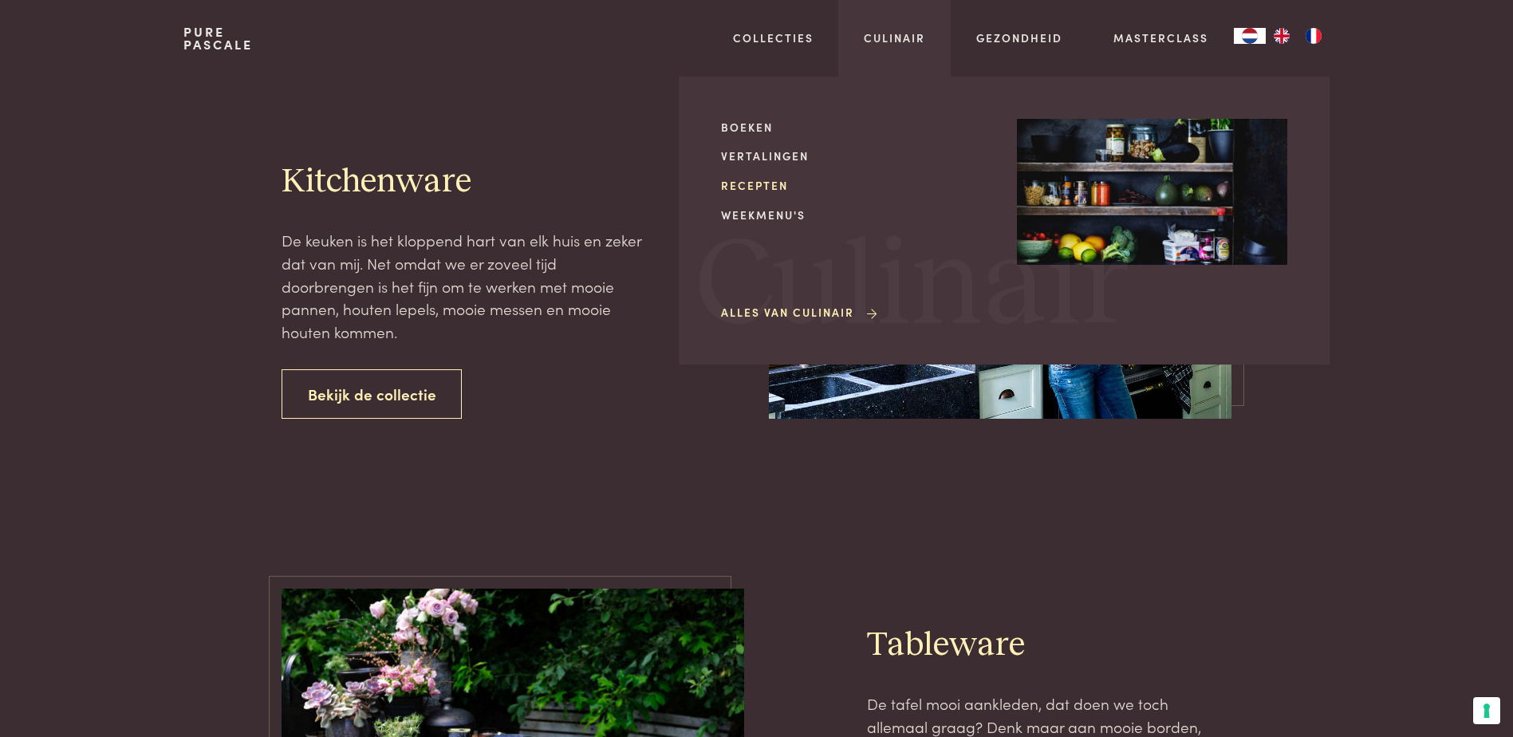
click at [764, 185] on link "Recepten" at bounding box center [856, 185] width 270 height 17
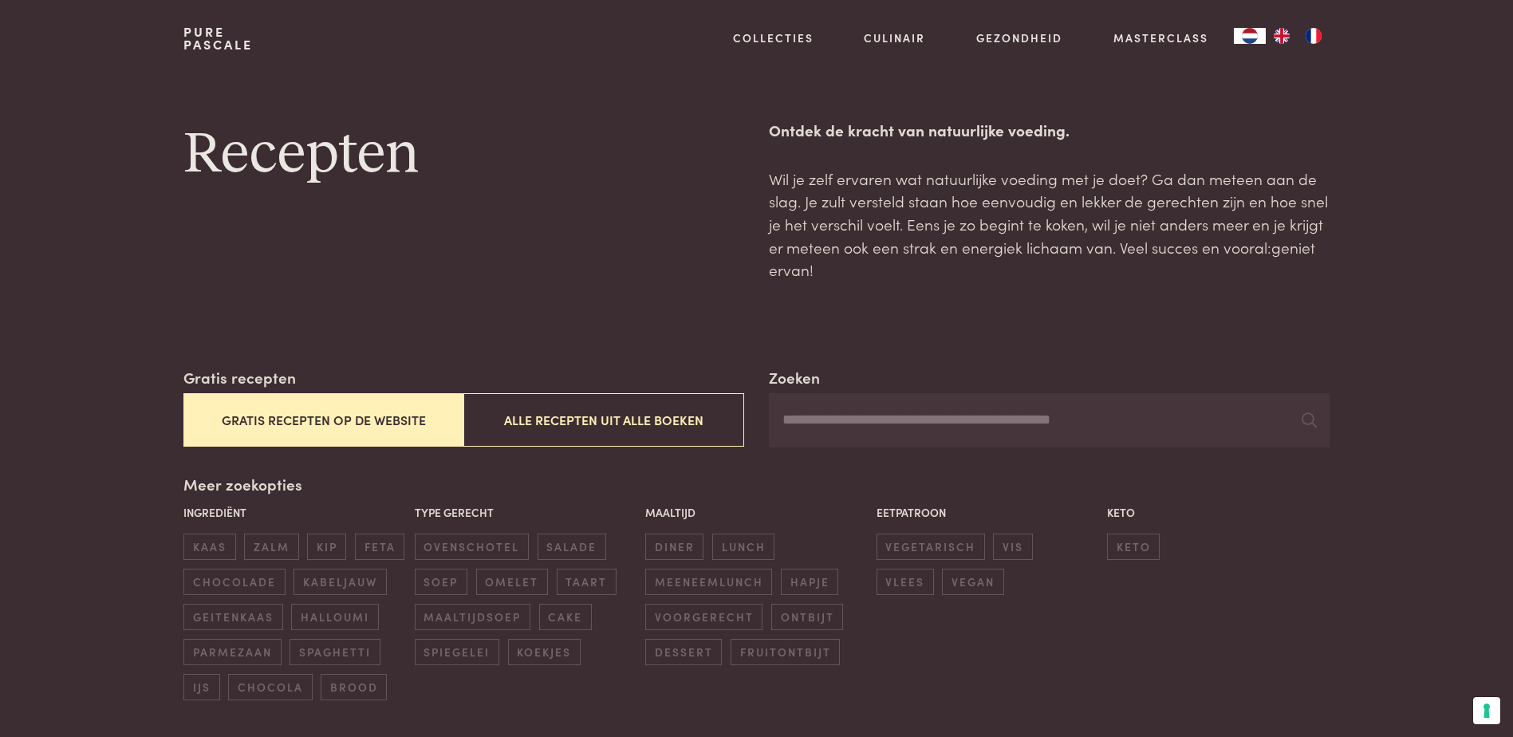
click at [814, 411] on input "Zoeken" at bounding box center [1049, 420] width 560 height 54
type input "*********"
click at [1302, 416] on icon at bounding box center [1309, 419] width 15 height 15
click at [808, 586] on span "hapje" at bounding box center [809, 582] width 57 height 26
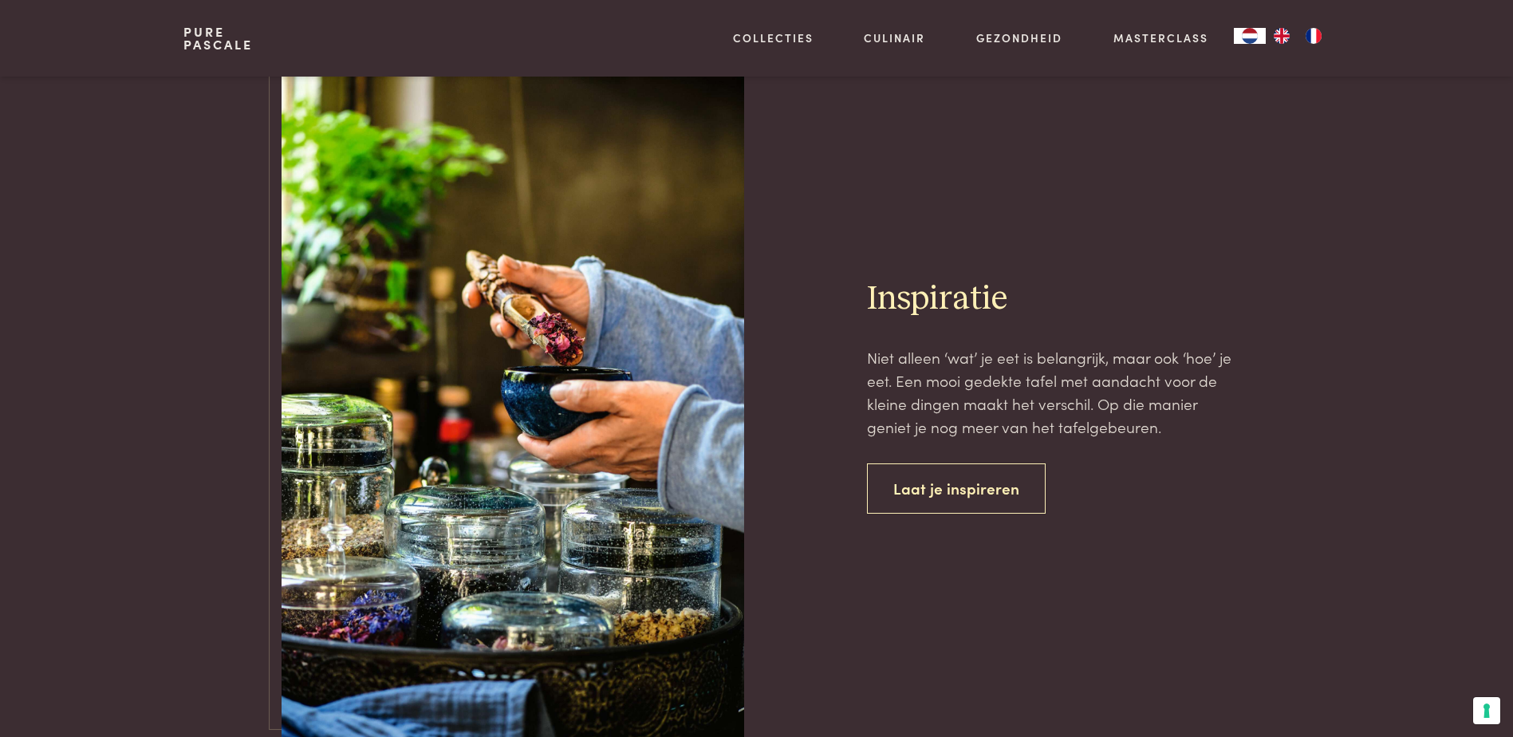
scroll to position [4274, 0]
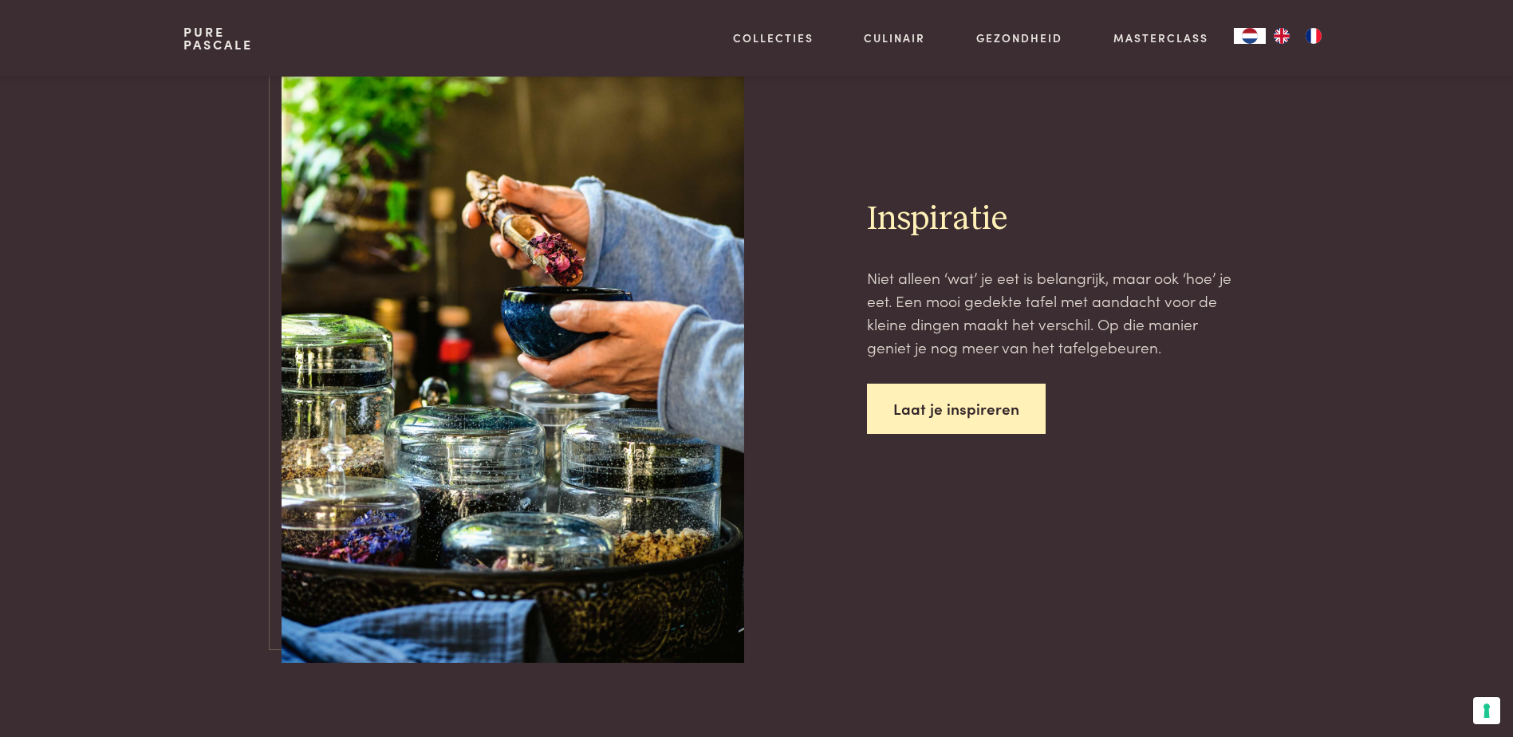
click at [985, 420] on link "Laat je inspireren" at bounding box center [956, 409] width 179 height 50
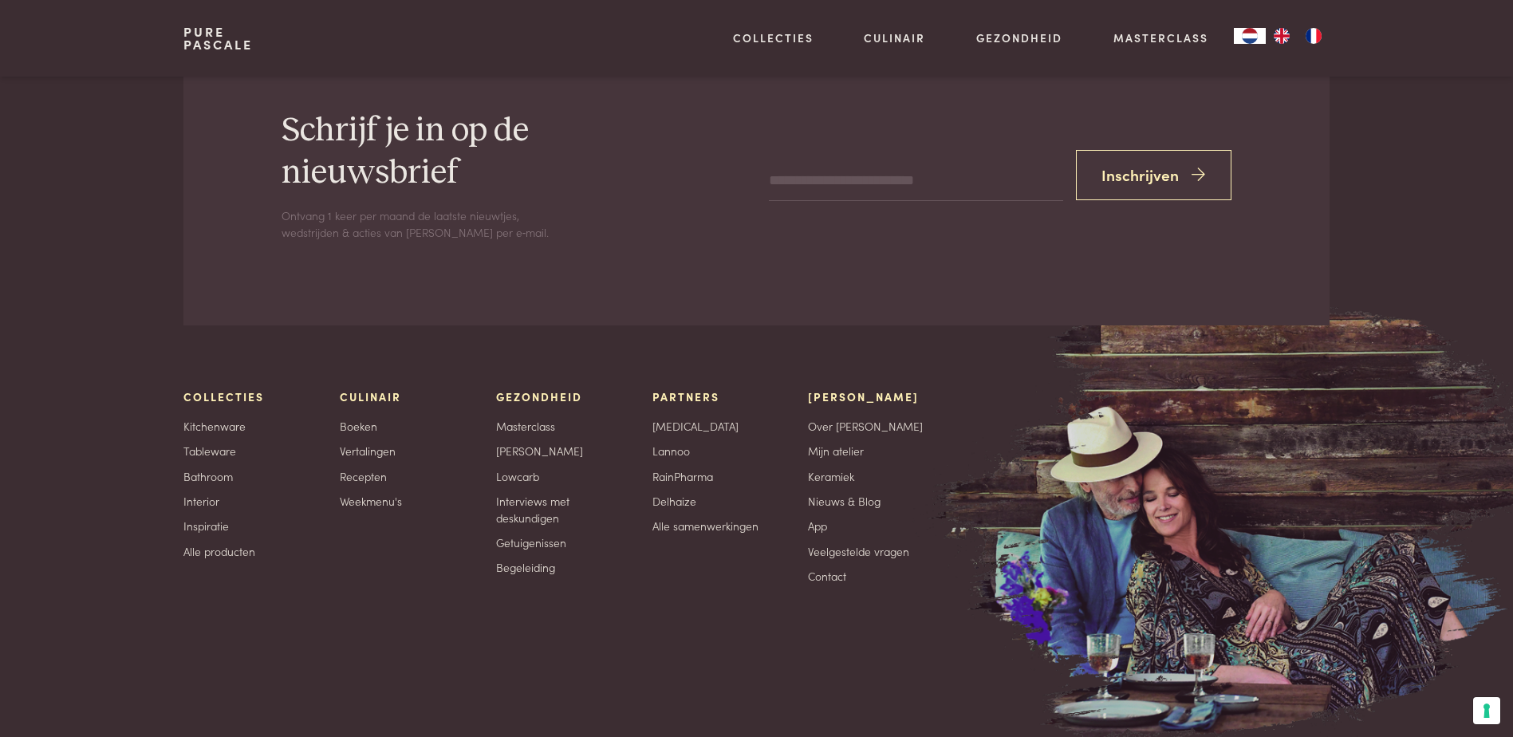
scroll to position [4219, 0]
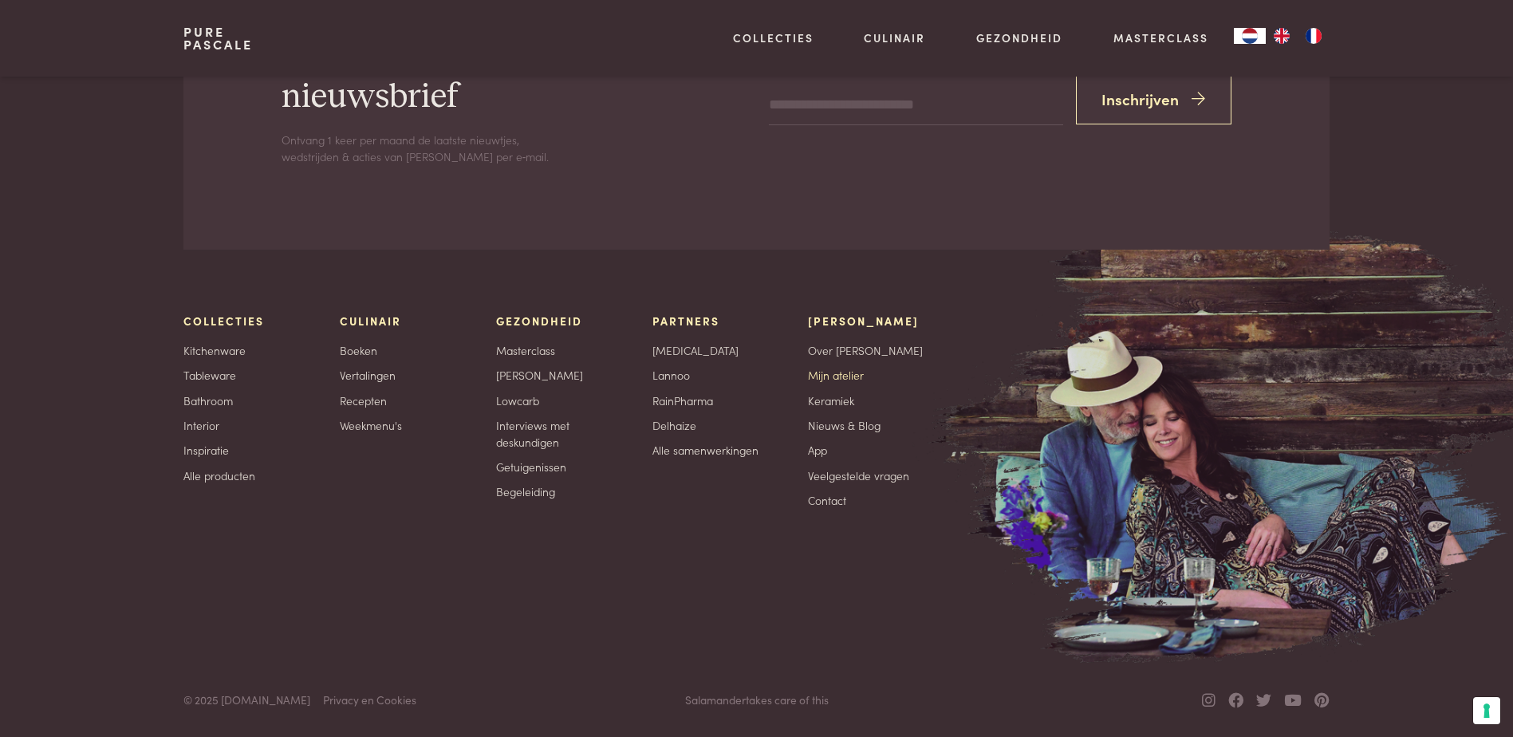
click at [835, 379] on link "Mijn atelier" at bounding box center [836, 375] width 56 height 17
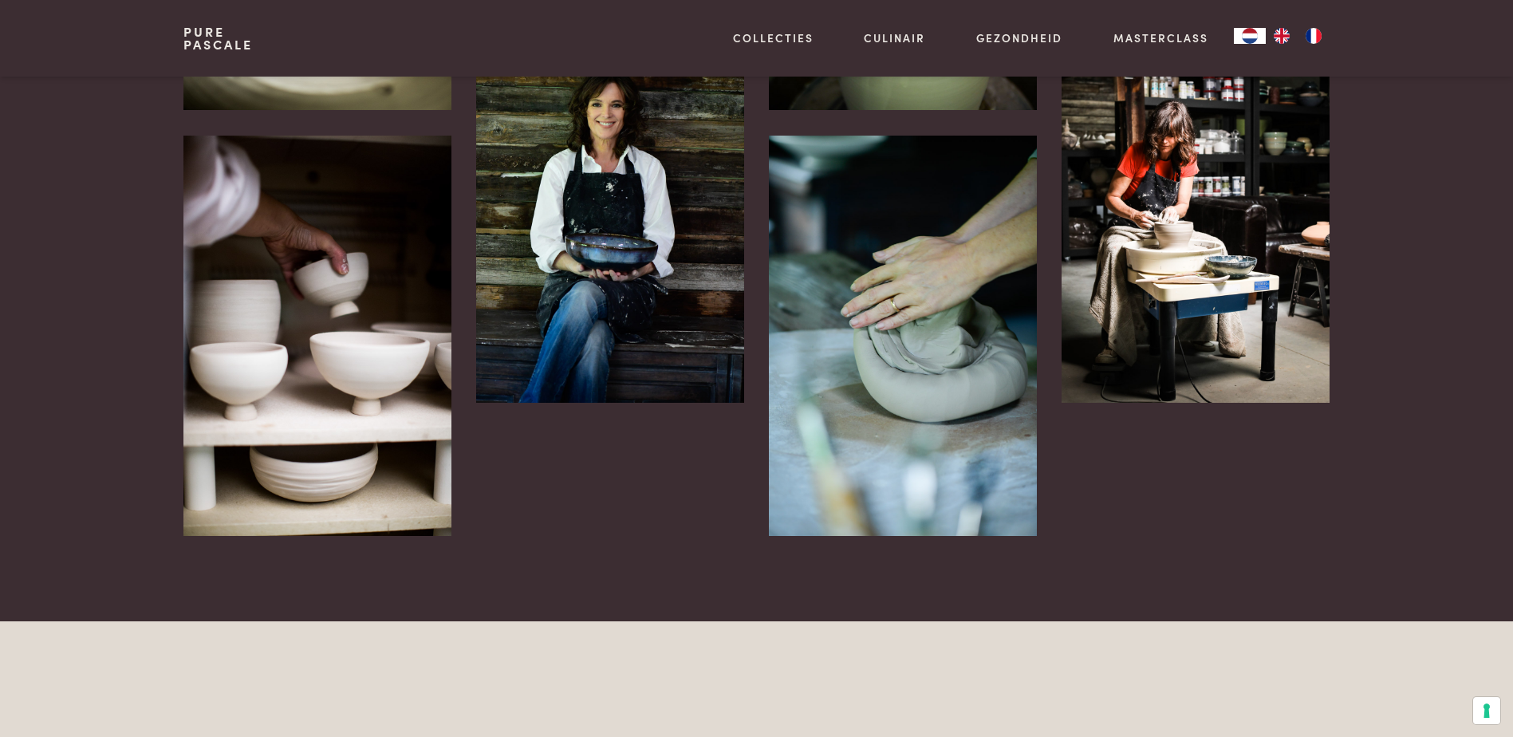
scroll to position [2393, 0]
